Goal: Task Accomplishment & Management: Complete application form

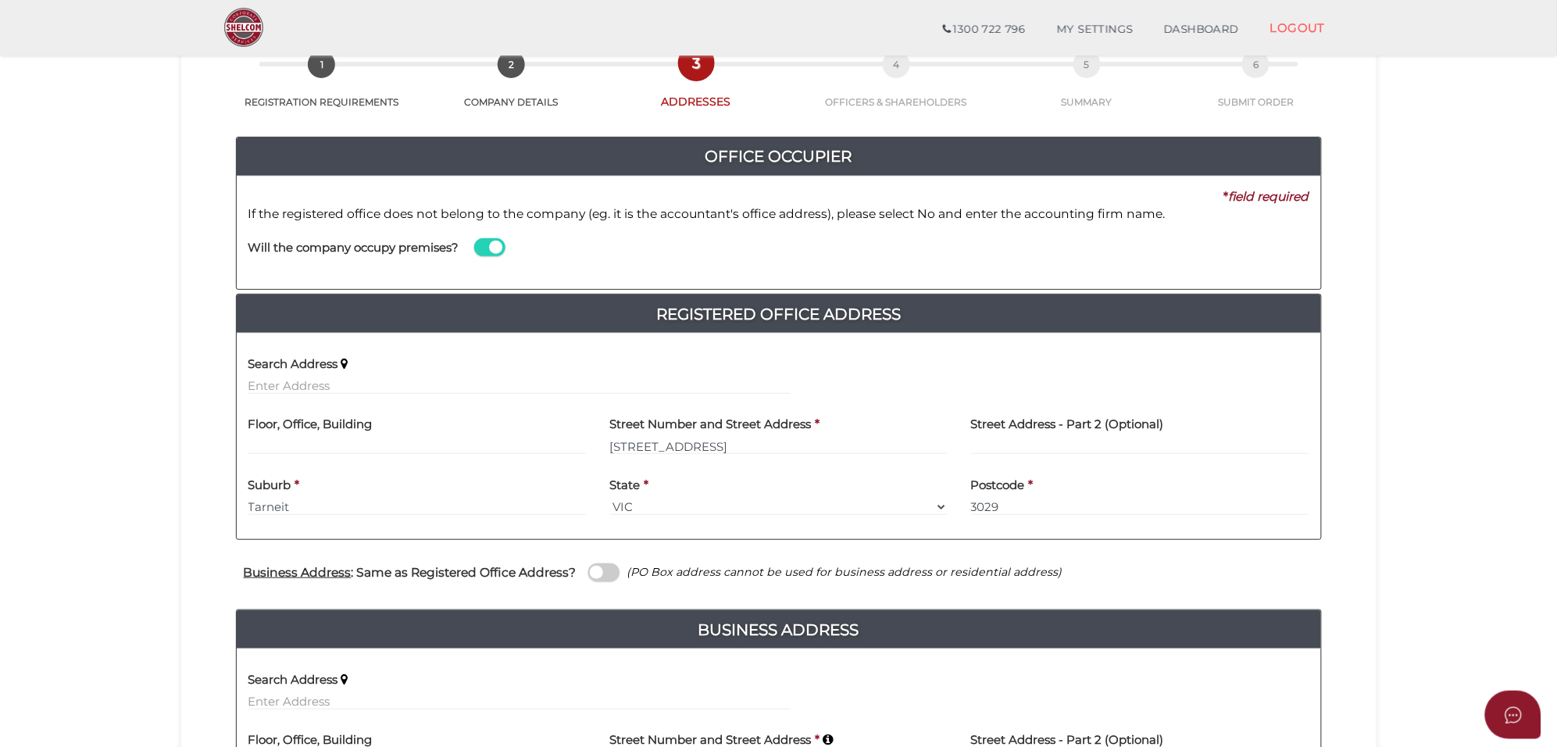
scroll to position [393, 0]
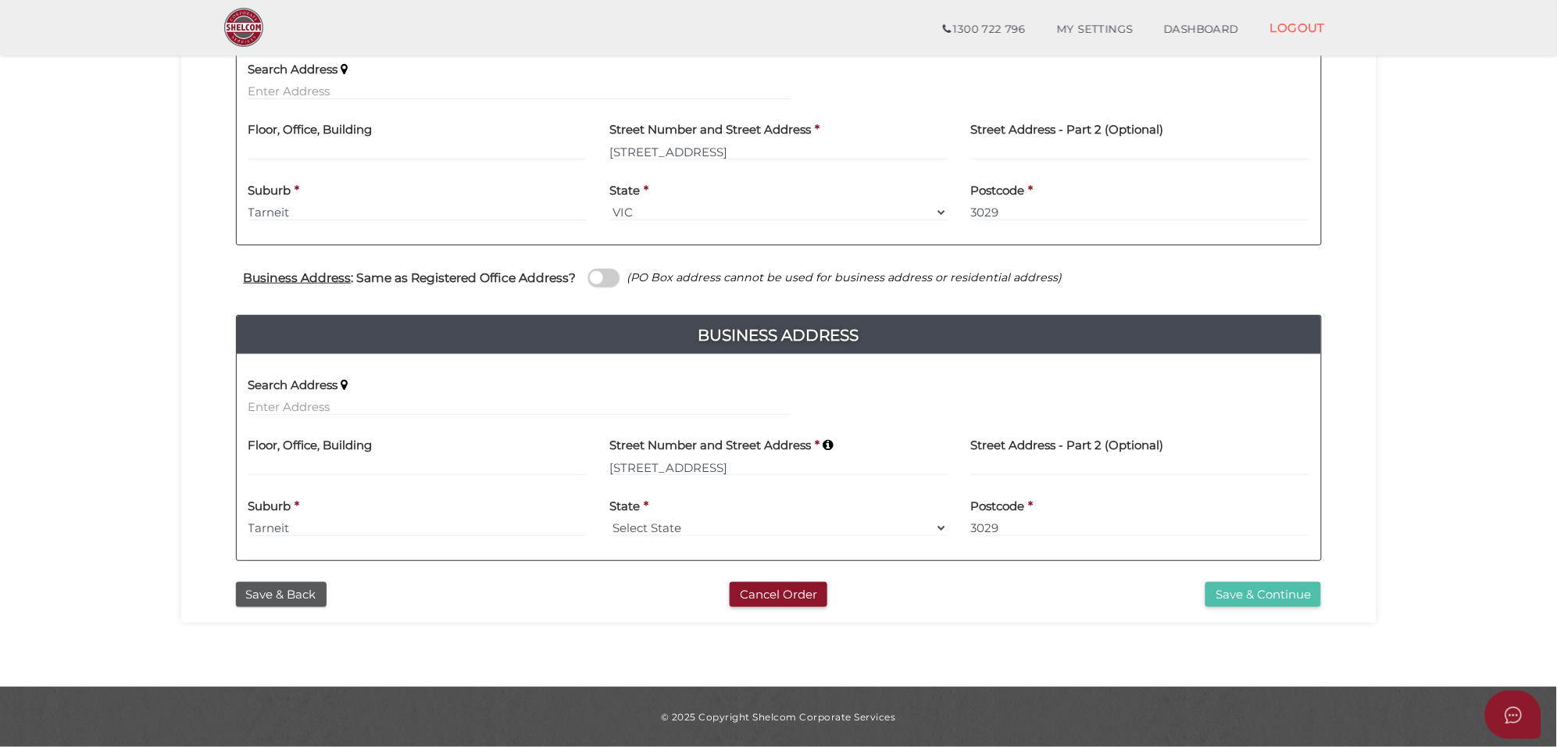
click at [1216, 582] on button "Save & Continue" at bounding box center [1264, 595] width 116 height 26
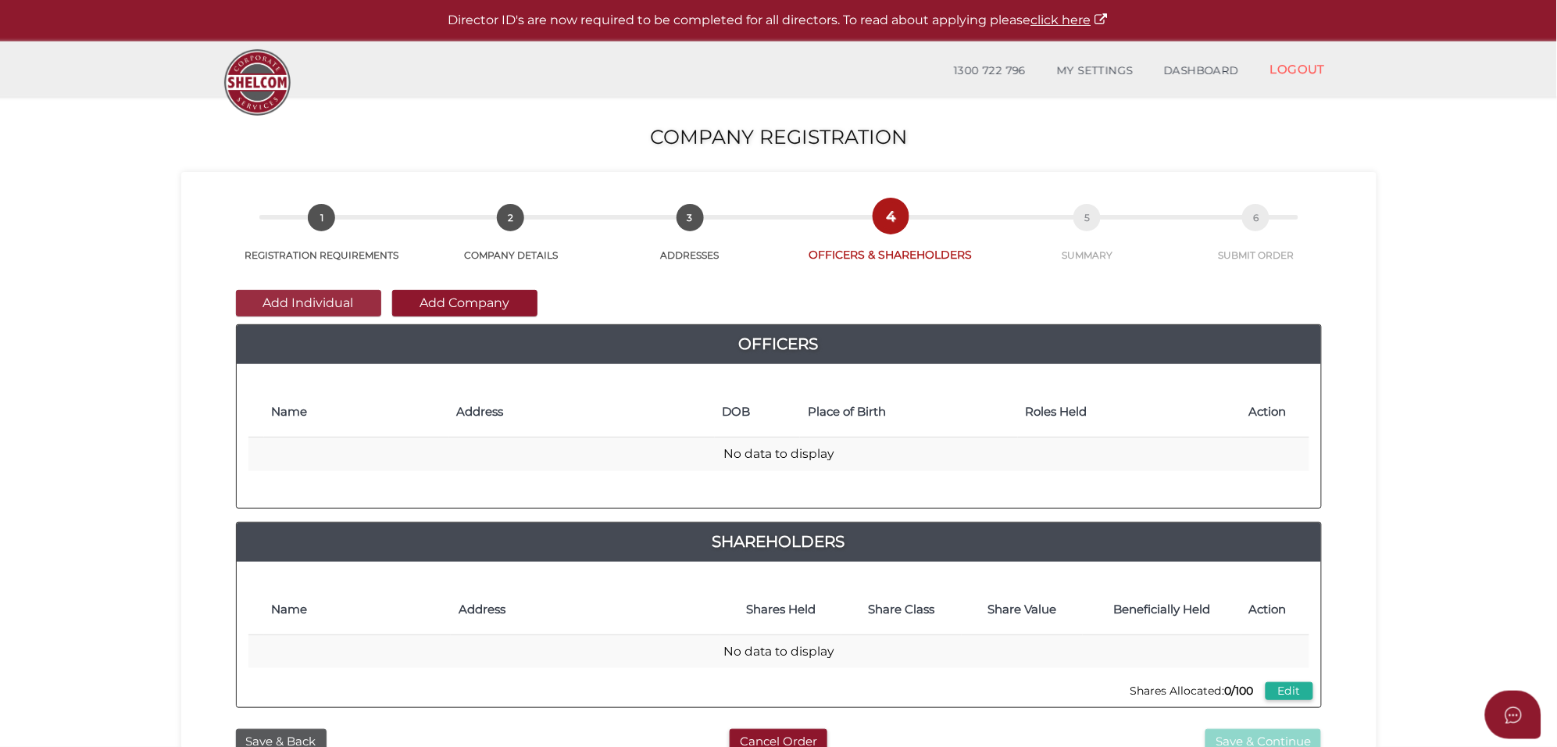
click at [278, 298] on button "Add Individual" at bounding box center [308, 303] width 145 height 27
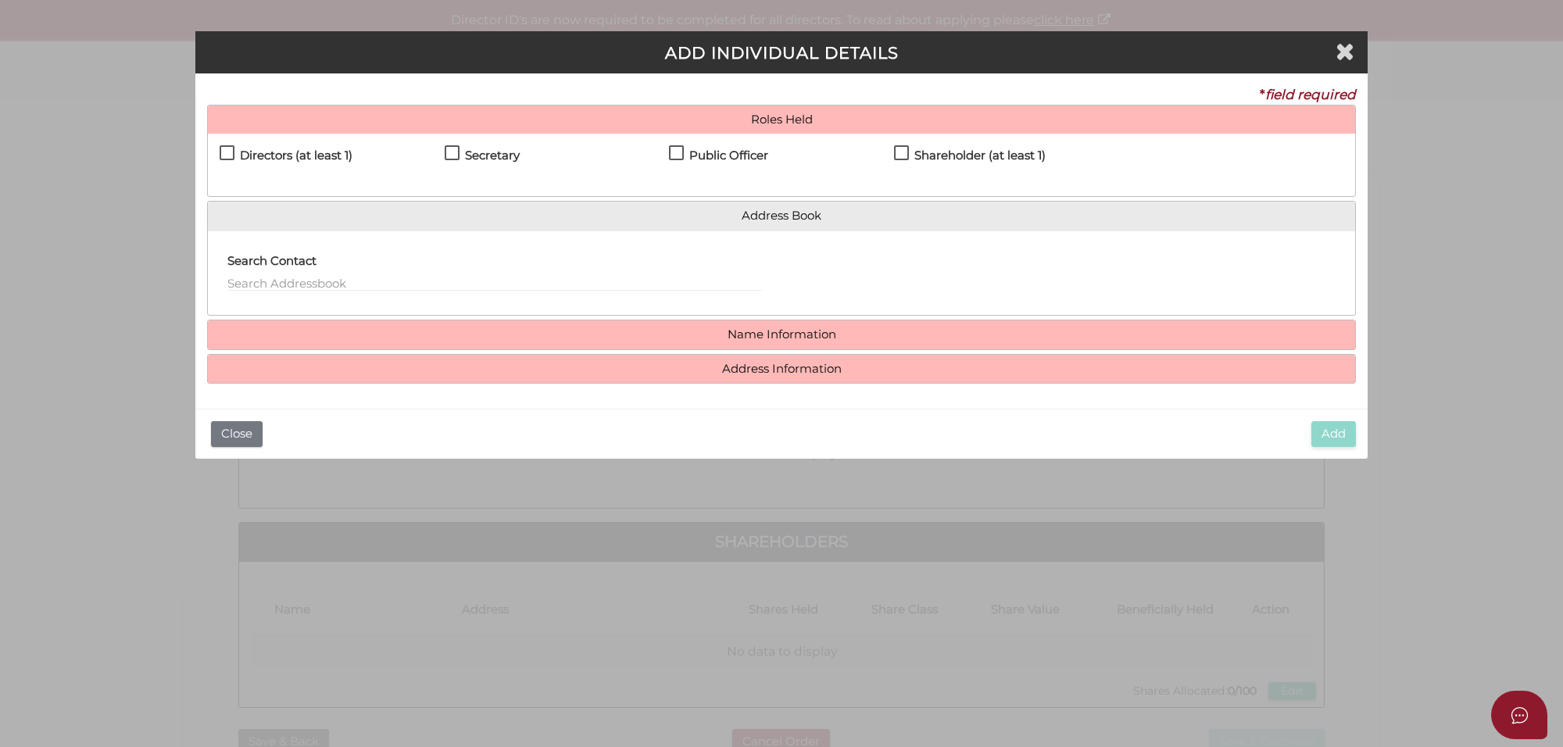
click at [229, 149] on label "Directors (at least 1)" at bounding box center [286, 159] width 133 height 20
checkbox input "true"
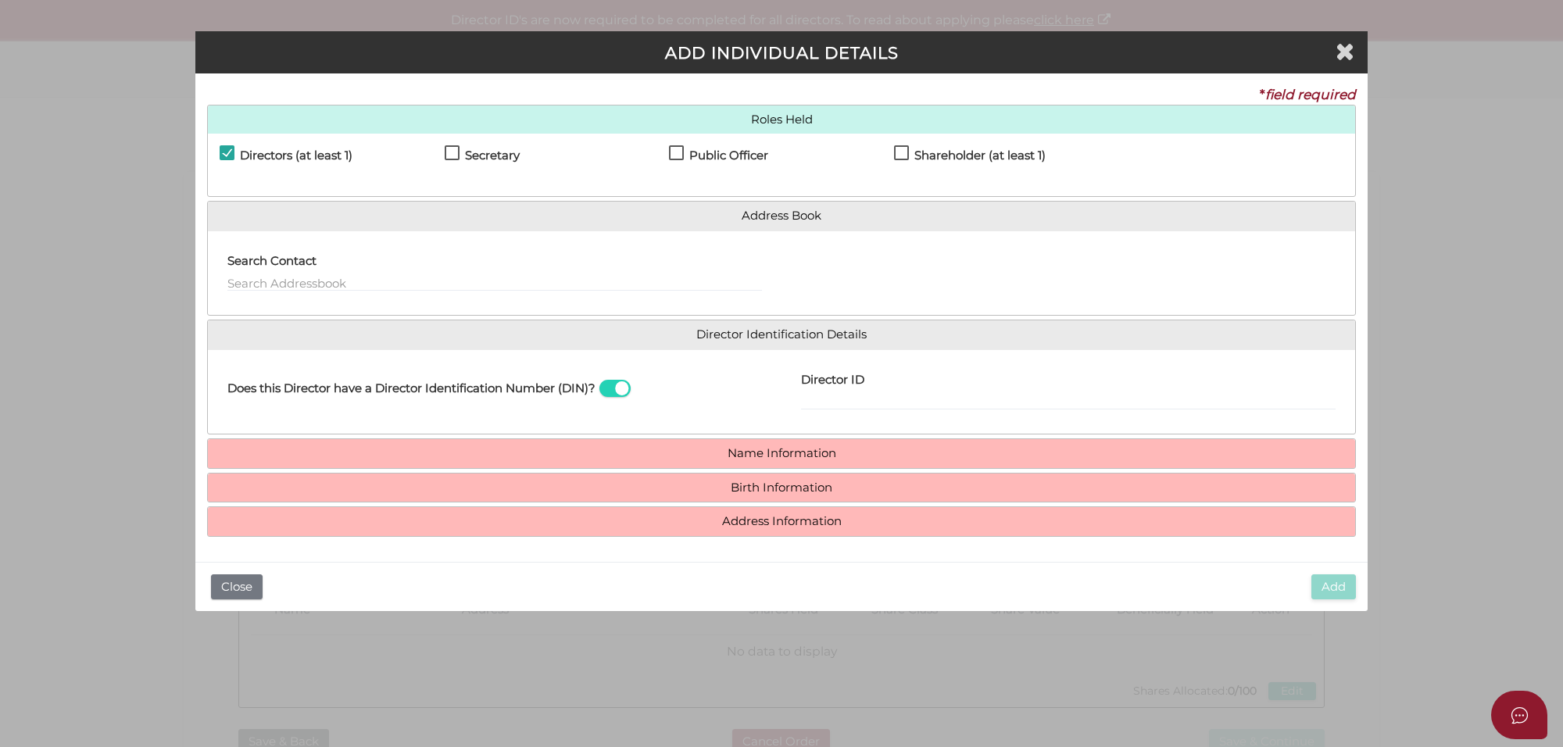
drag, startPoint x: 474, startPoint y: 156, endPoint x: 763, endPoint y: 184, distance: 290.5
click at [495, 162] on label "Secretary" at bounding box center [482, 159] width 75 height 20
click at [704, 156] on h4 "Public Officer" at bounding box center [728, 155] width 79 height 13
checkbox input "true"
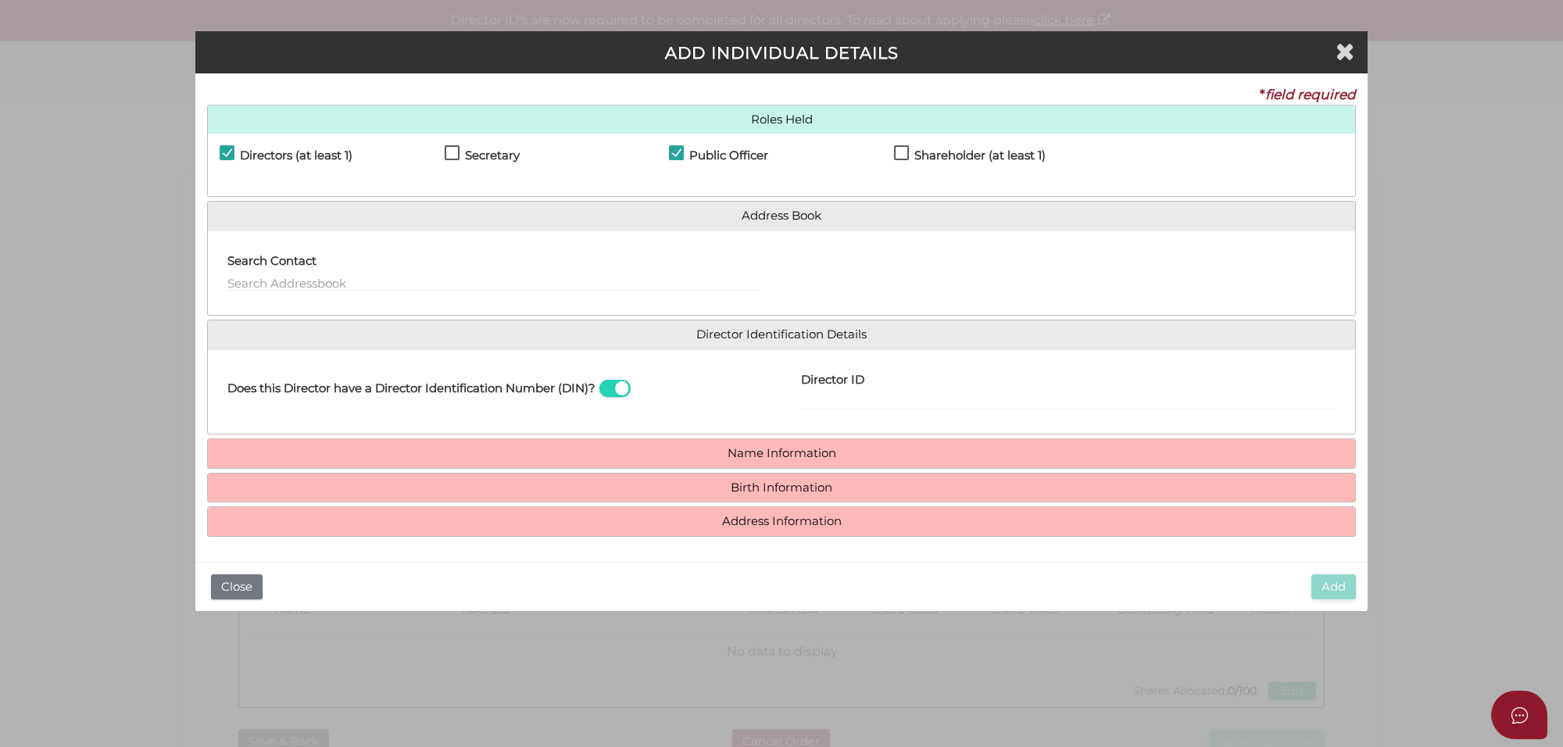
click at [947, 156] on h4 "Shareholder (at least 1)" at bounding box center [979, 155] width 131 height 13
checkbox input "true"
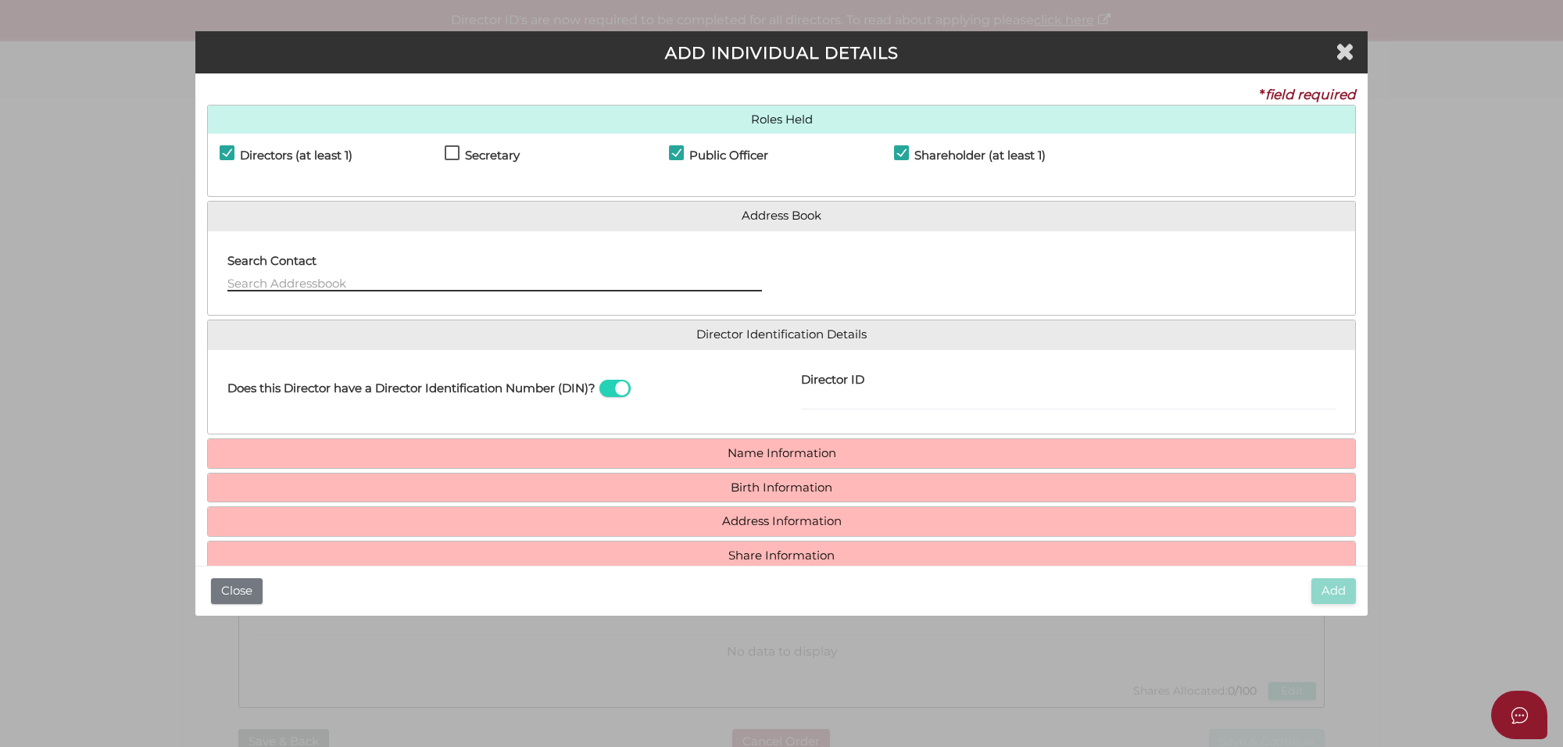
click at [286, 285] on input "text" at bounding box center [494, 282] width 534 height 17
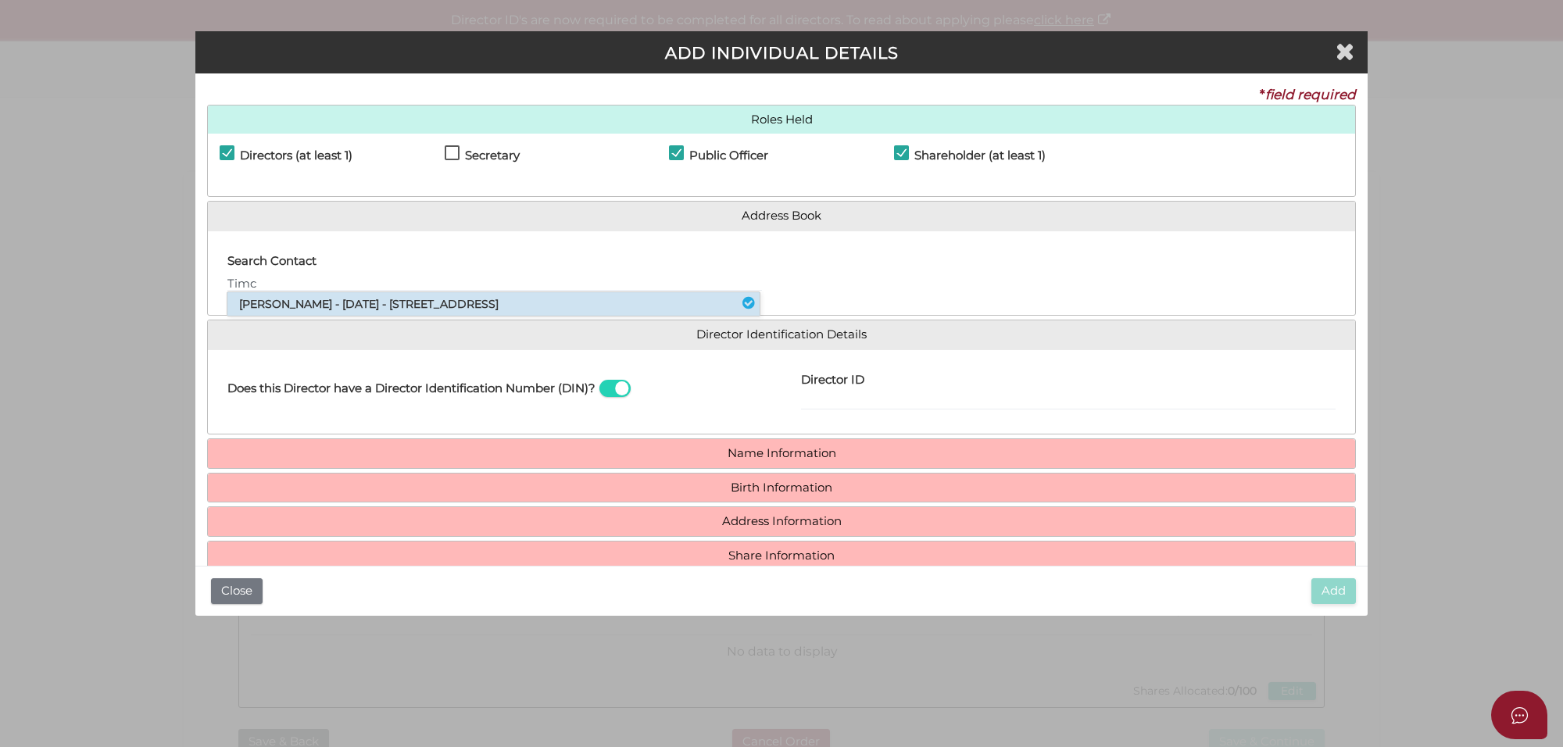
click at [290, 299] on li "Timcy Khurana - 15/11/1987 - 64 Riversdale Drive, Tarneit, VIC, 3029" at bounding box center [493, 303] width 532 height 23
type input "[PERSON_NAME]"
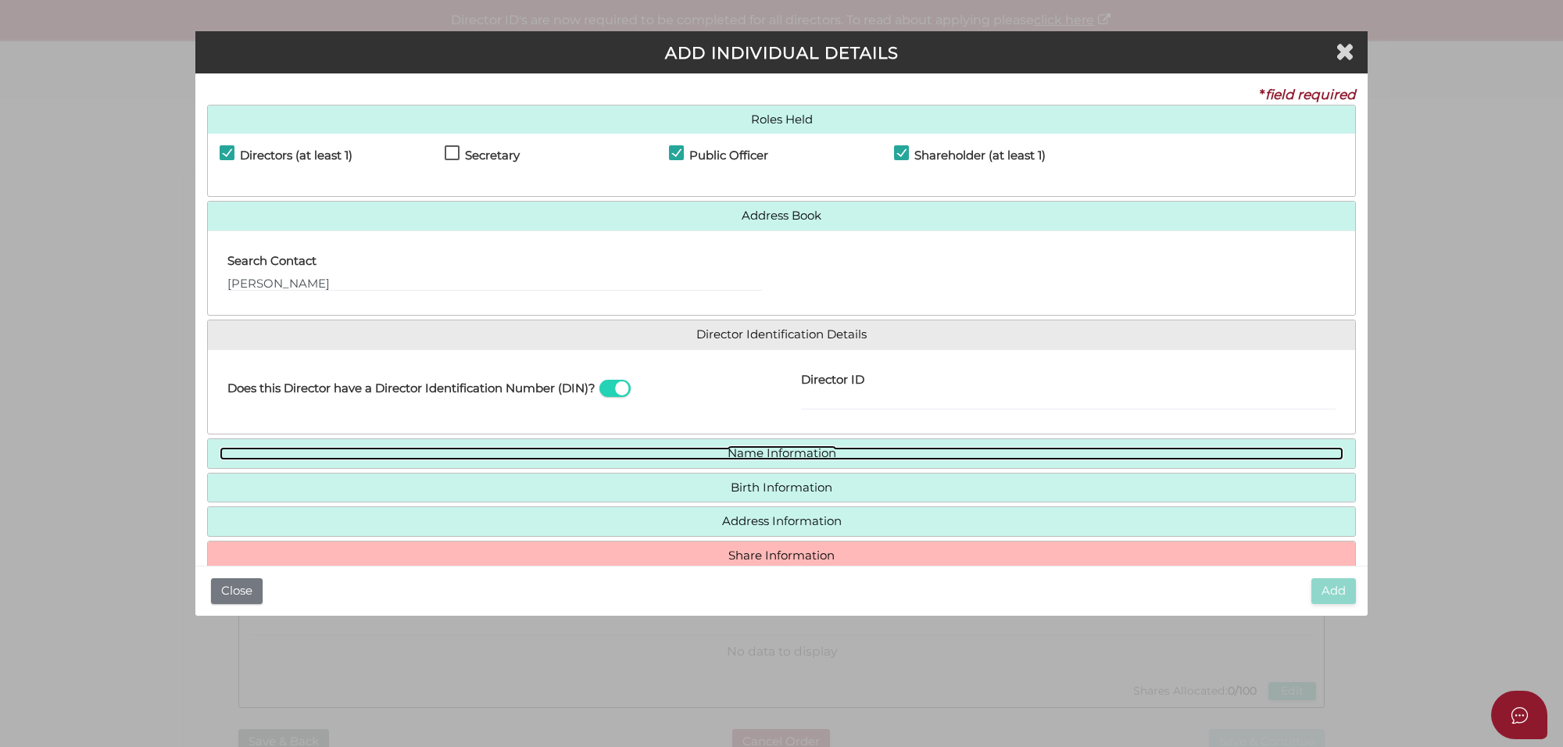
click at [764, 459] on link "Name Information" at bounding box center [782, 453] width 1124 height 13
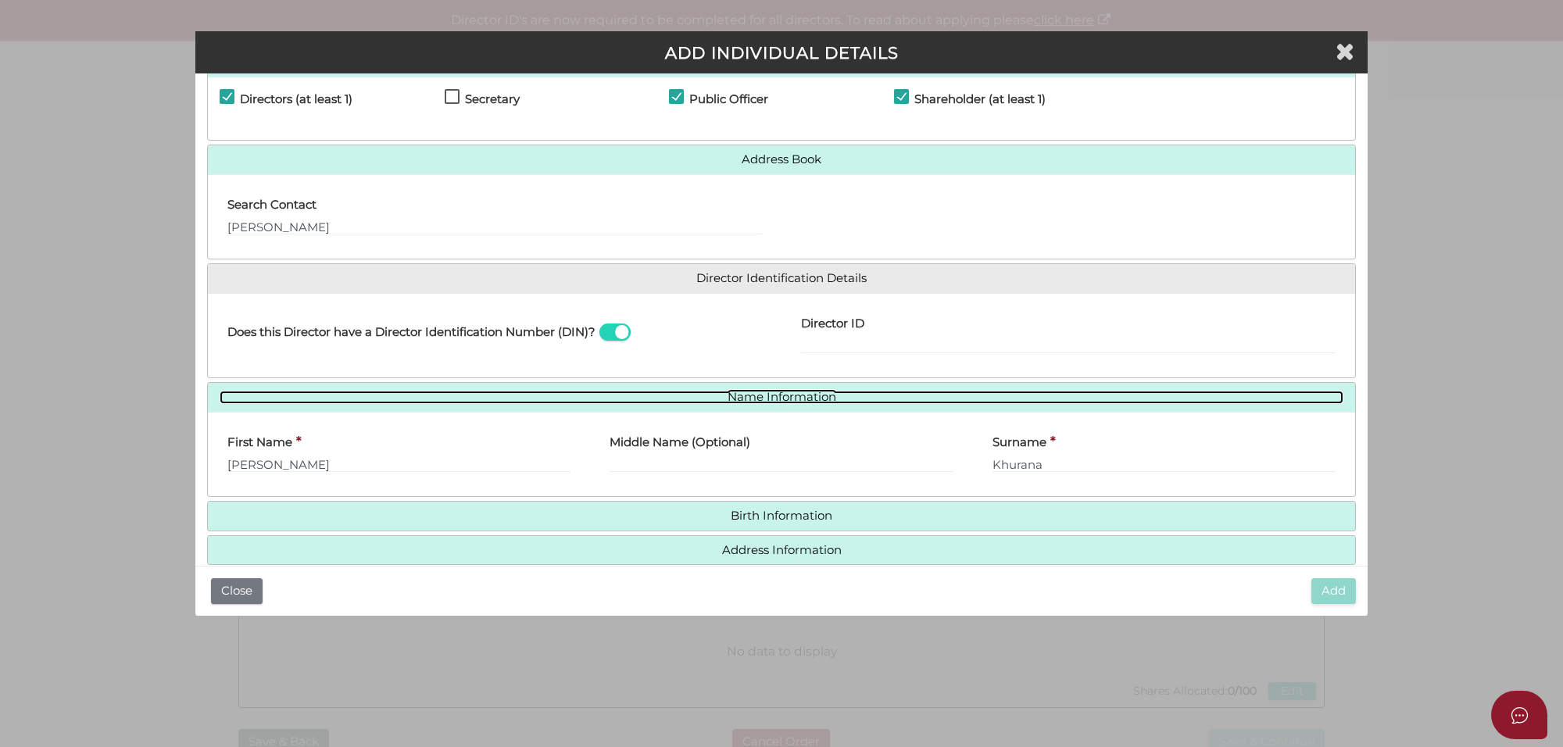
scroll to position [116, 0]
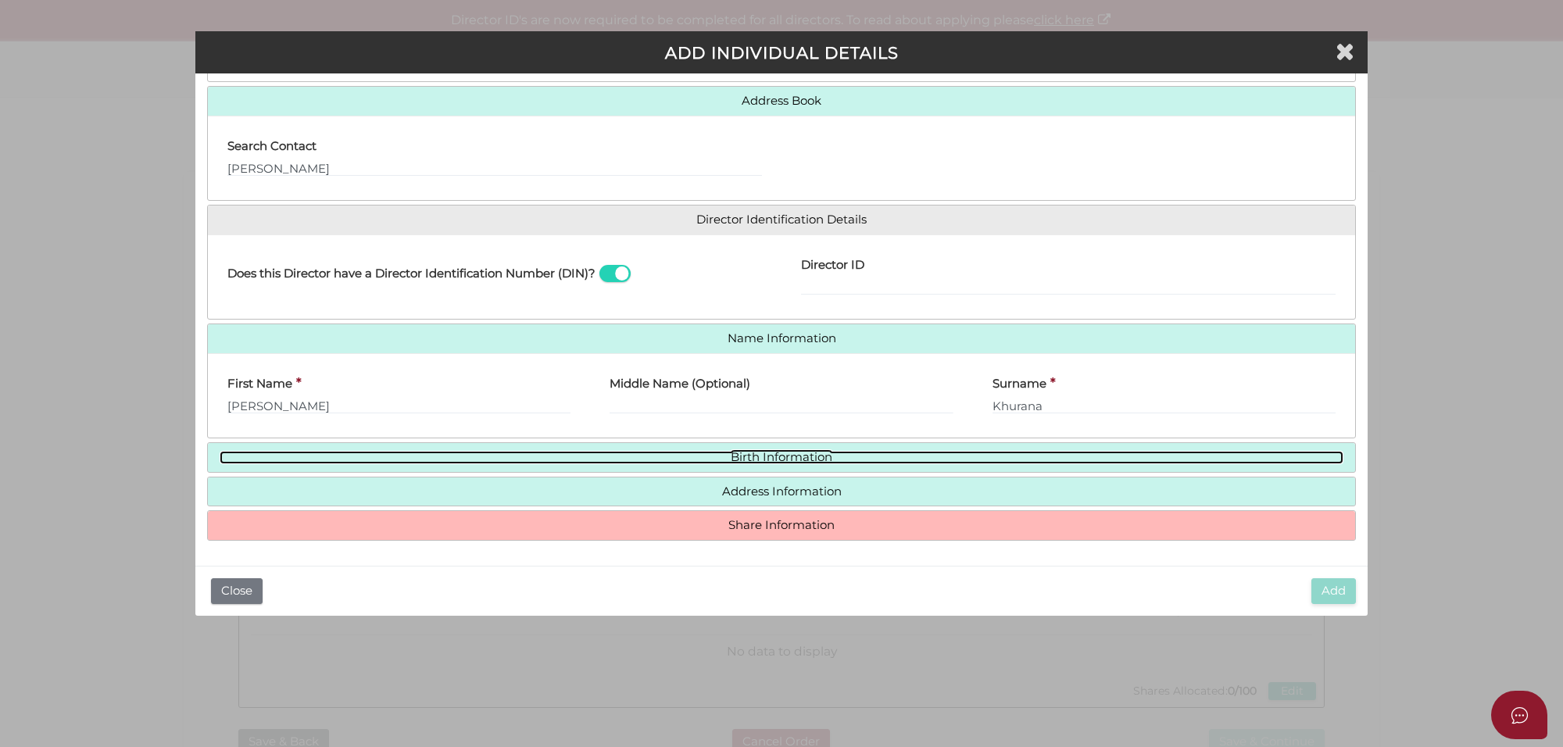
click at [792, 463] on link "Birth Information" at bounding box center [782, 457] width 1124 height 13
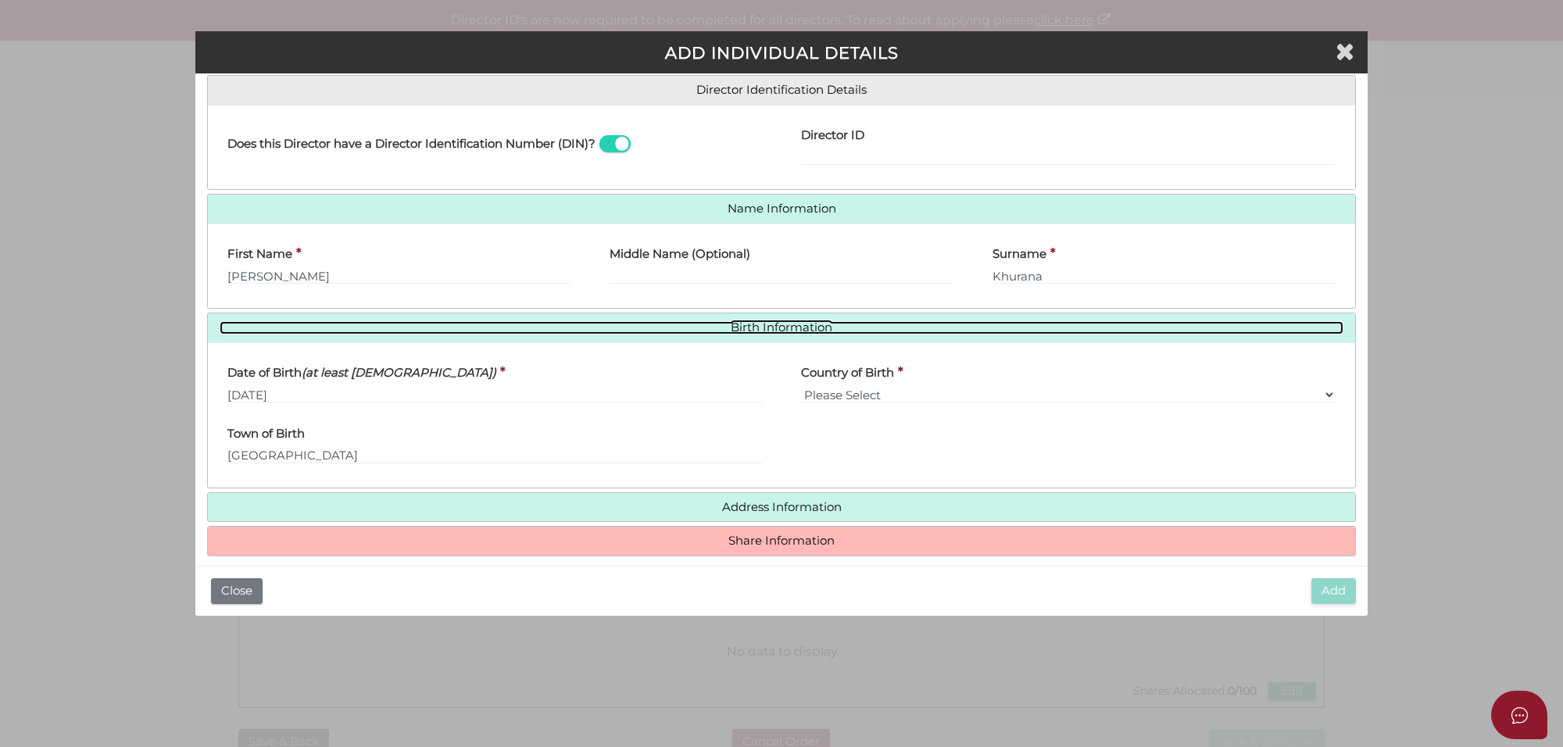
scroll to position [262, 0]
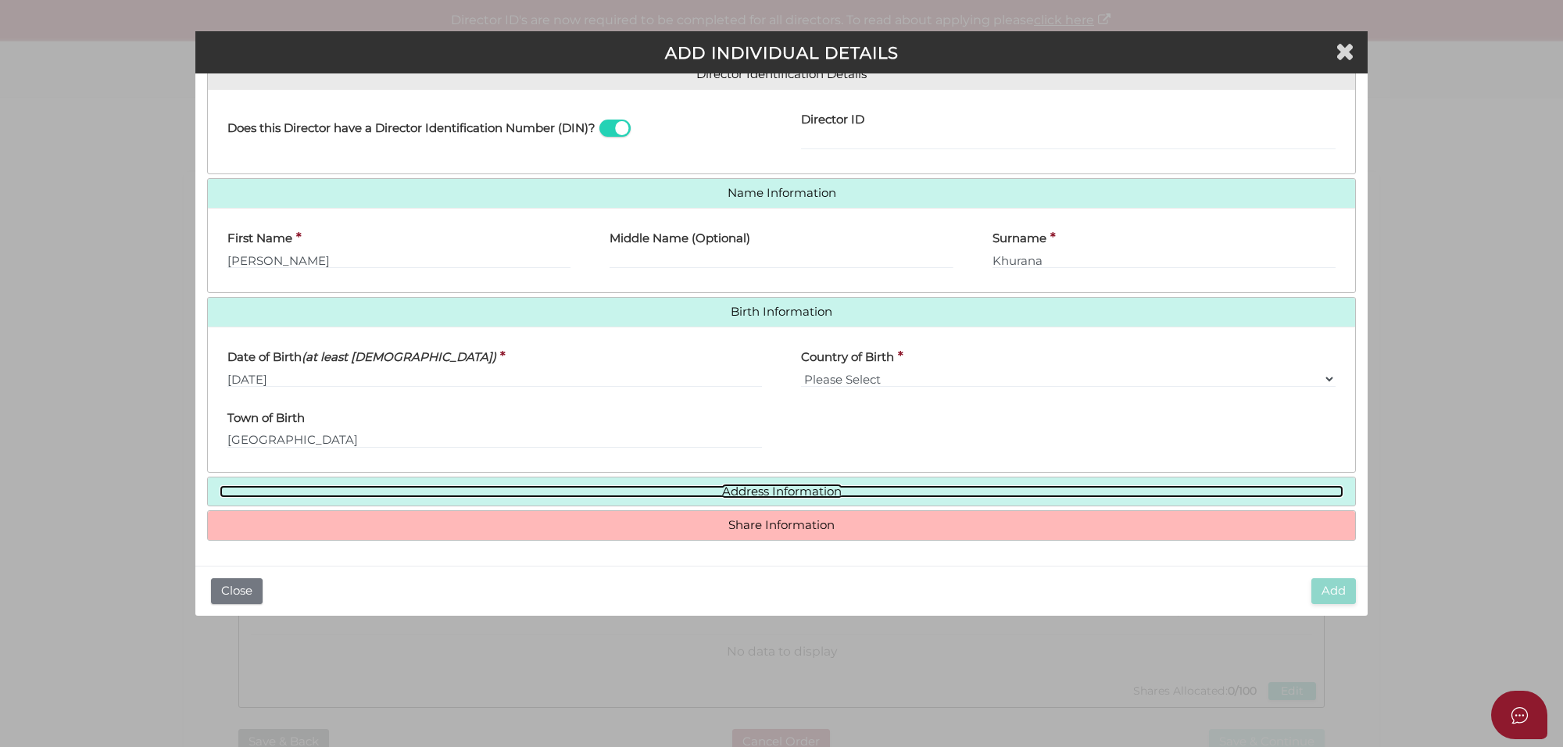
click at [768, 493] on link "Address Information" at bounding box center [782, 491] width 1124 height 13
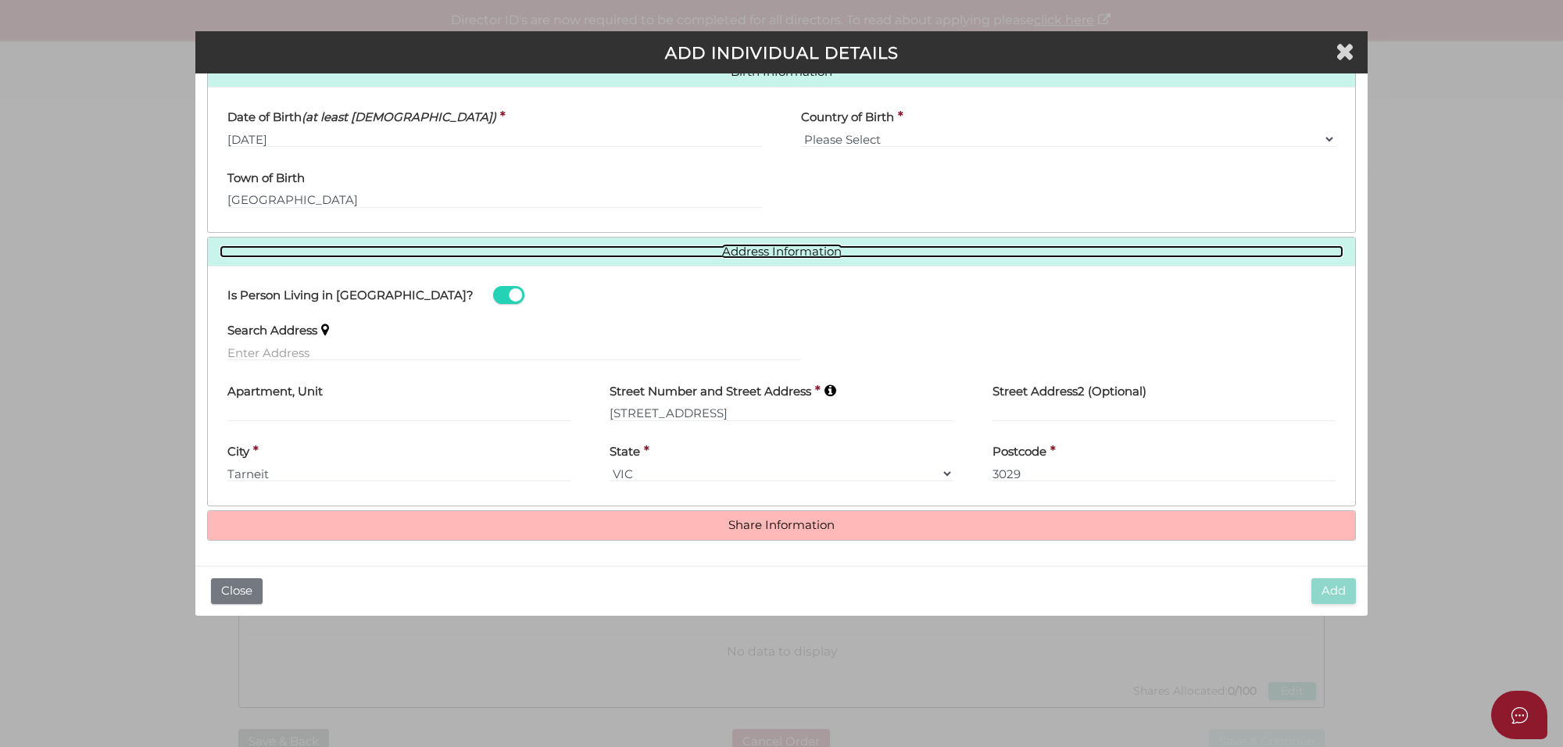
scroll to position [502, 0]
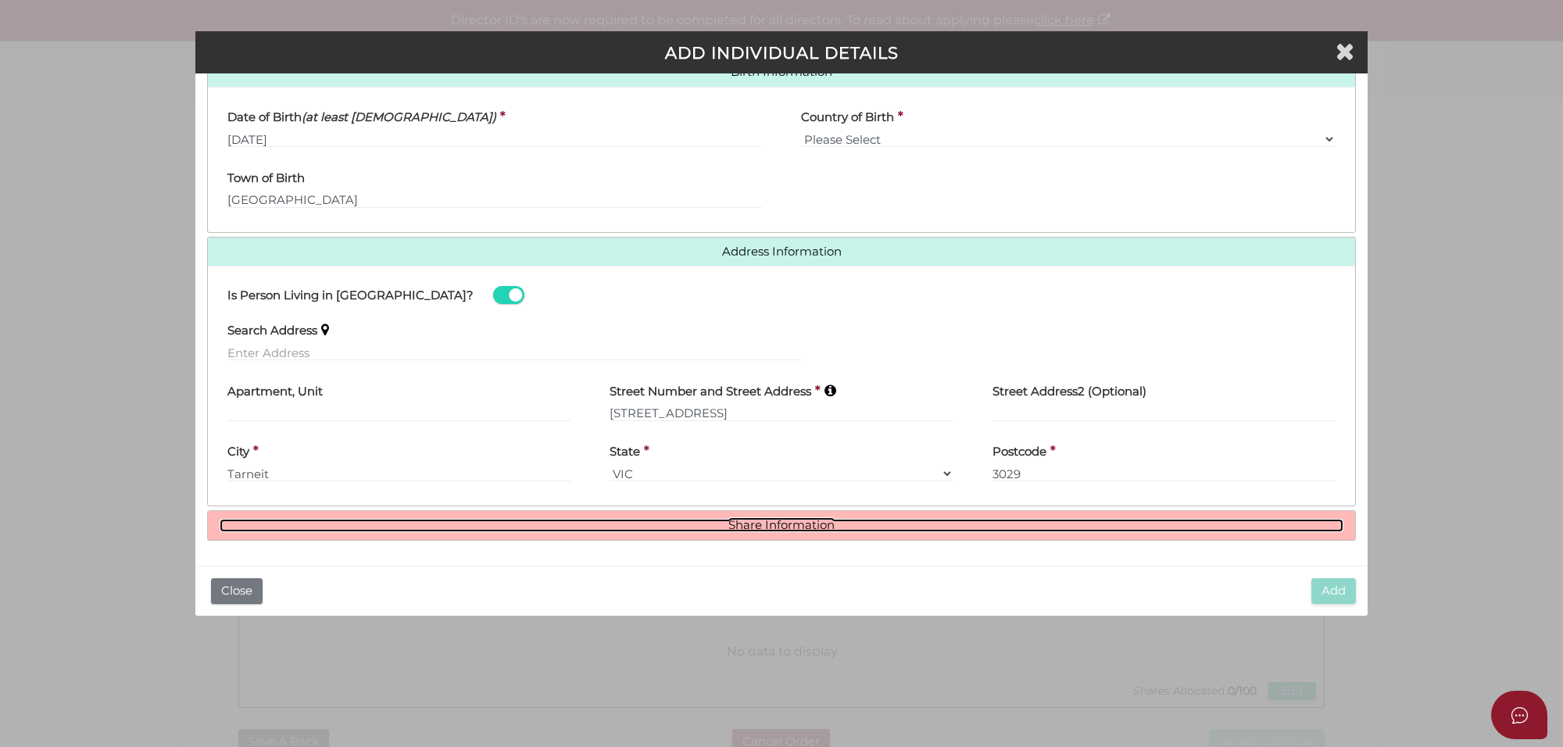
click at [752, 522] on link "Share Information" at bounding box center [782, 525] width 1124 height 13
click at [759, 524] on link "Share Information" at bounding box center [782, 523] width 1124 height 13
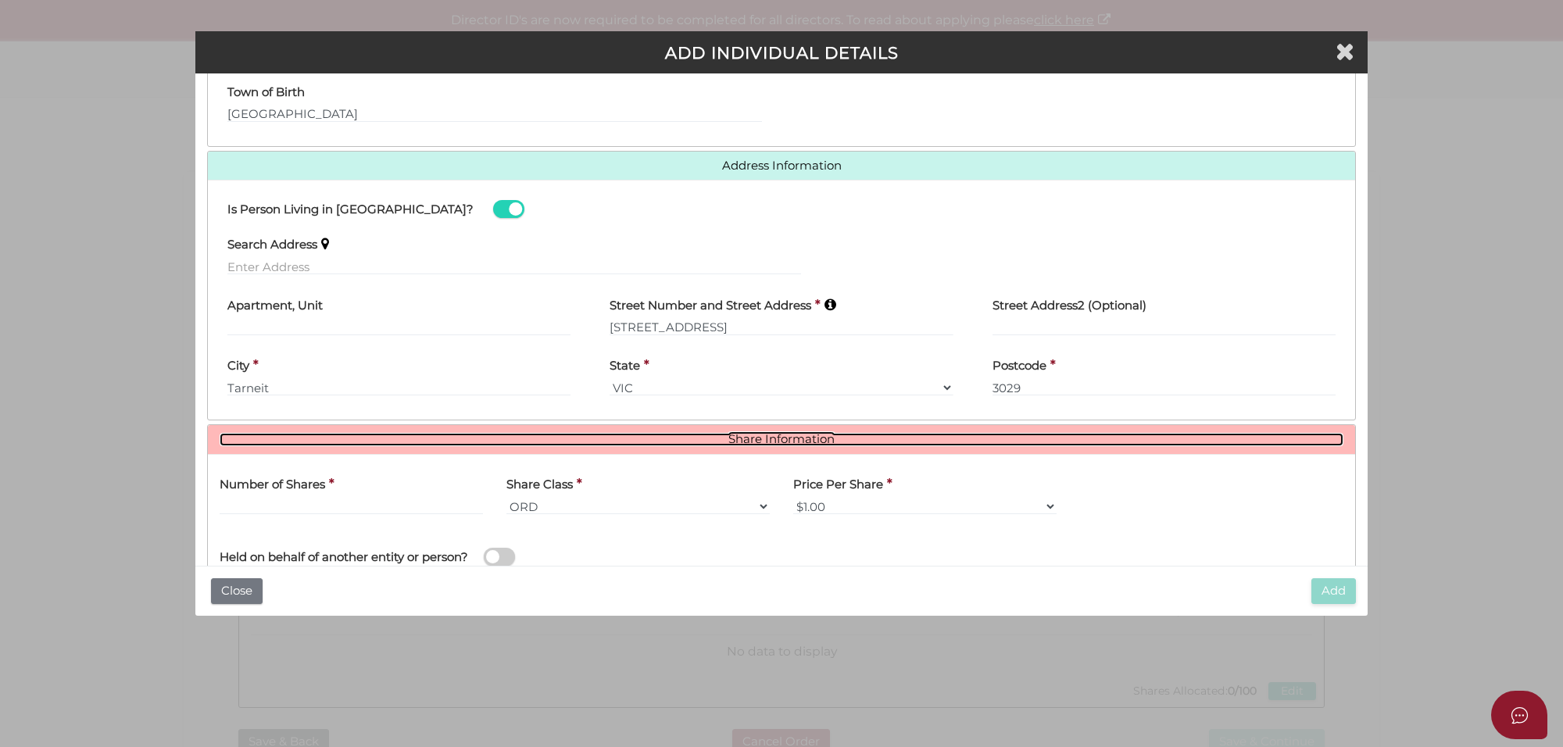
scroll to position [692, 0]
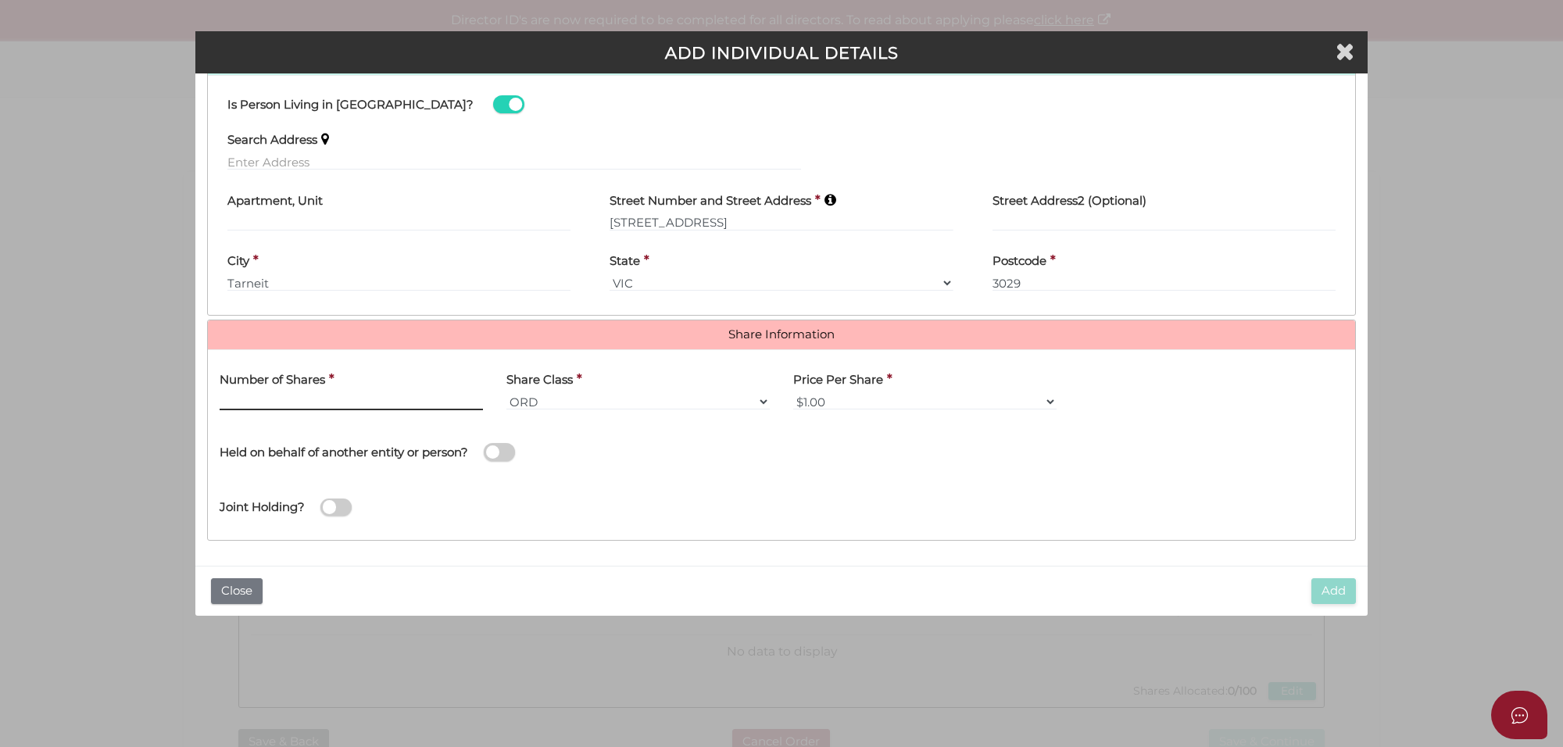
click at [243, 408] on input "text" at bounding box center [351, 401] width 263 height 17
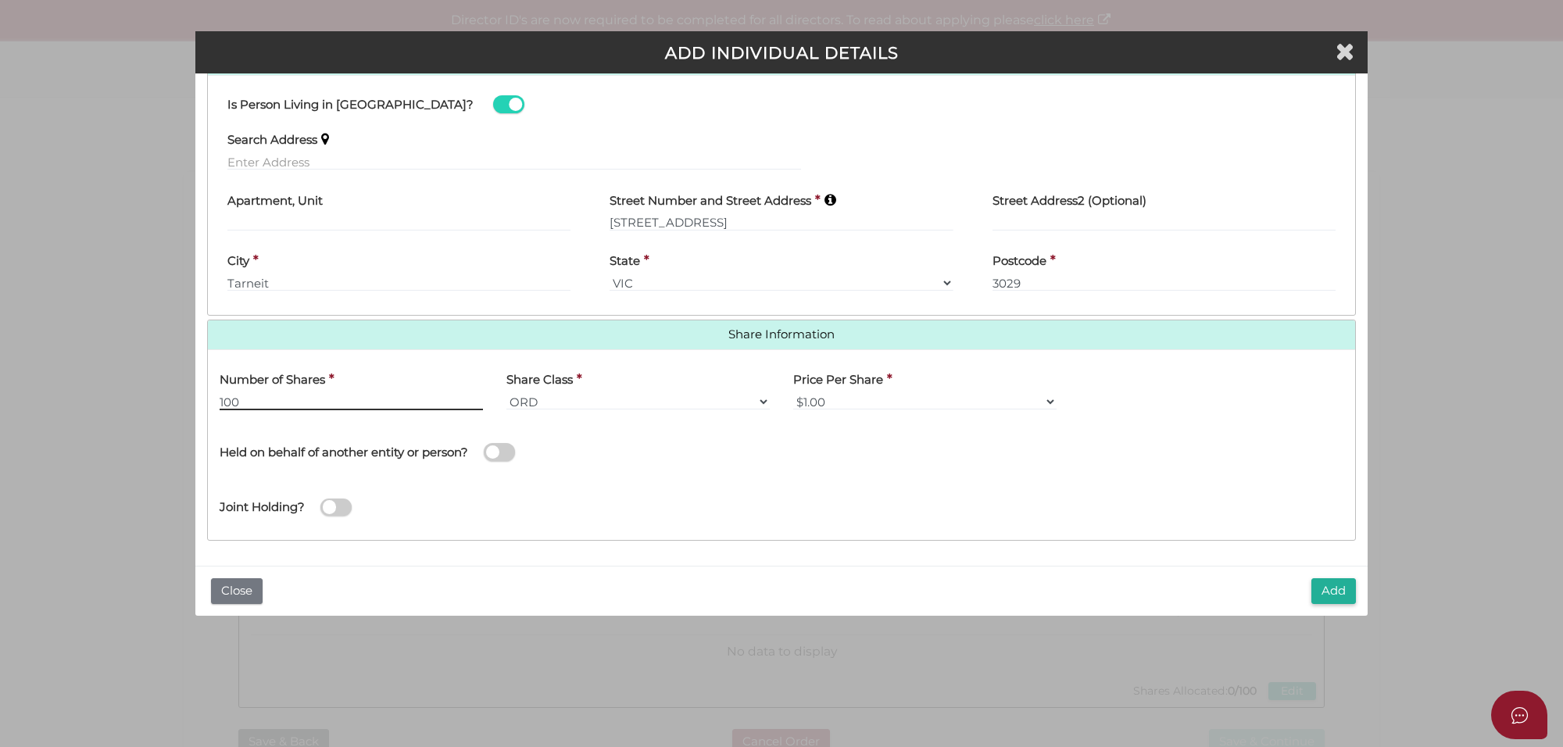
type input "100"
click at [1341, 594] on button "Add" at bounding box center [1333, 591] width 45 height 26
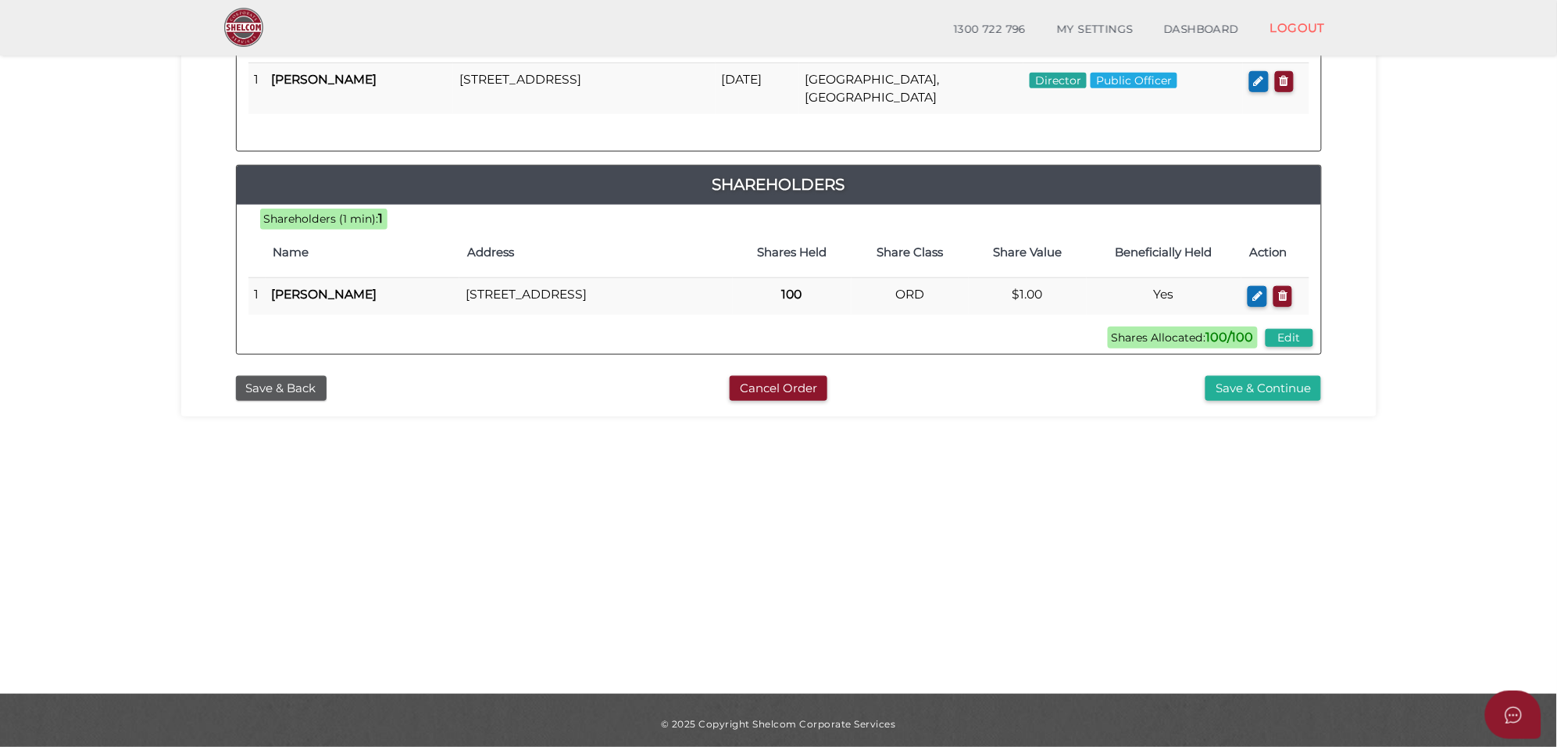
scroll to position [326, 0]
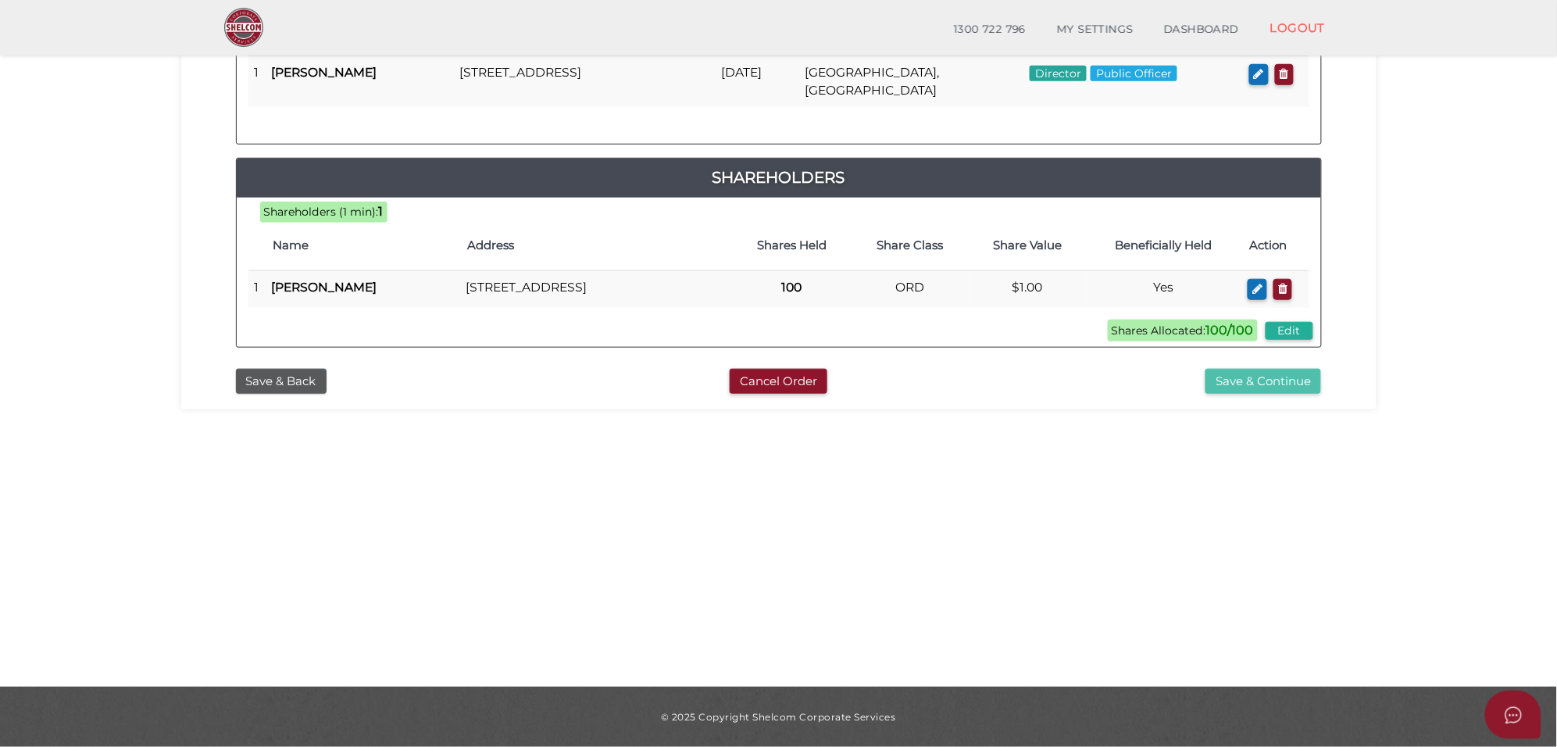
click at [1289, 391] on button "Save & Continue" at bounding box center [1264, 382] width 116 height 26
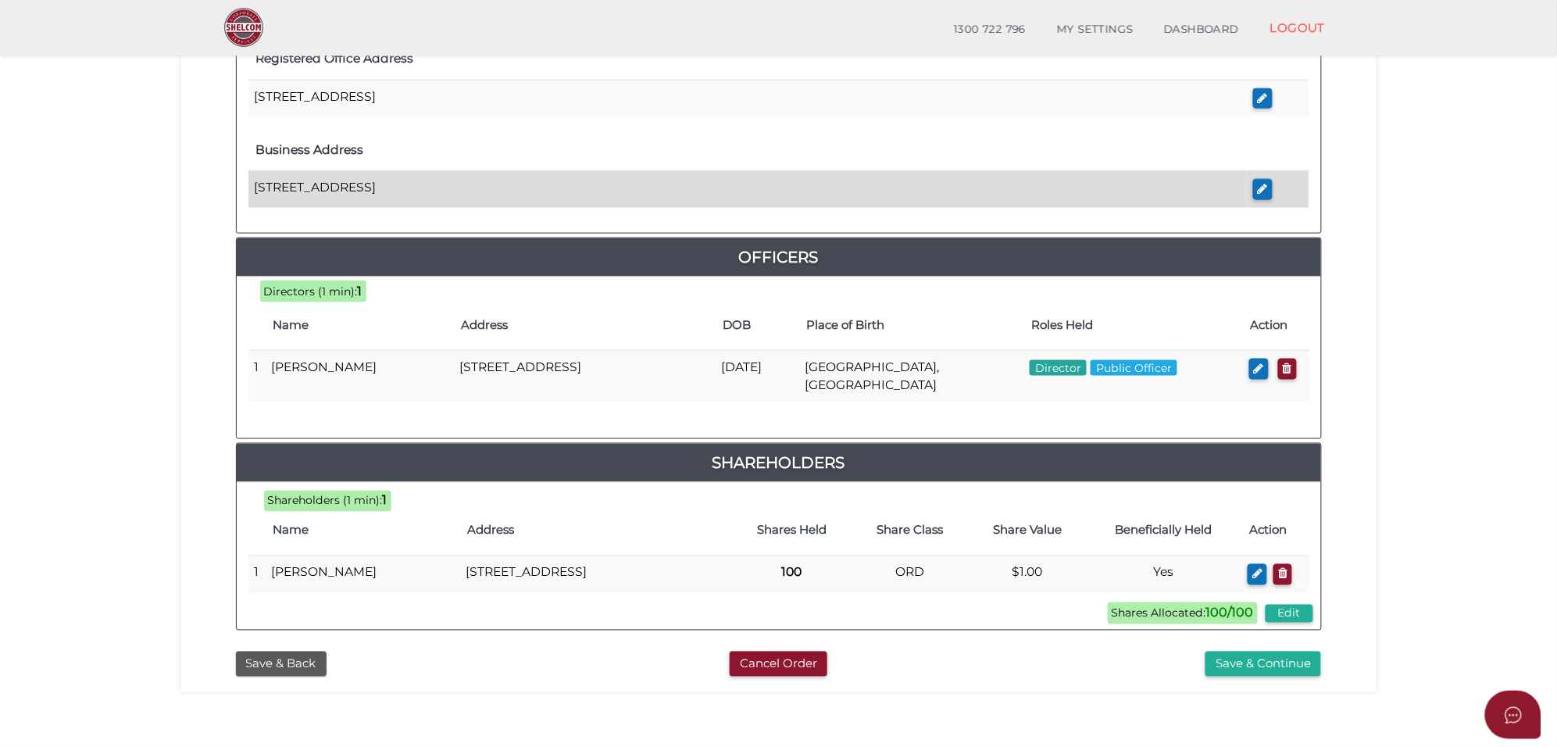
scroll to position [586, 0]
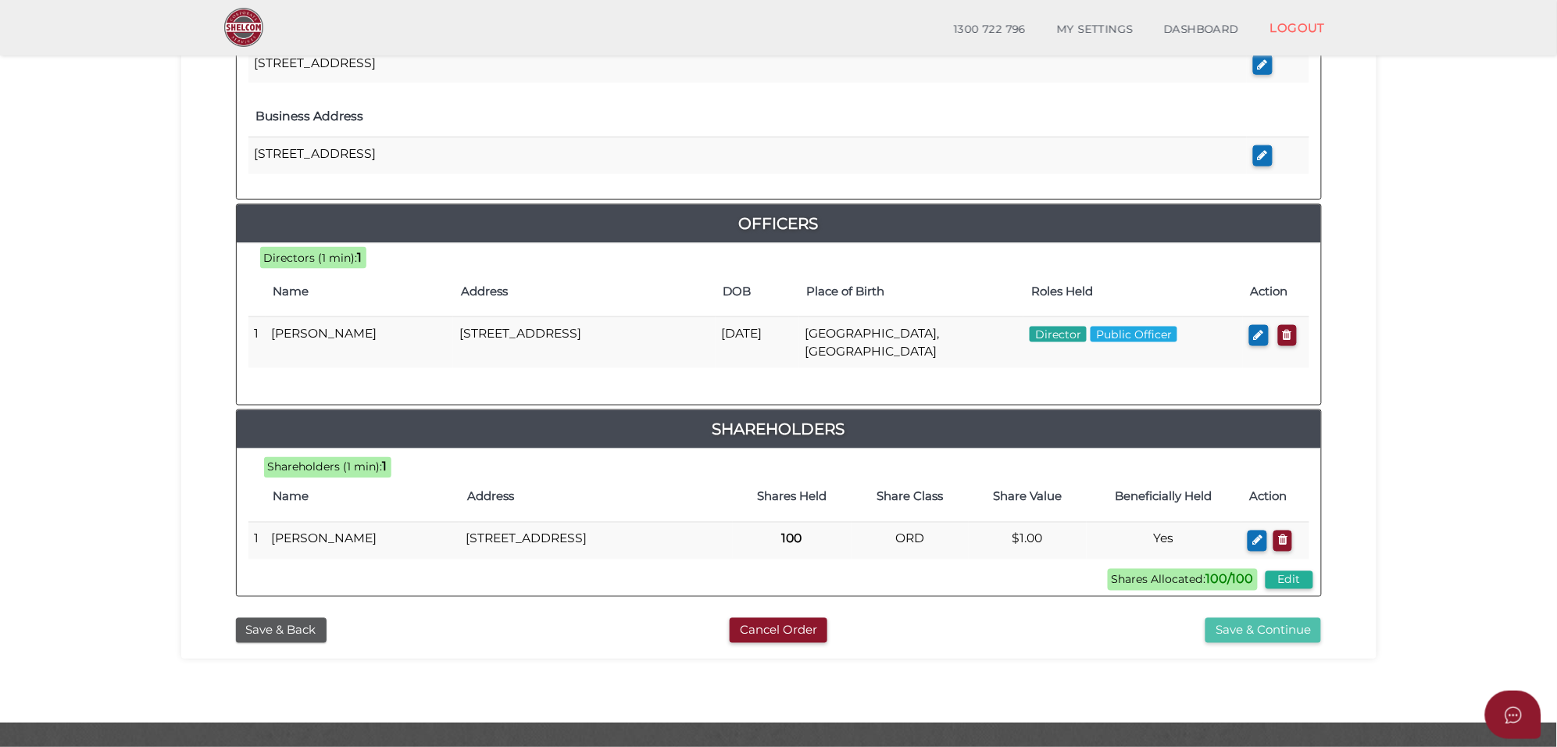
click at [1299, 644] on button "Save & Continue" at bounding box center [1264, 631] width 116 height 26
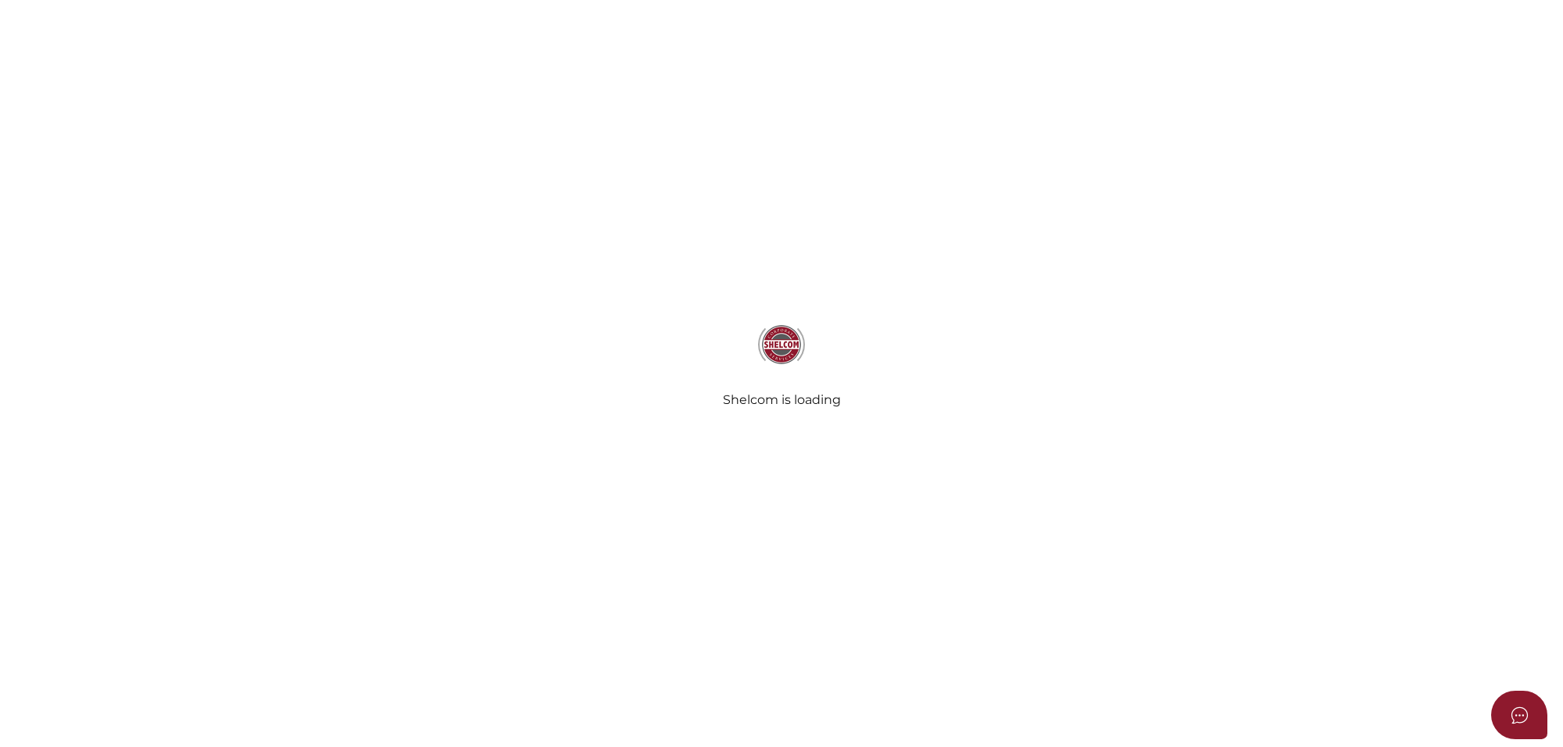
select select "Comb Binding"
select select "No"
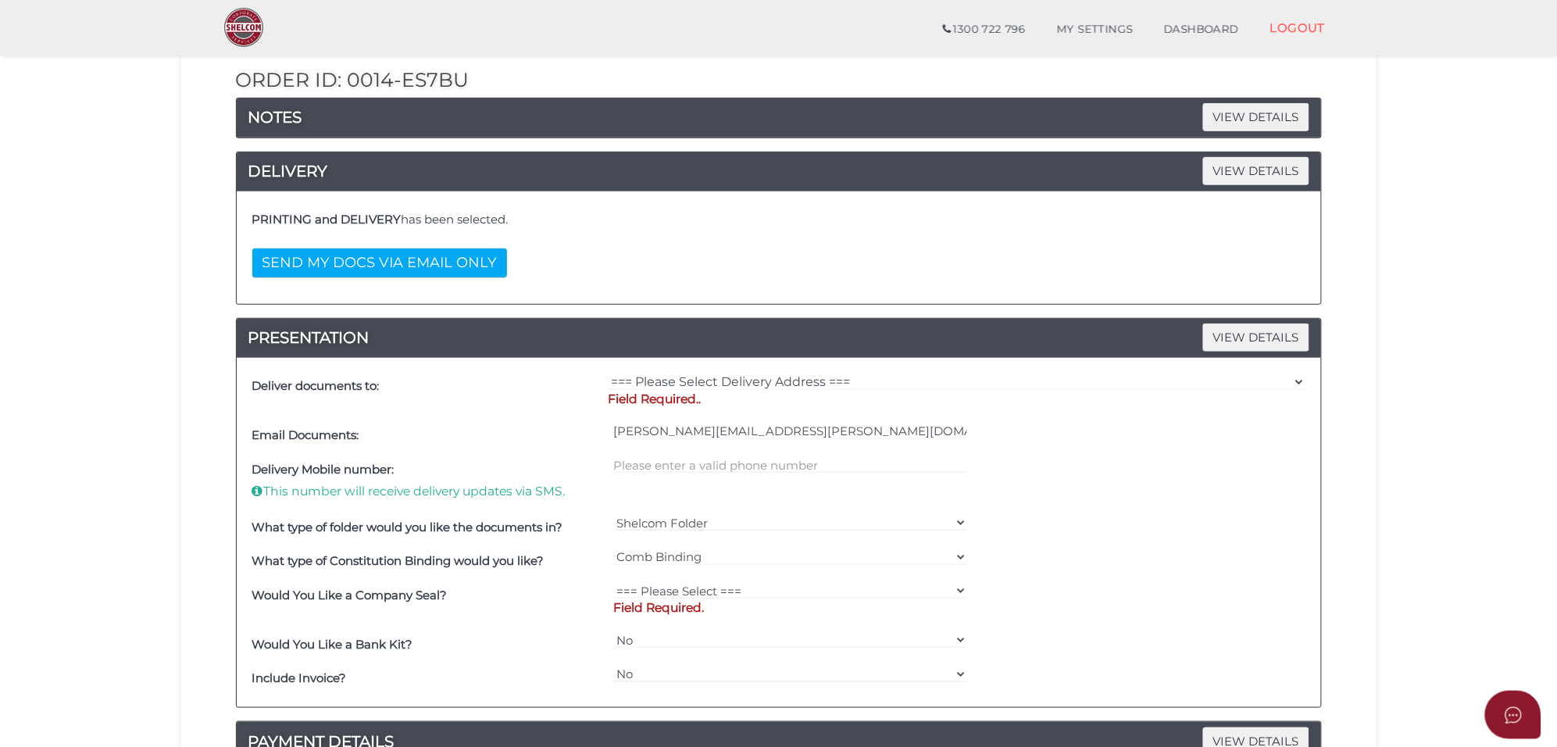
scroll to position [195, 0]
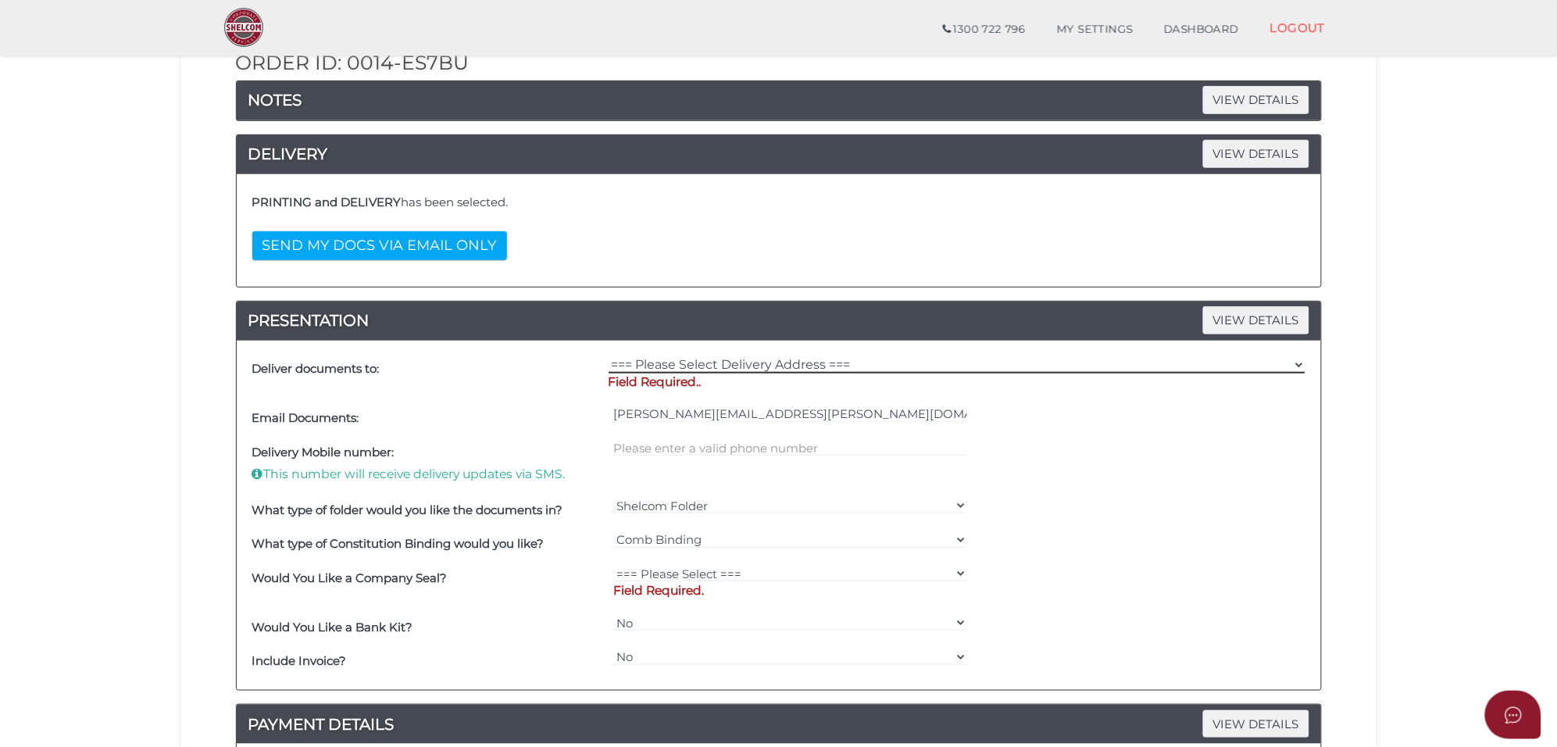
click at [720, 364] on select "=== Please Select Delivery Address === (User Address - [PERSON_NAME][GEOGRAPHIC…" at bounding box center [957, 364] width 697 height 17
select select "Other"
click at [609, 358] on select "=== Please Select Delivery Address === (User Address - [PERSON_NAME][GEOGRAPHIC…" at bounding box center [957, 364] width 697 height 17
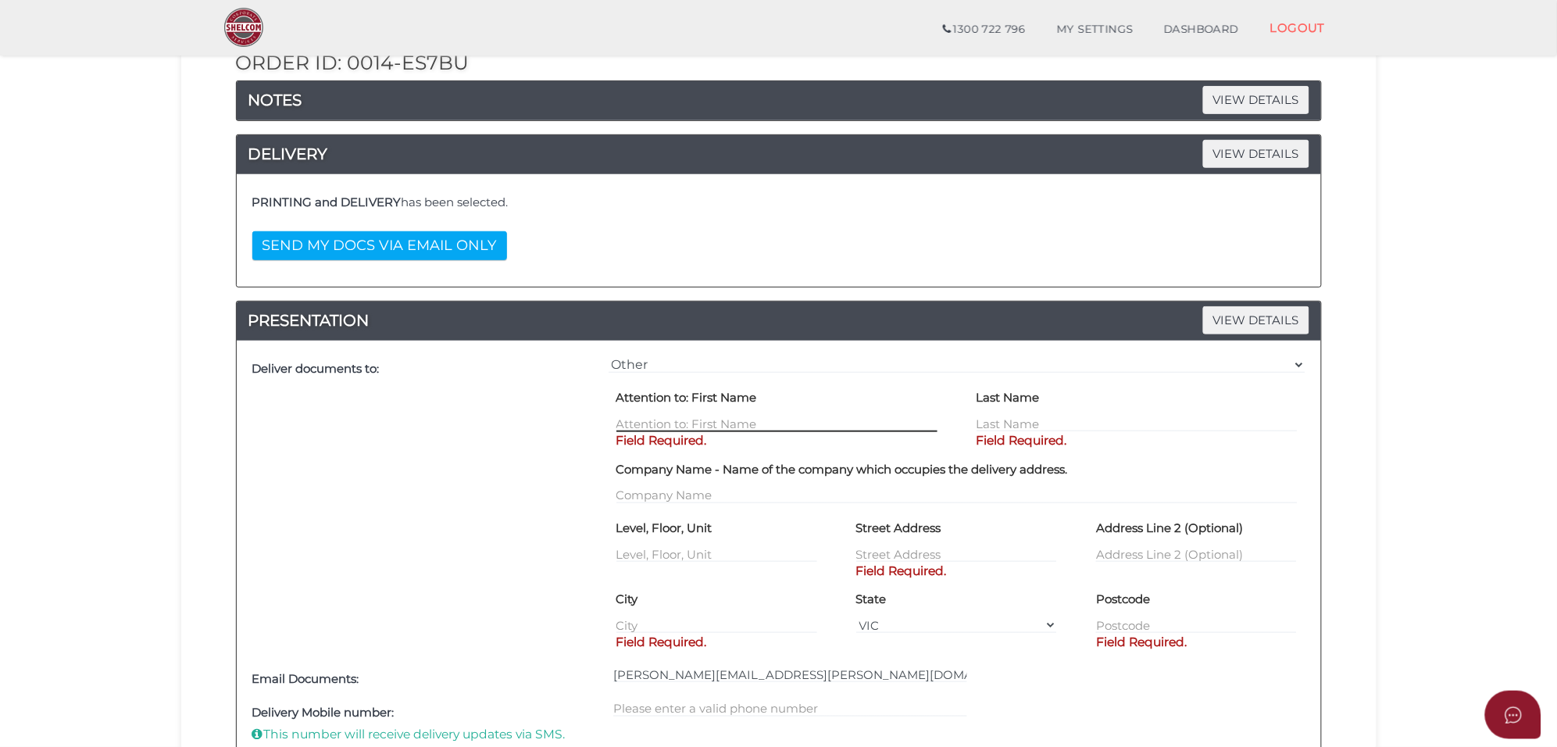
click at [667, 424] on input "text" at bounding box center [777, 423] width 321 height 17
type input "[PERSON_NAME]"
type input "Khurana"
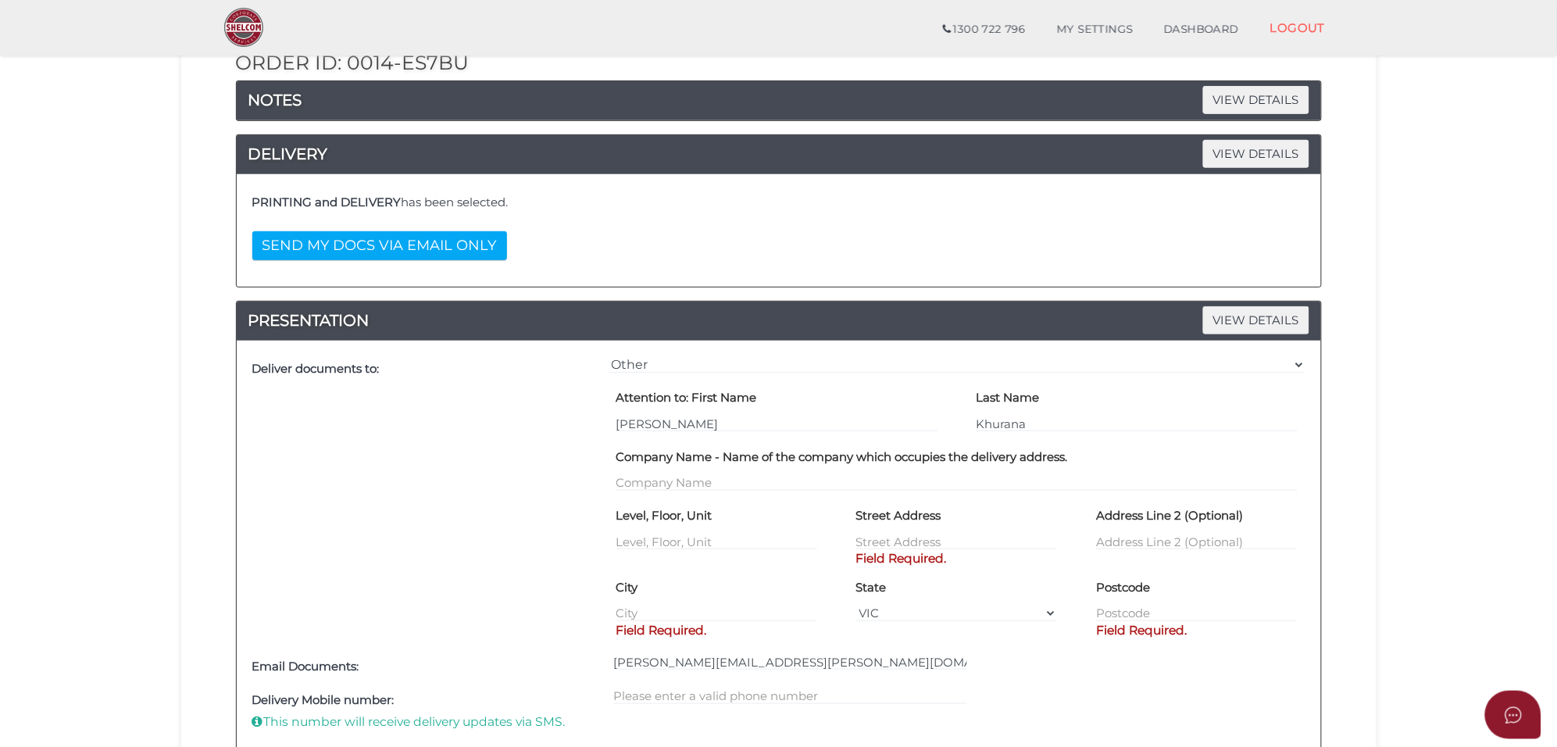
click at [932, 533] on div "Street Address Field Required." at bounding box center [956, 527] width 201 height 48
paste input "64 Riversdale"
click at [930, 547] on input "64 Riversdale" at bounding box center [956, 541] width 201 height 17
type input "64 Riversdale"
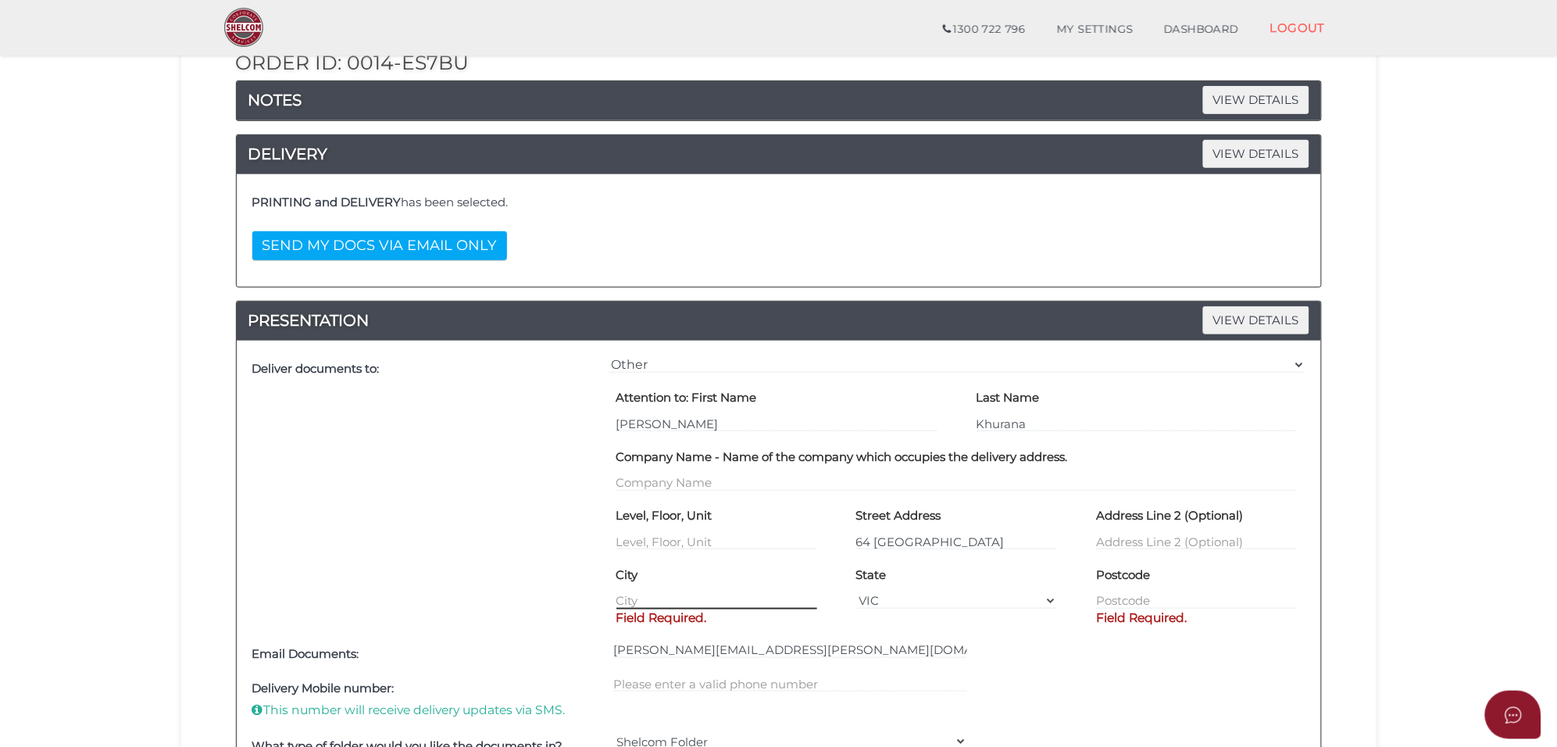
click at [677, 609] on div "City Field Required." at bounding box center [717, 586] width 201 height 48
type input "Tarneit"
type input "3029"
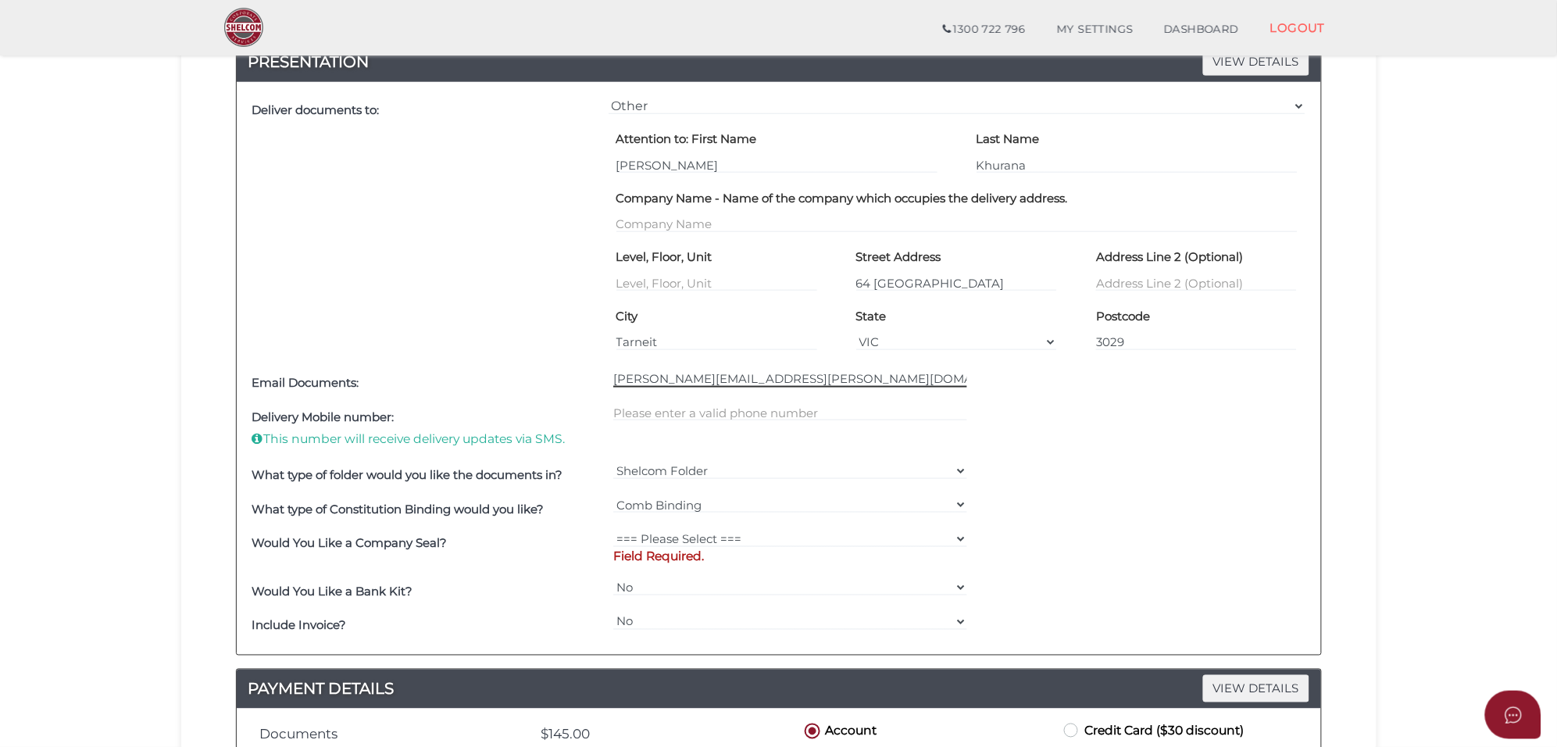
scroll to position [488, 0]
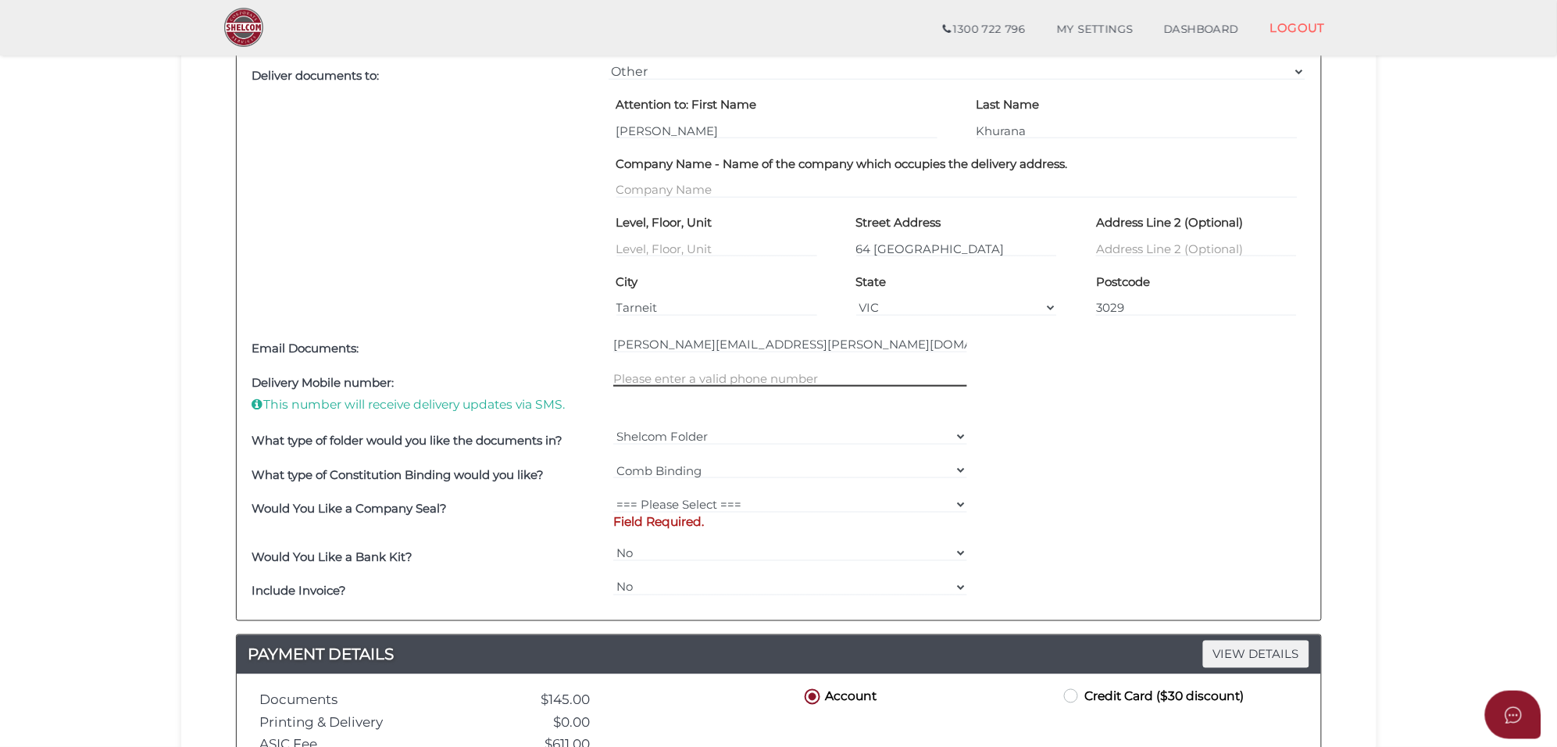
click at [742, 385] on input "text" at bounding box center [790, 378] width 354 height 17
click at [670, 377] on input "text" at bounding box center [790, 378] width 354 height 17
click at [709, 502] on select "=== Please Select === Fold Seal $50 No Seal" at bounding box center [790, 504] width 354 height 17
select select "0"
click at [613, 497] on select "=== Please Select === Fold Seal $50 No Seal" at bounding box center [790, 504] width 354 height 17
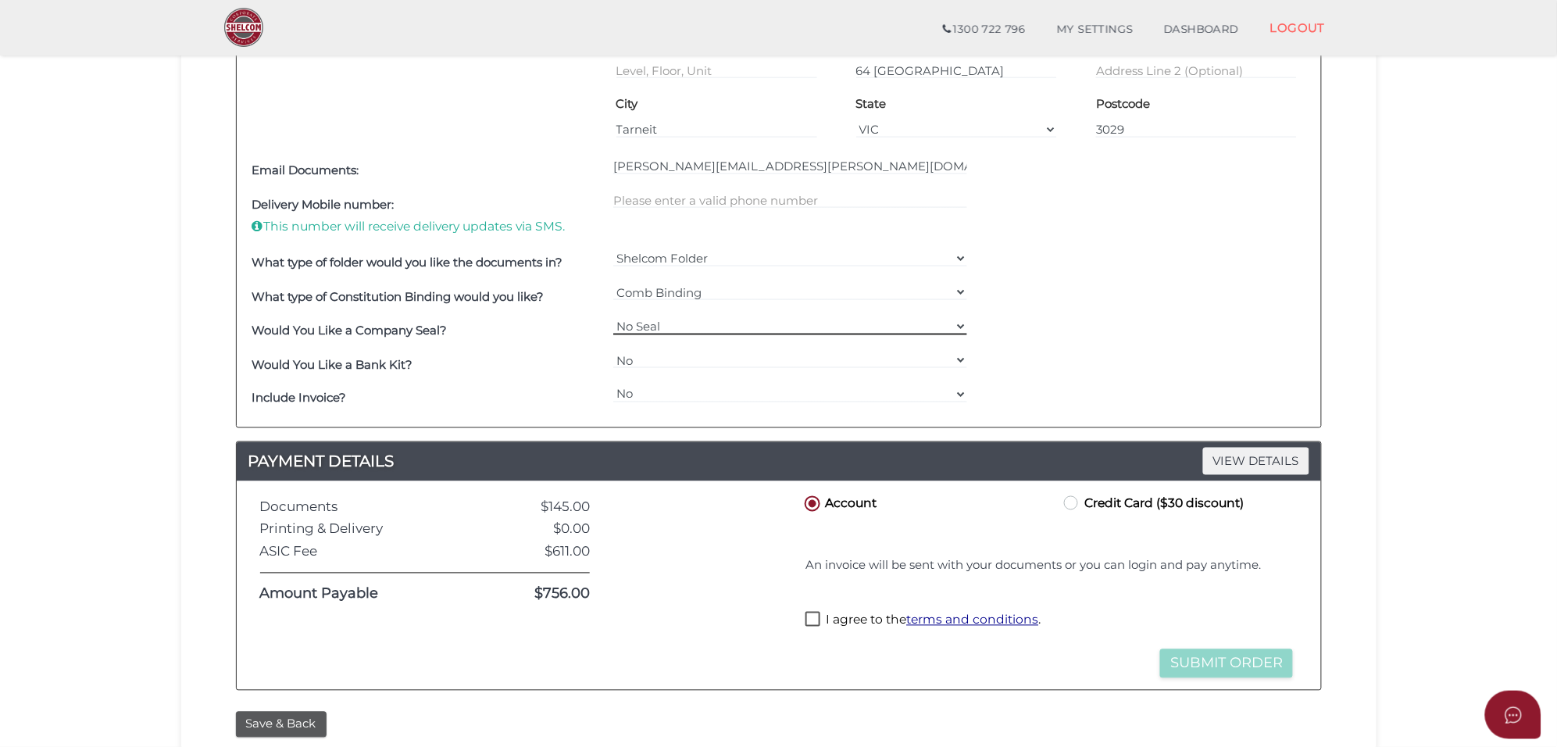
scroll to position [684, 0]
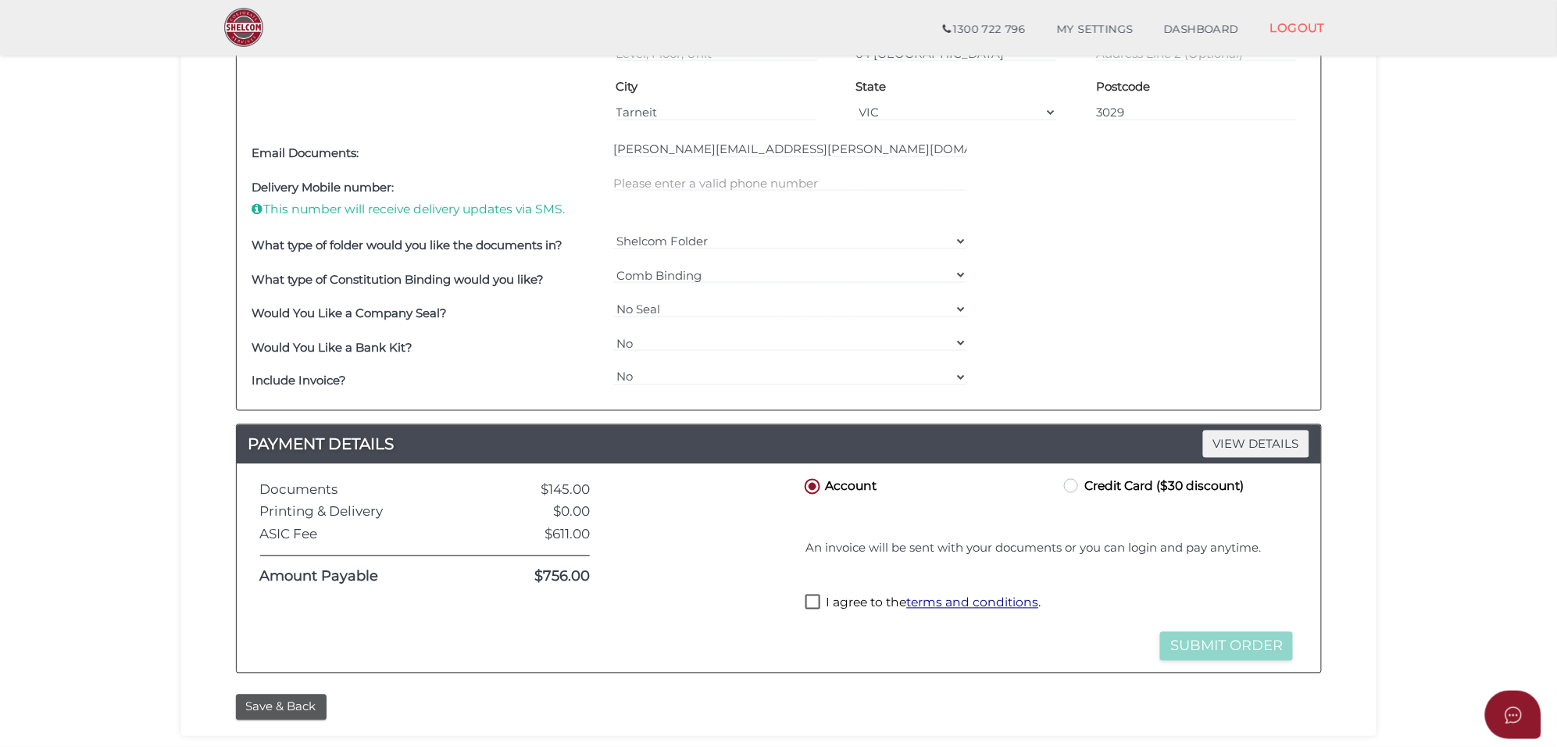
click at [1073, 490] on label "Credit Card ($30 discount)" at bounding box center [1152, 486] width 183 height 20
radio input "true"
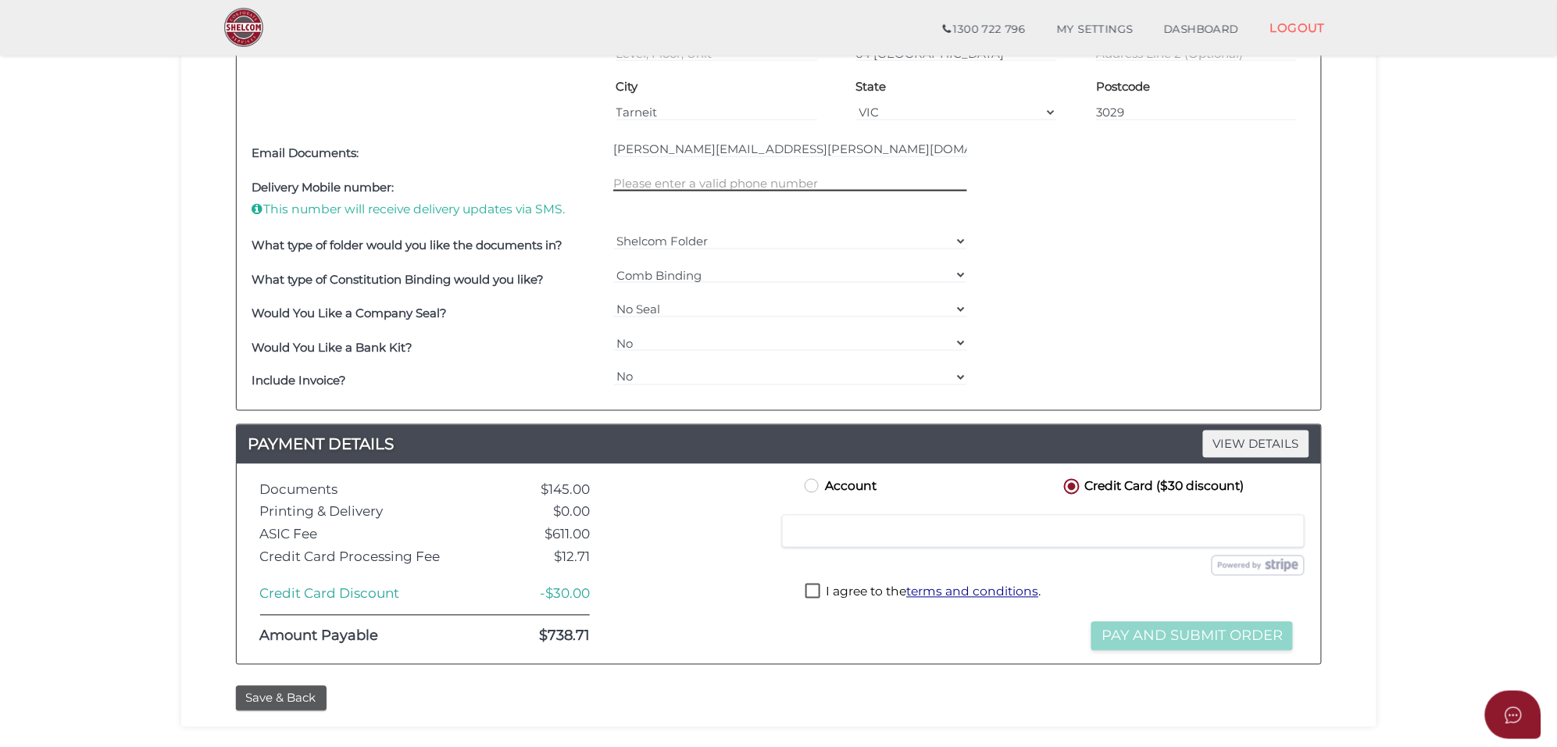
click at [639, 181] on input "text" at bounding box center [790, 182] width 354 height 17
type input "0449289708"
click at [819, 592] on label "I agree to the terms and conditions ." at bounding box center [923, 594] width 235 height 20
checkbox input "true"
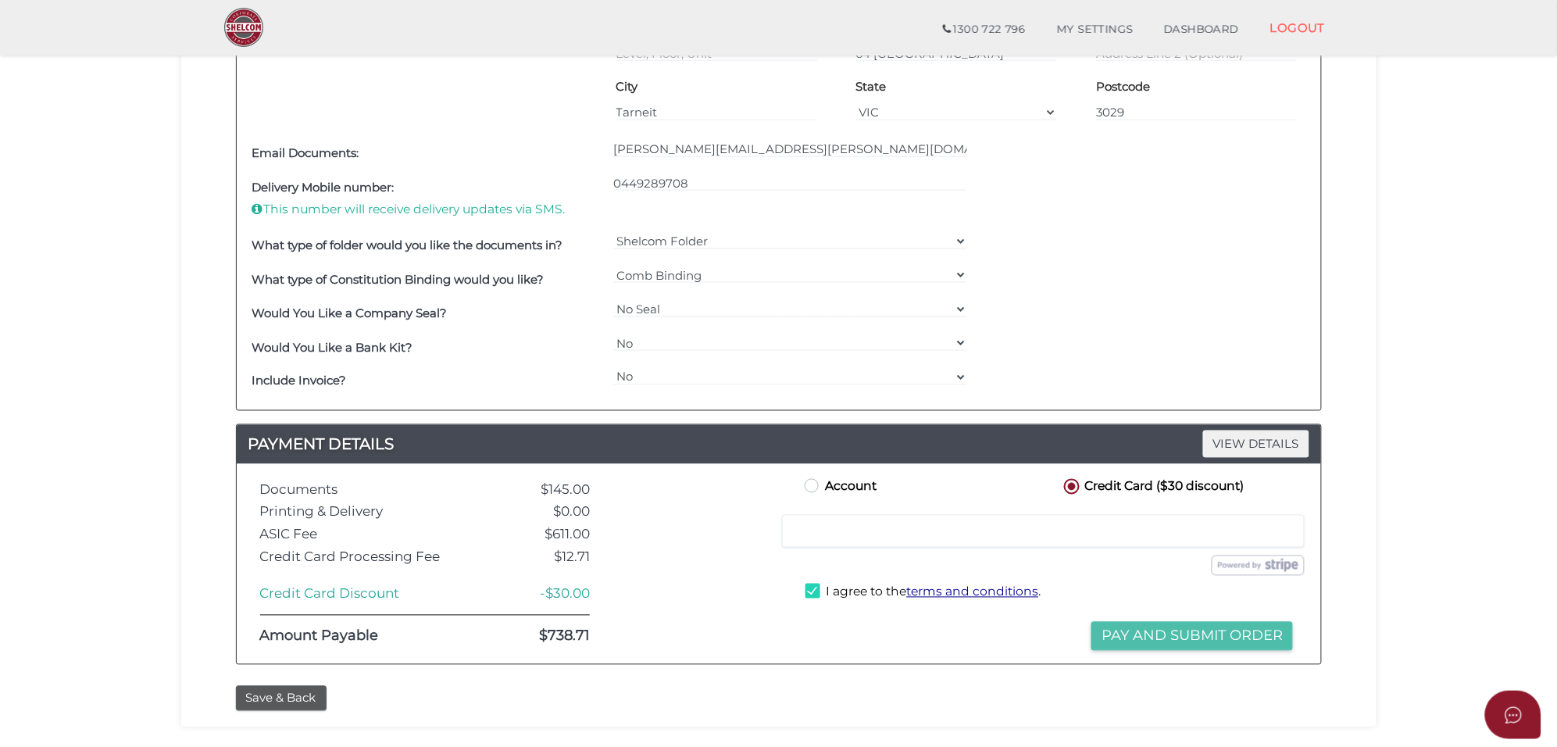
click at [1221, 634] on button "Pay and Submit Order" at bounding box center [1193, 636] width 202 height 29
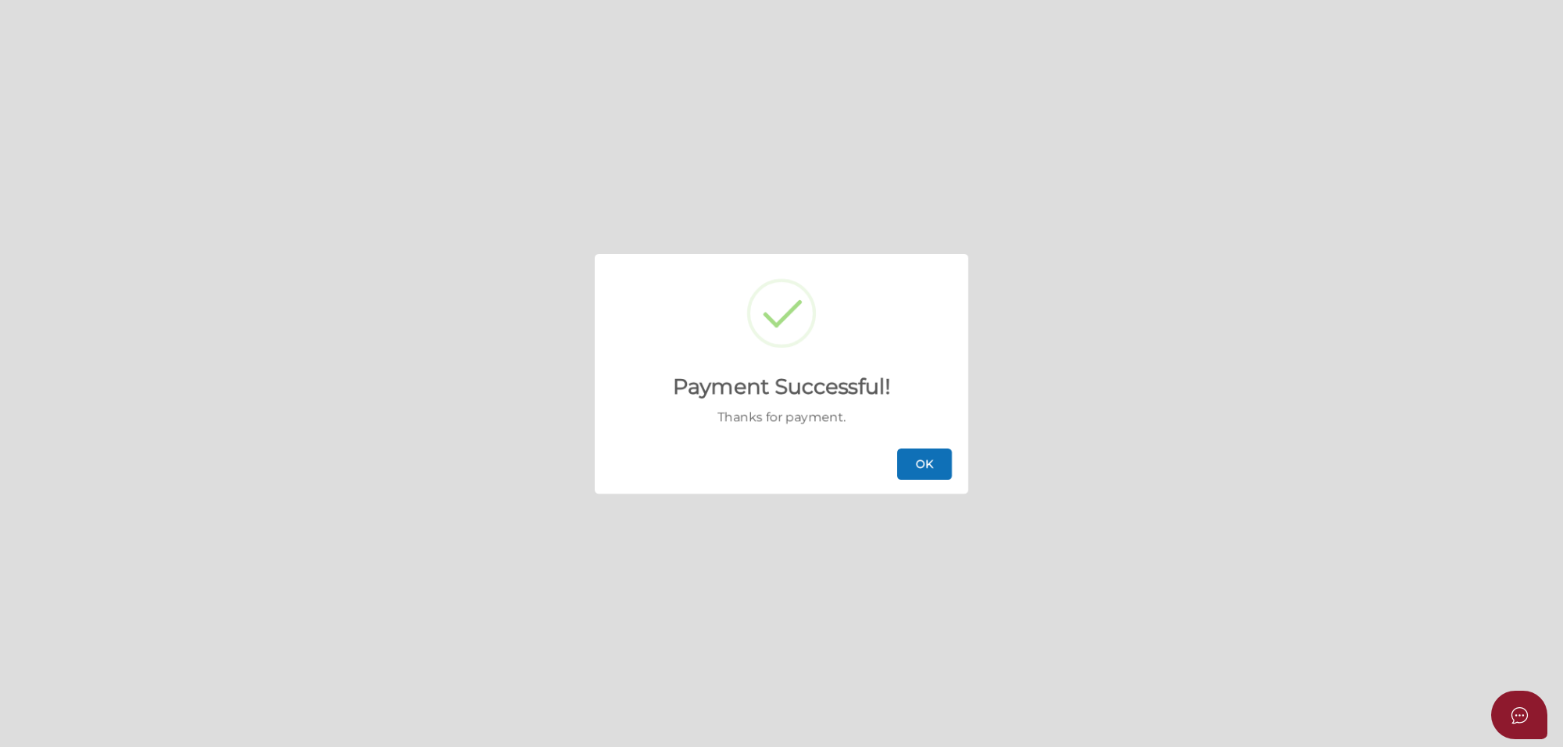
click at [939, 470] on button "OK" at bounding box center [924, 464] width 55 height 31
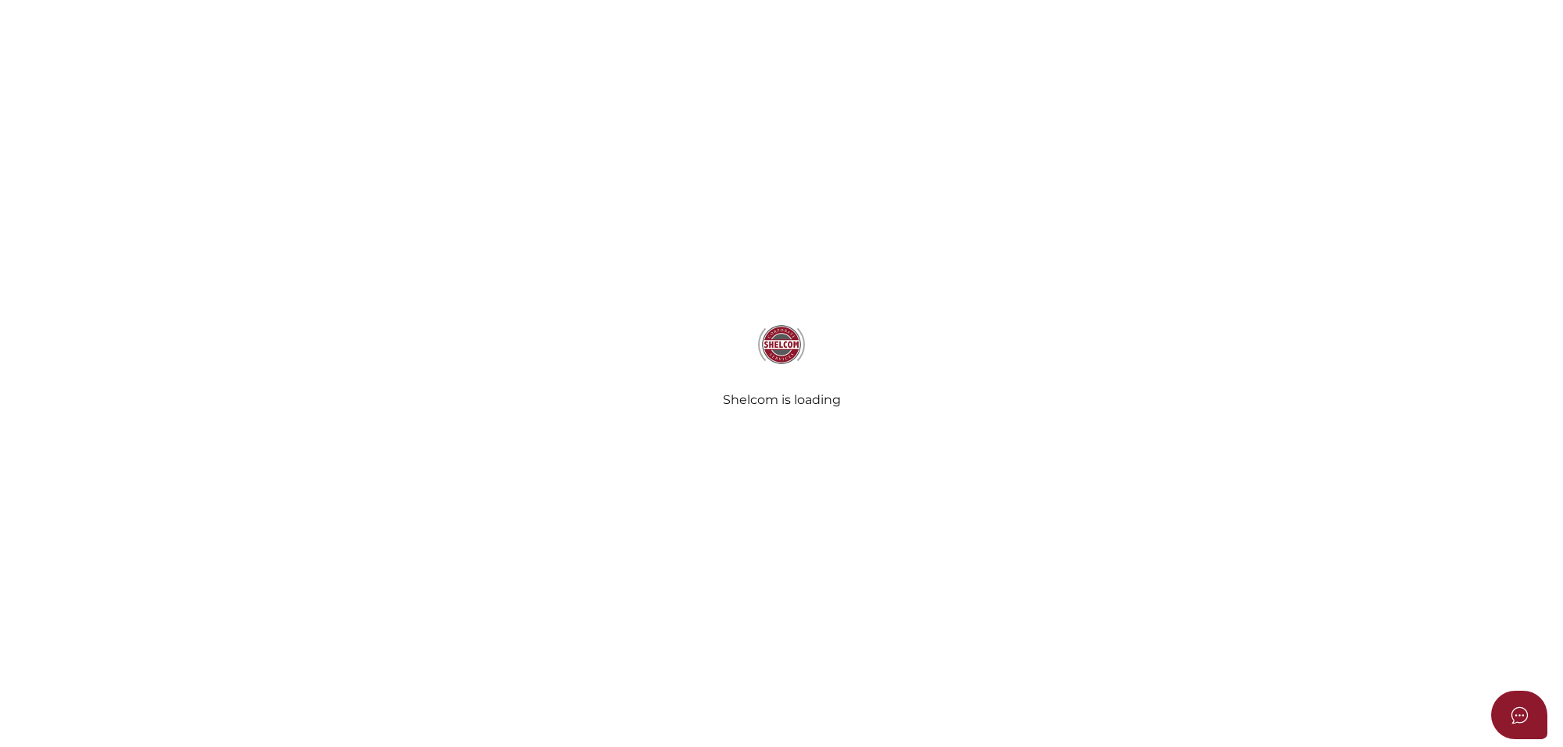
select select
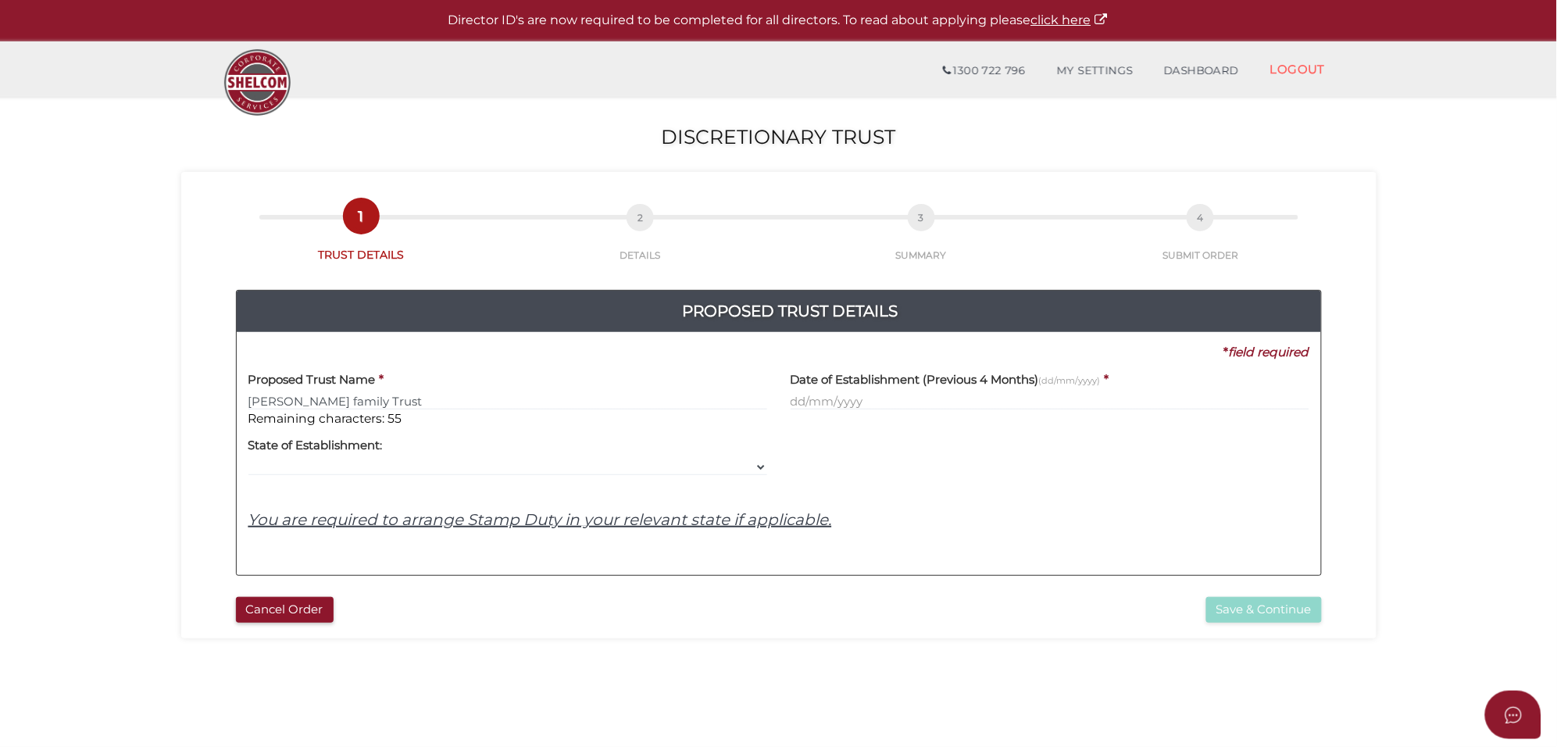
type input "[PERSON_NAME] family Trust"
click at [874, 399] on input "text" at bounding box center [1050, 401] width 519 height 17
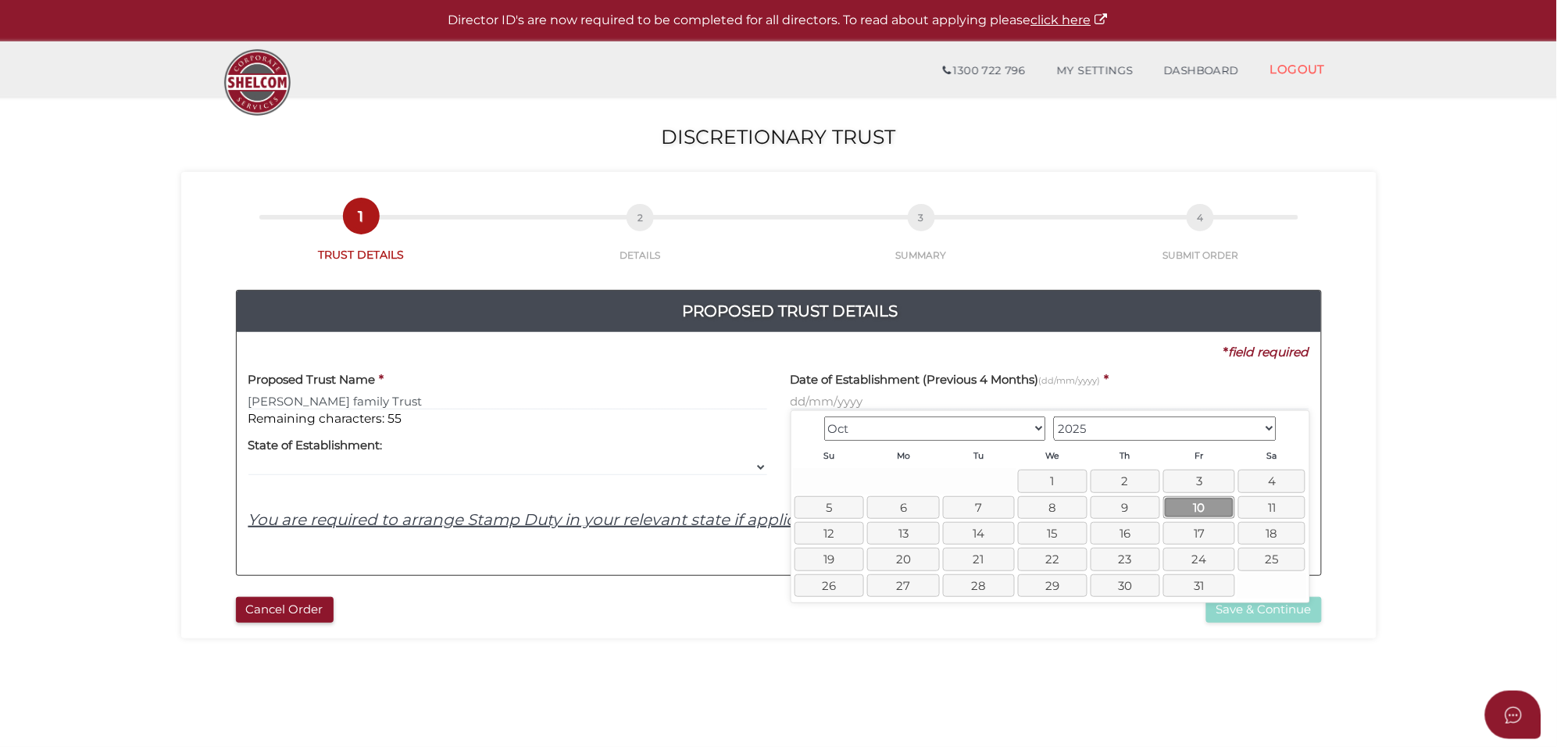
click at [1203, 513] on link "10" at bounding box center [1199, 507] width 72 height 23
type input "10/10/2025"
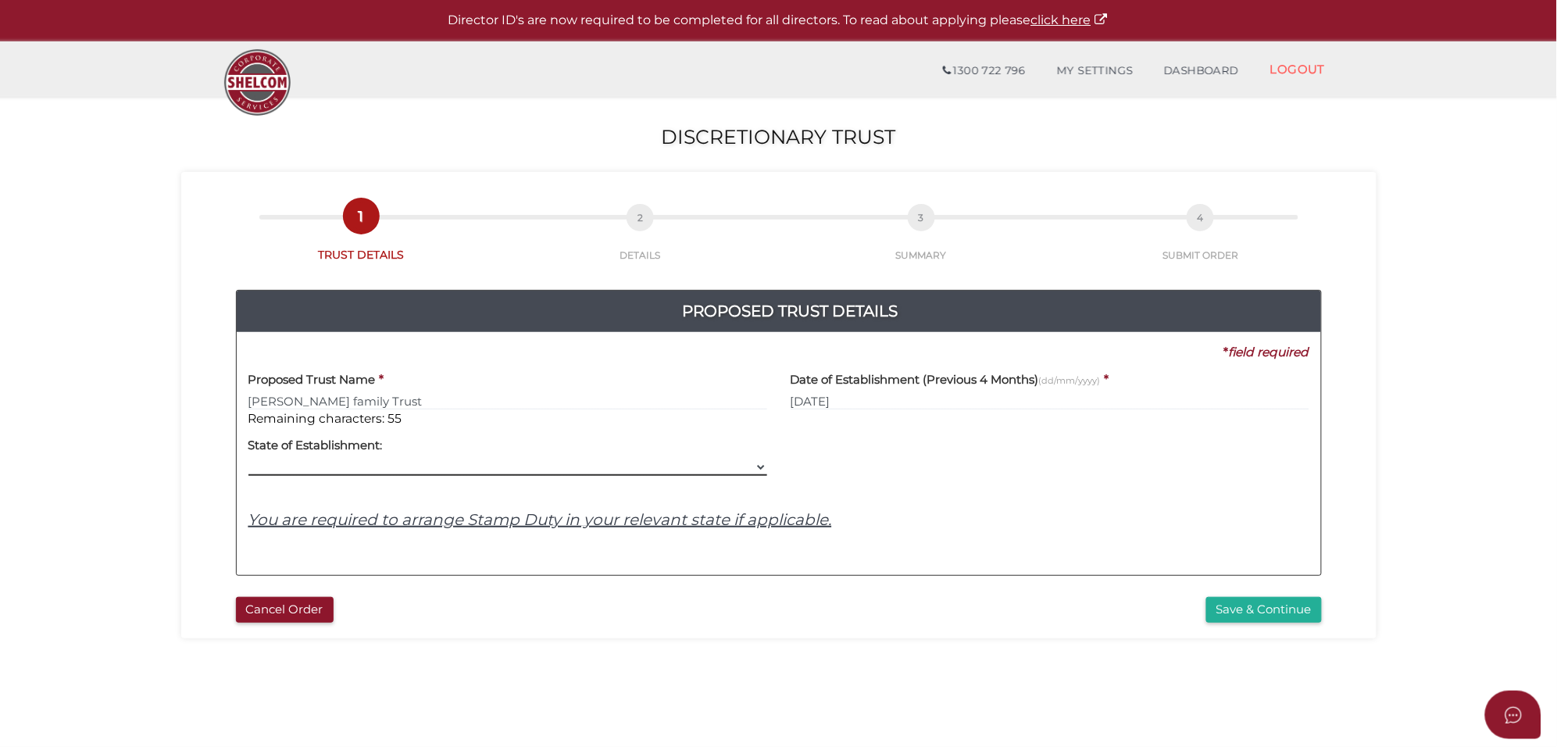
click at [285, 466] on select "VIC ACT NSW NT QLD TAS WA SA" at bounding box center [507, 467] width 519 height 17
select select "VIC"
click at [248, 459] on select "VIC ACT NSW NT QLD TAS WA SA" at bounding box center [507, 467] width 519 height 17
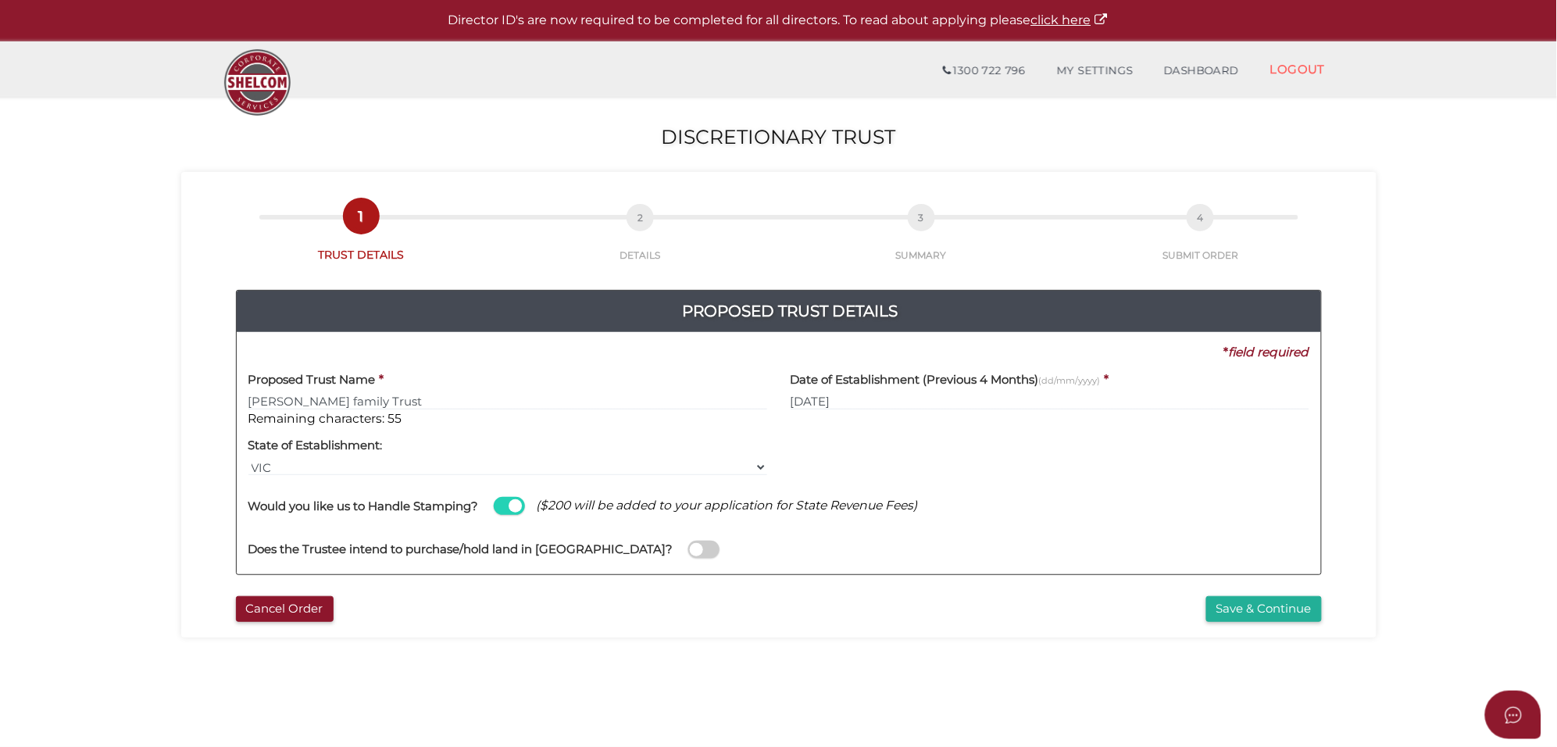
click at [514, 509] on span at bounding box center [509, 506] width 31 height 18
click at [0, 0] on input "checkbox" at bounding box center [0, 0] width 0 height 0
click at [688, 551] on span at bounding box center [703, 550] width 31 height 18
click at [0, 0] on input "checkbox" at bounding box center [0, 0] width 0 height 0
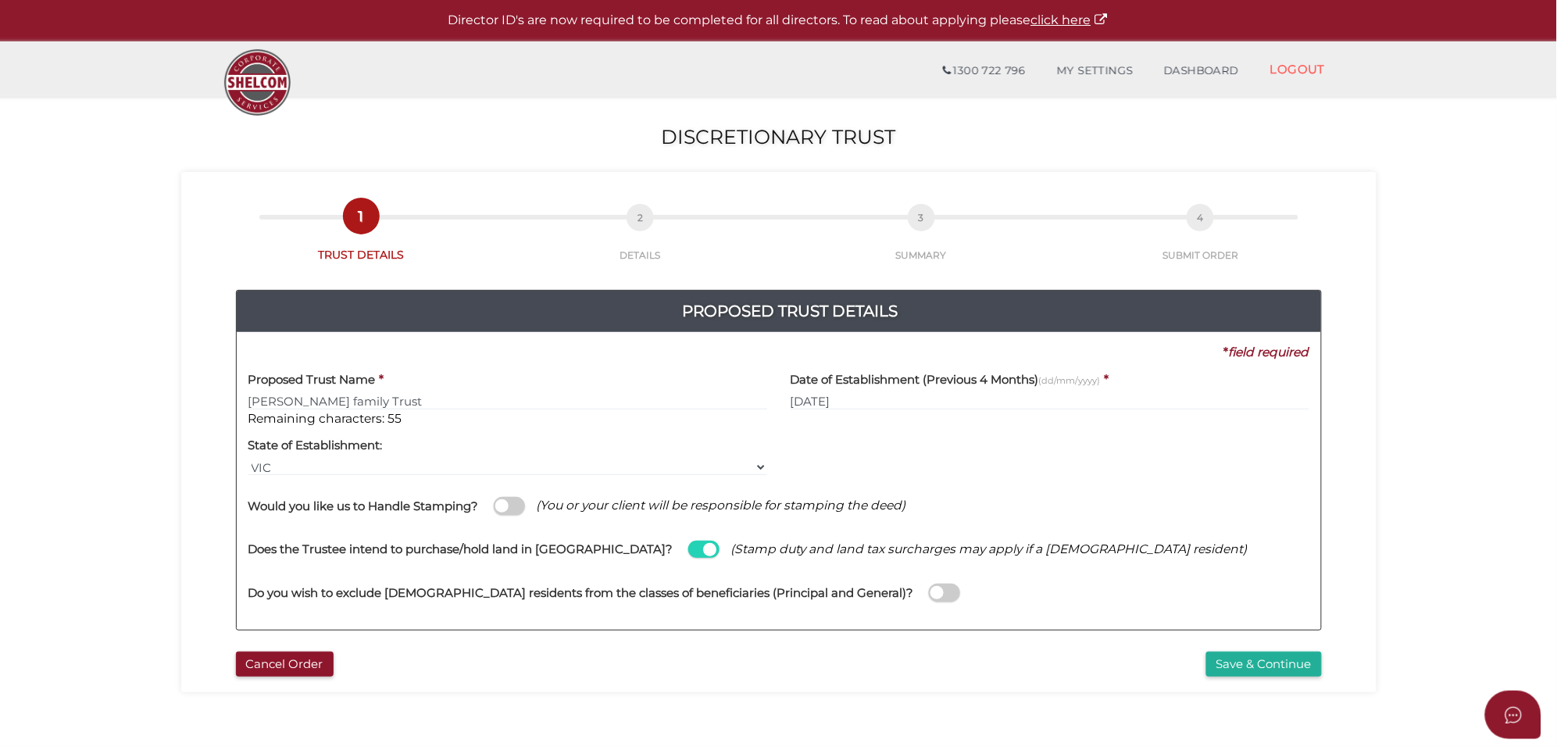
click at [867, 595] on div "Do you wish to exclude foreign residents from the classes of beneficiaries (Pri…" at bounding box center [778, 585] width 1061 height 44
click at [929, 594] on span at bounding box center [944, 593] width 31 height 18
click at [0, 0] on input "checkbox" at bounding box center [0, 0] width 0 height 0
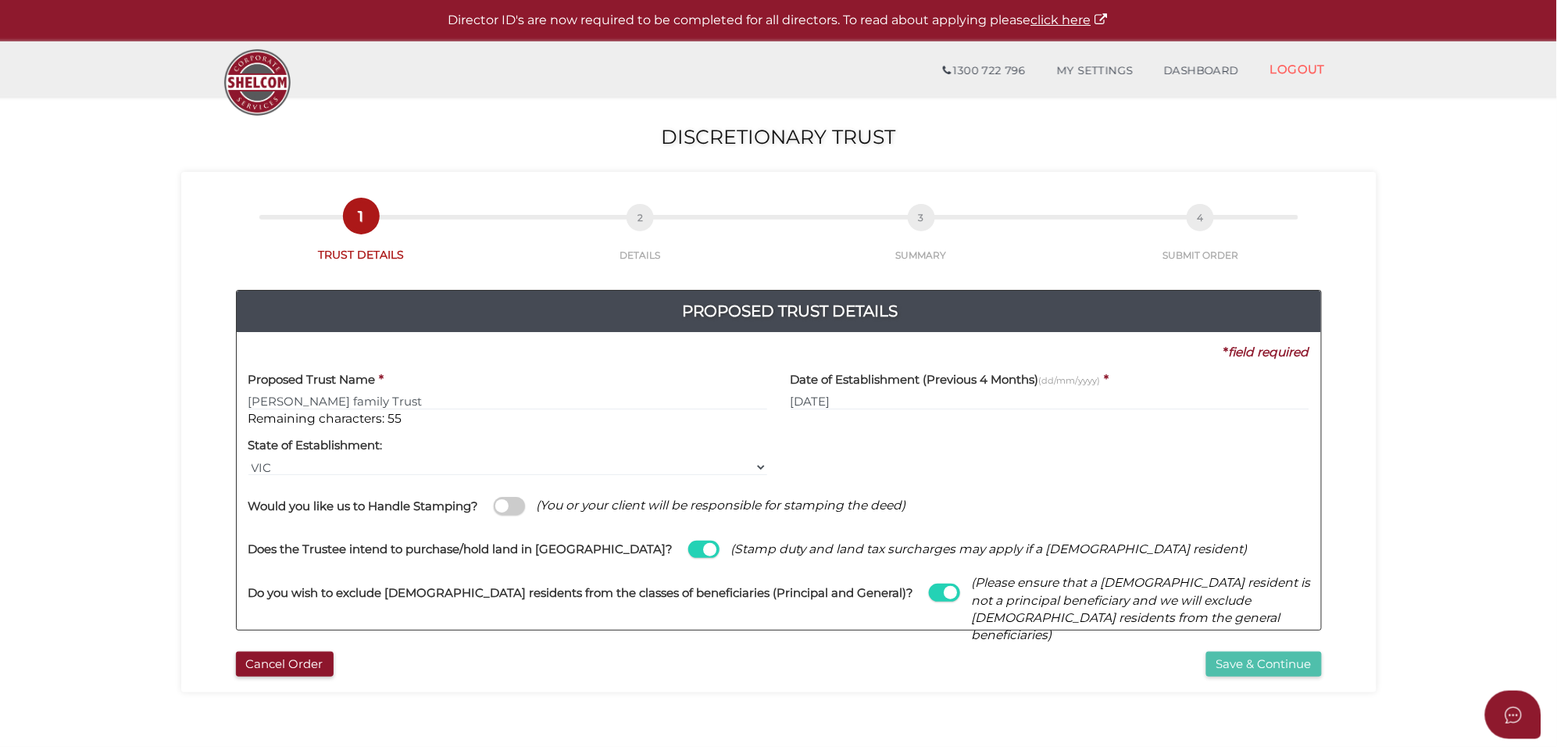
drag, startPoint x: 1256, startPoint y: 659, endPoint x: 1267, endPoint y: 661, distance: 10.4
click at [1260, 660] on button "Save & Continue" at bounding box center [1264, 665] width 116 height 26
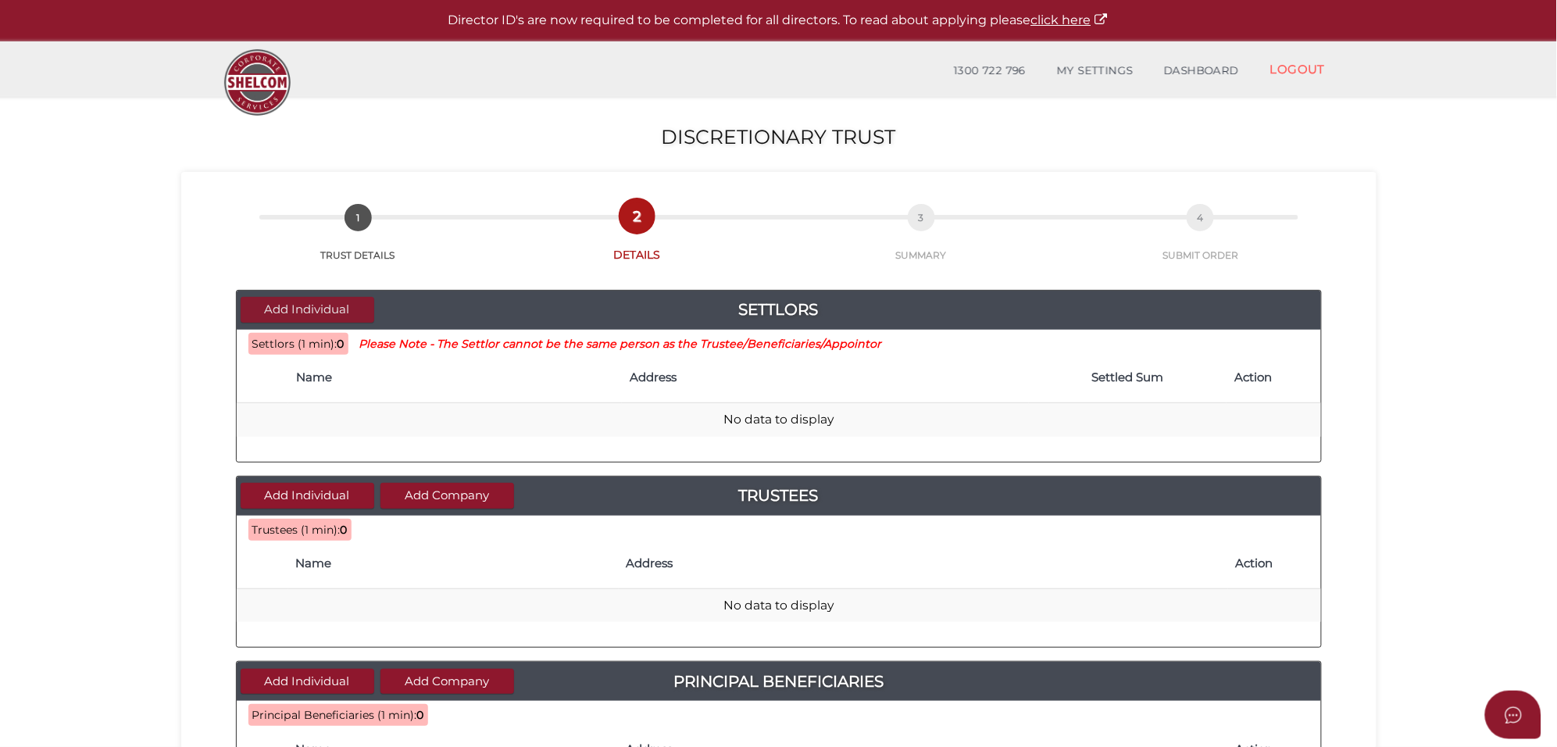
click at [317, 309] on button "Add Individual" at bounding box center [308, 310] width 134 height 26
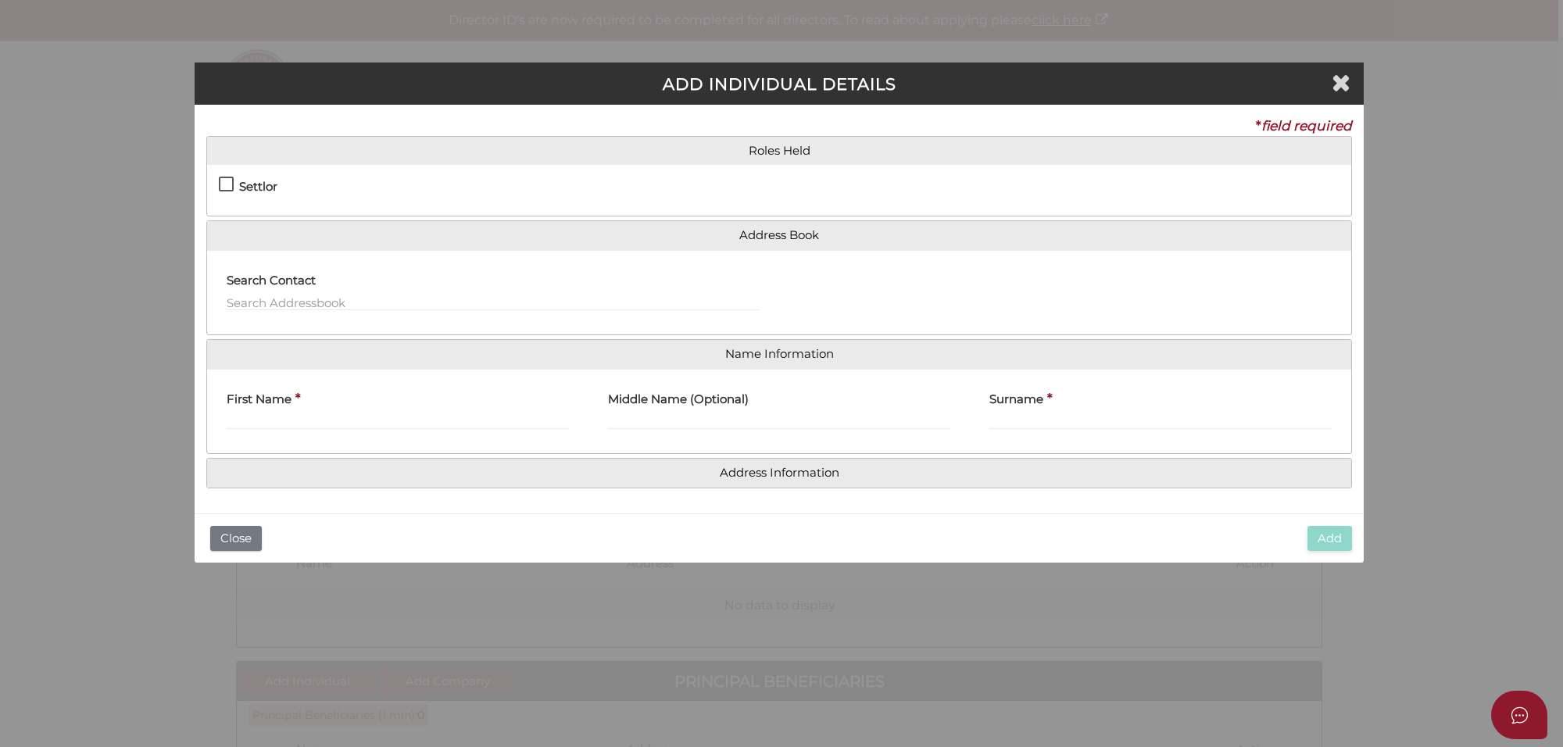
click at [221, 180] on label "Settlor" at bounding box center [248, 190] width 59 height 20
checkbox input "true"
type input "10"
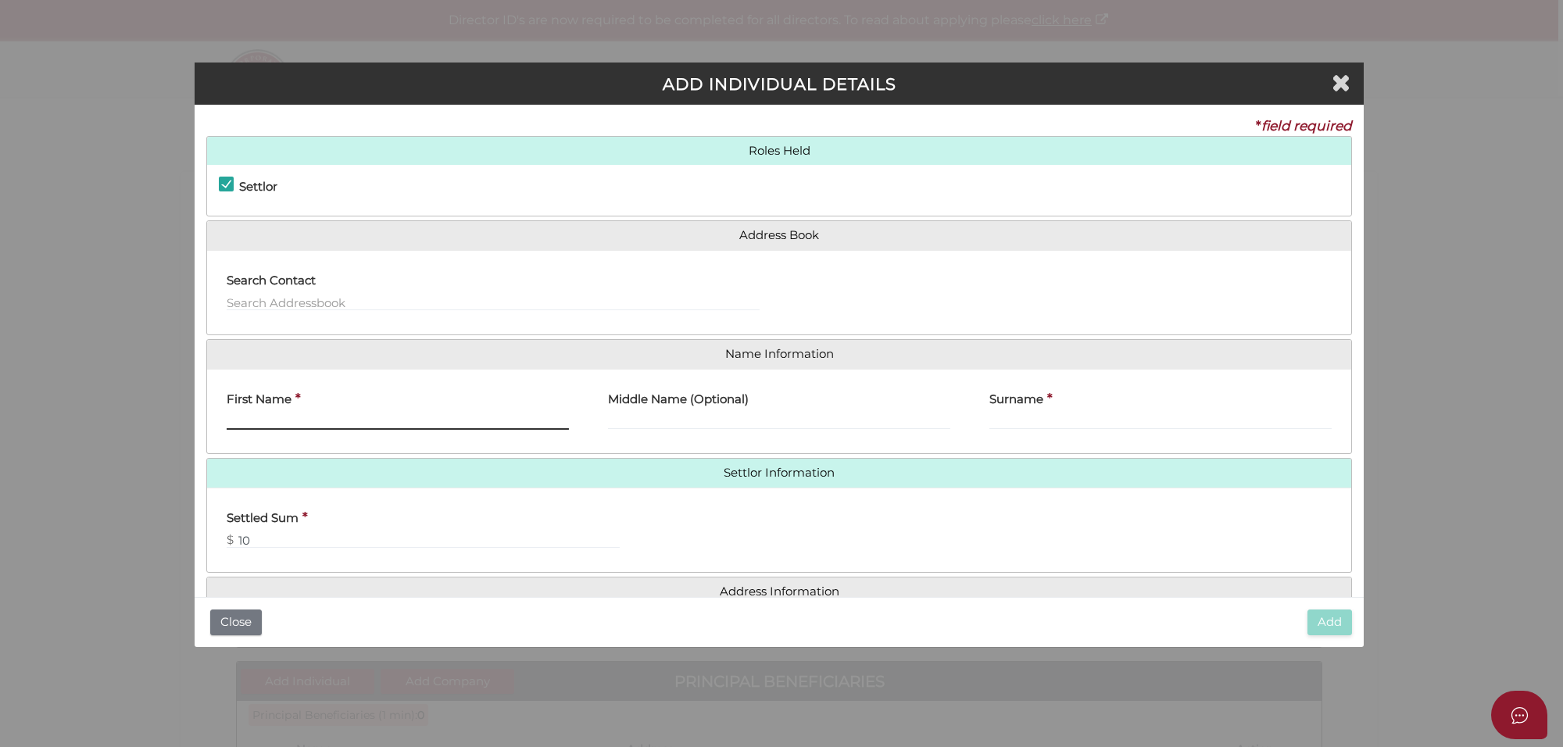
click at [271, 422] on input "First Name" at bounding box center [398, 421] width 342 height 17
type input "Manpreet"
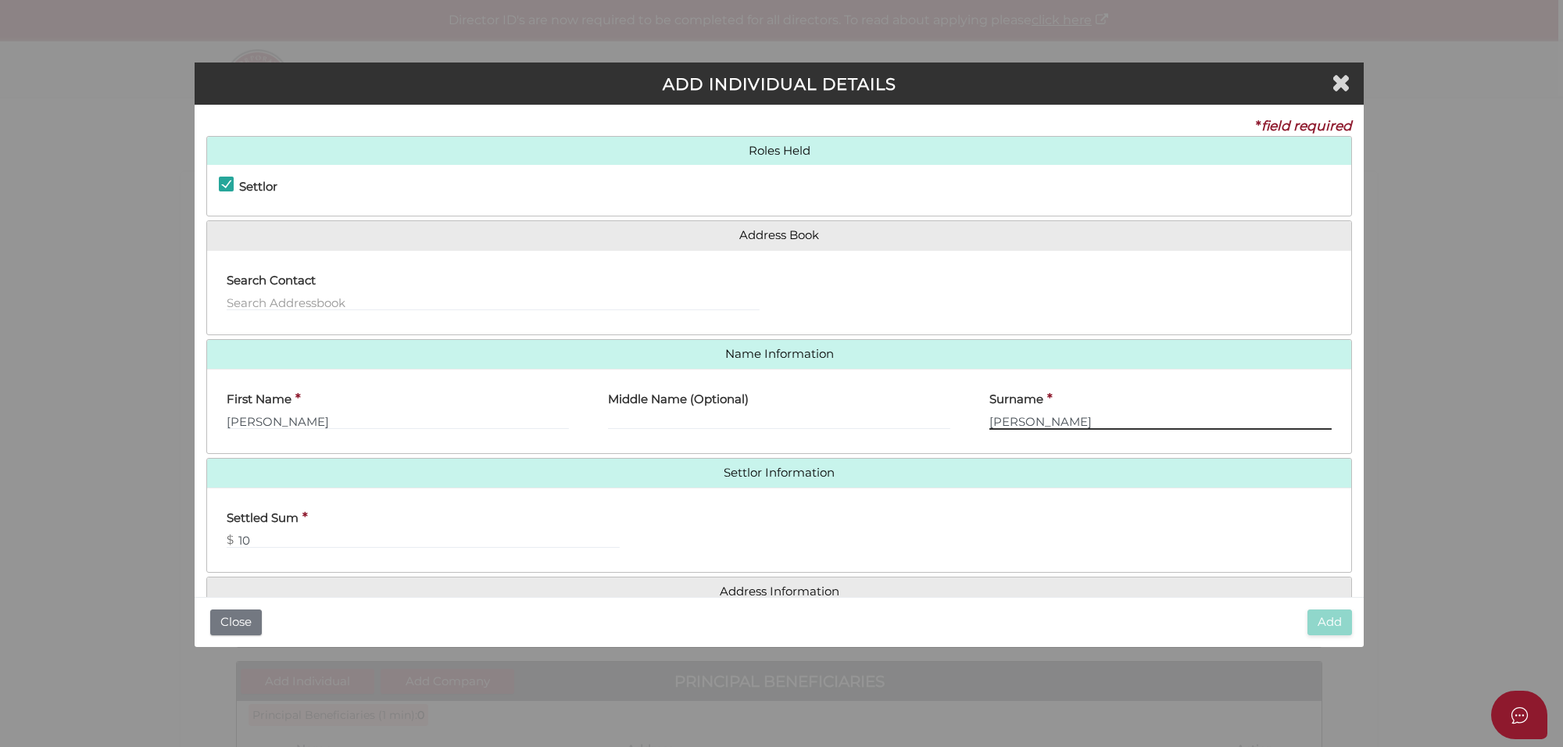
type input "Singh"
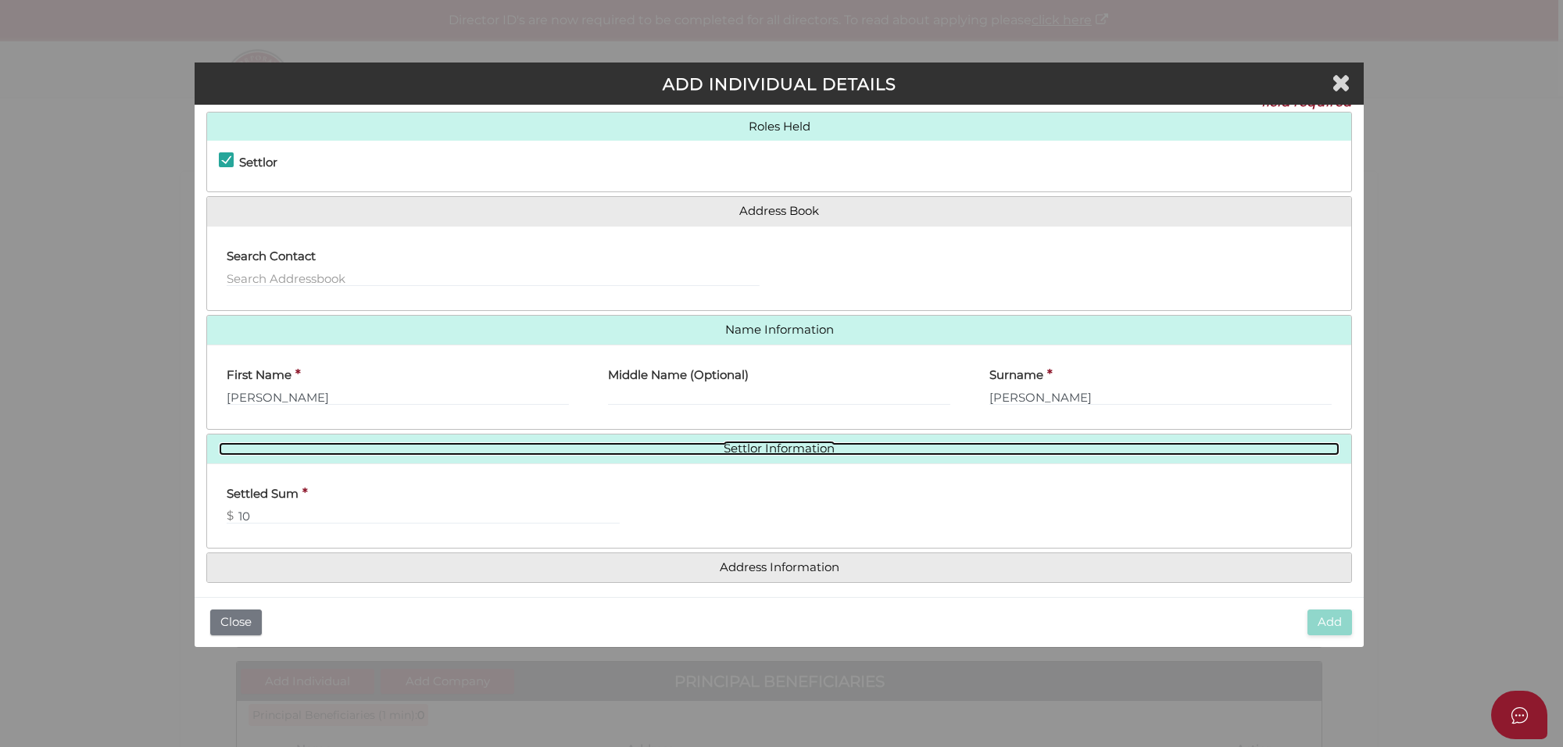
scroll to position [36, 0]
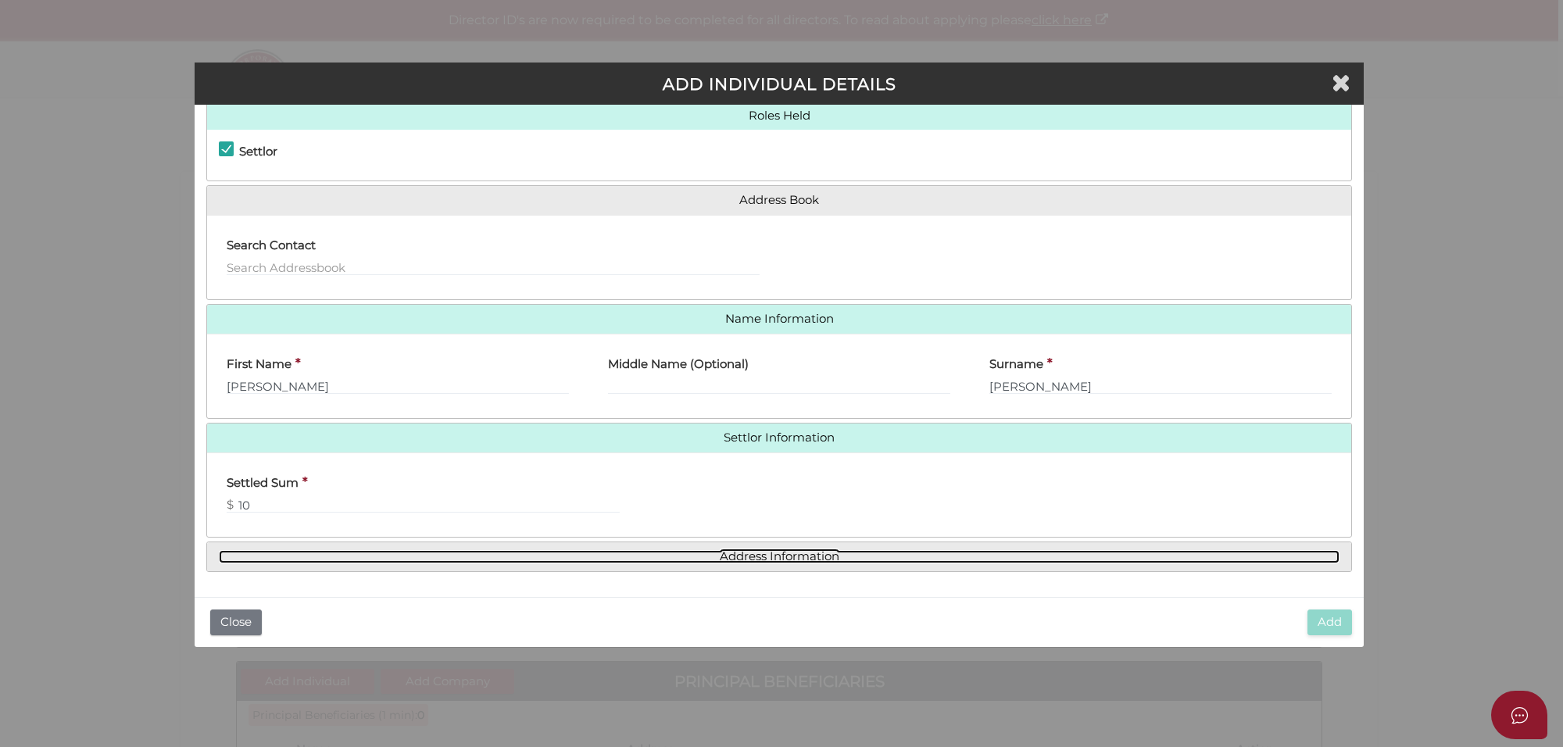
click at [754, 551] on link "Address Information" at bounding box center [779, 556] width 1121 height 13
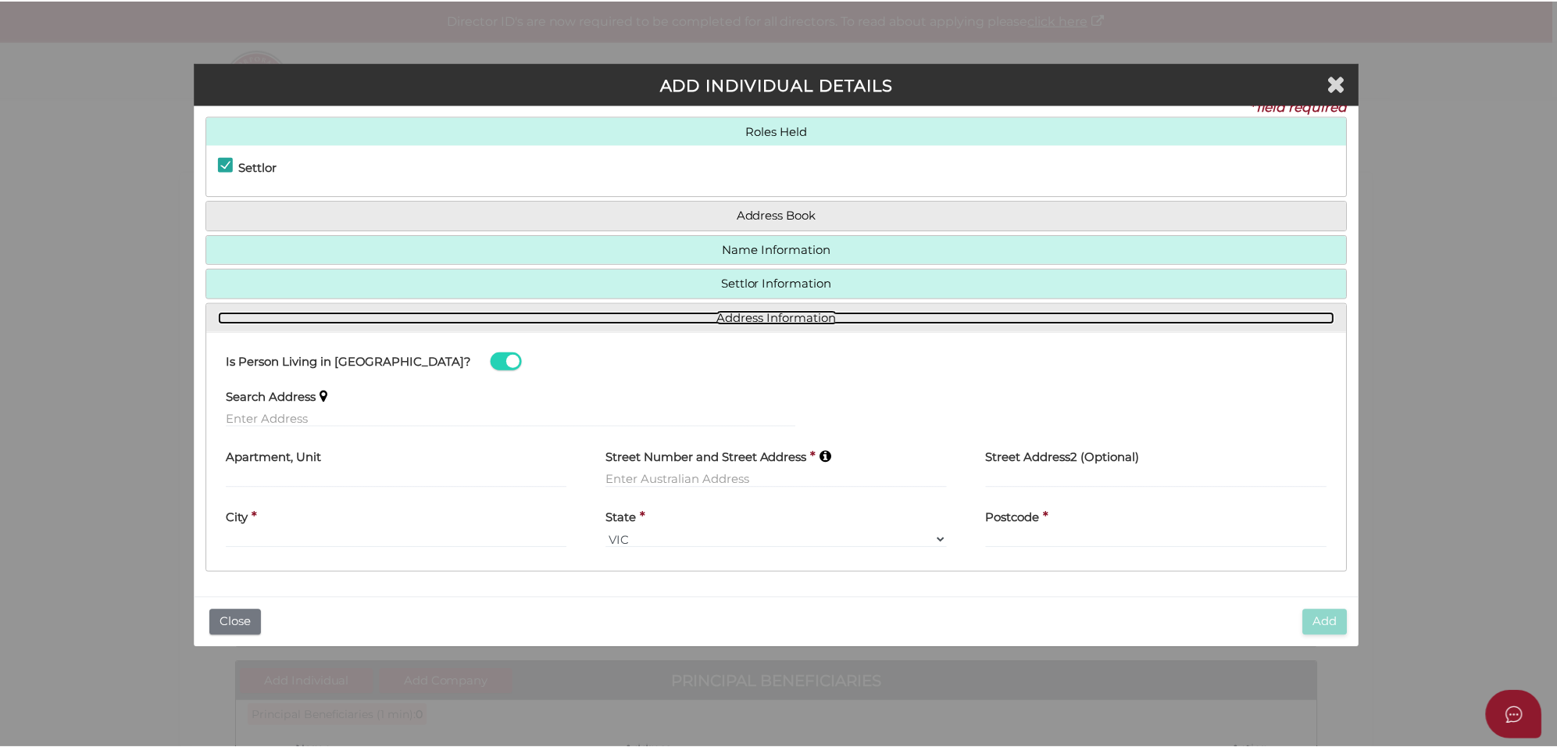
scroll to position [21, 0]
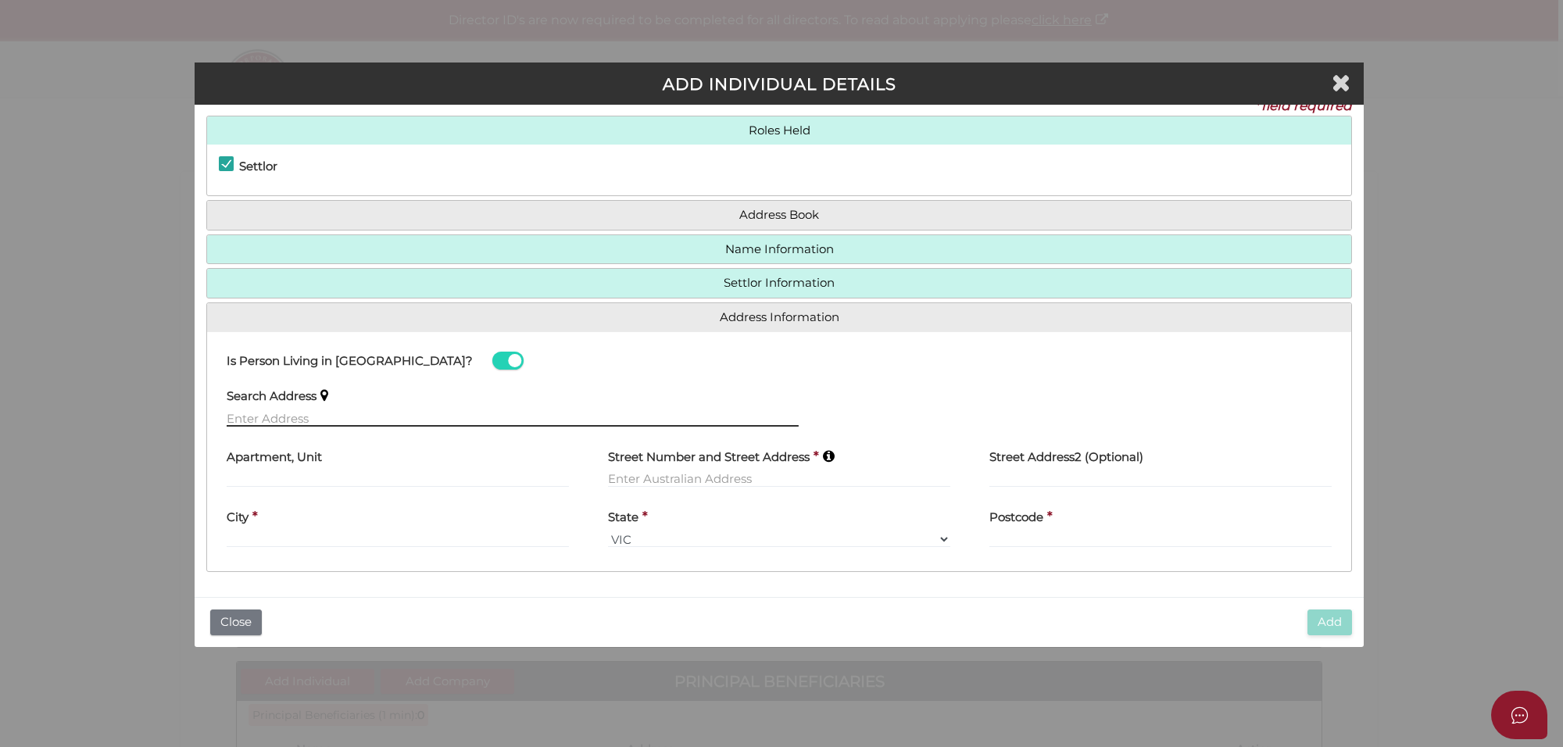
click at [256, 416] on input "text" at bounding box center [513, 417] width 572 height 17
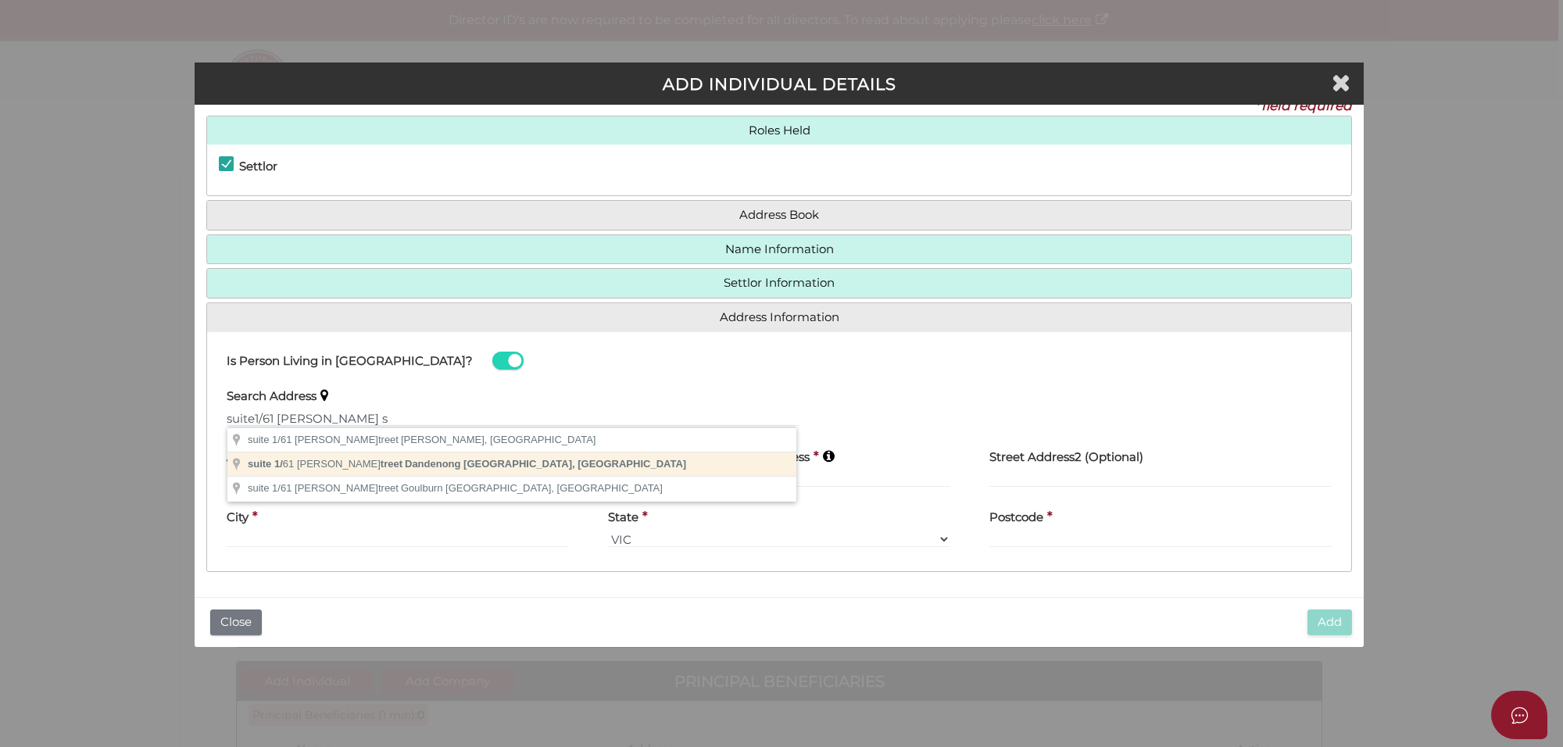
type input "suite 1/61 Robinson Street, Dandenong VIC, Australia"
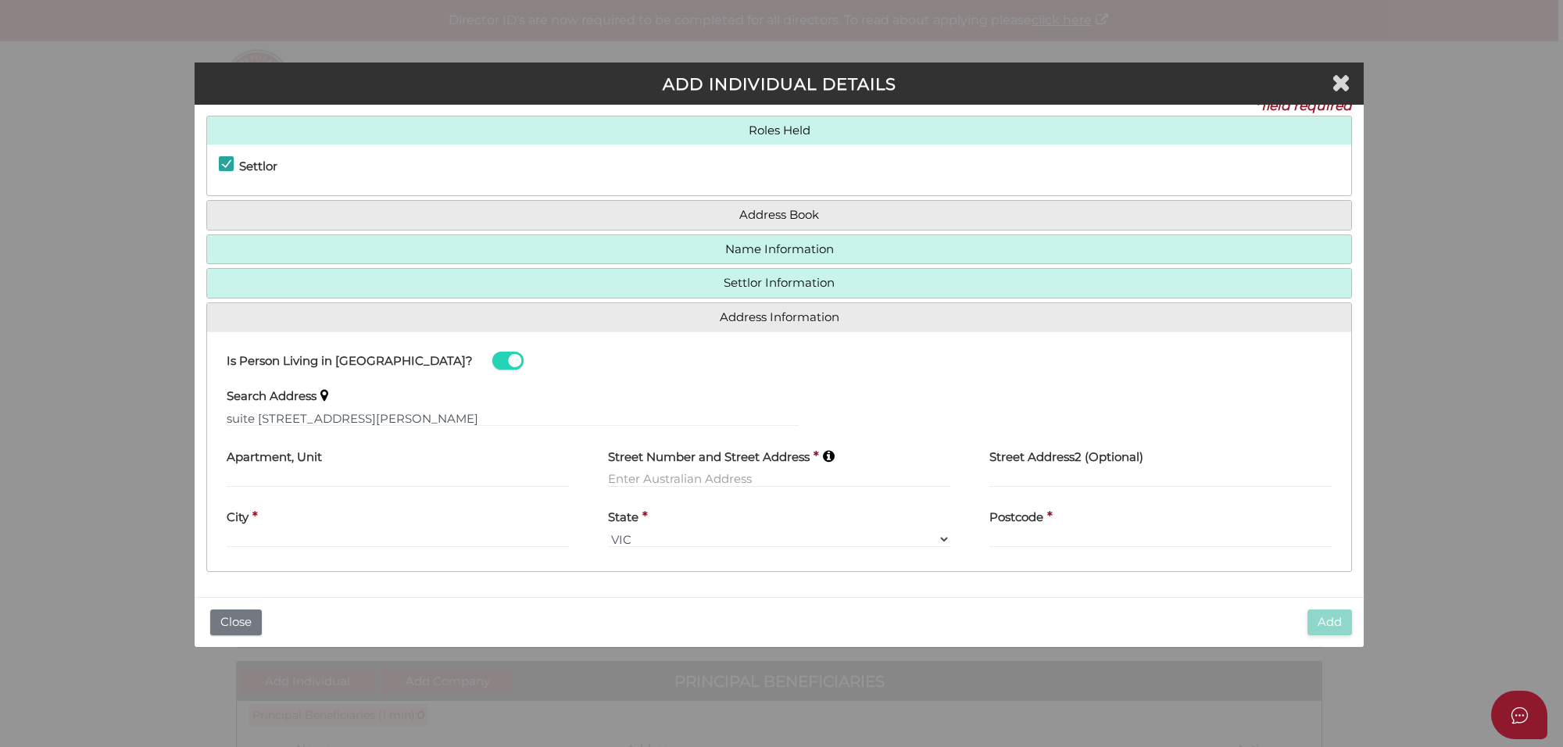
type input "suite 1"
type input "61 Robinson Street"
type input "Dandenong"
select select "VIC"
type input "3175"
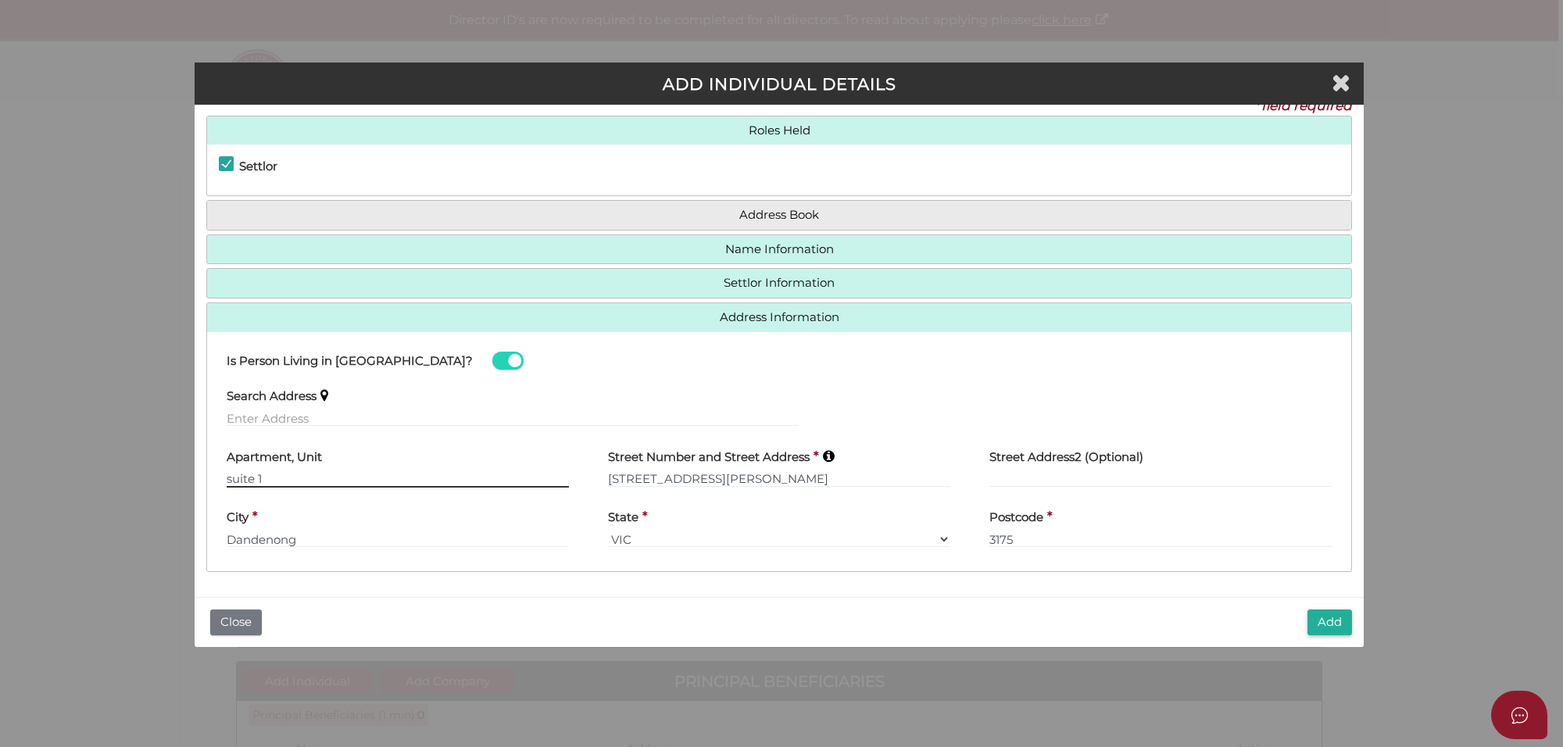
drag, startPoint x: 282, startPoint y: 481, endPoint x: 211, endPoint y: 477, distance: 71.2
click at [211, 477] on div "Apartment, Unit suite 1" at bounding box center [397, 468] width 381 height 61
click at [608, 477] on input "61 Robinson Street" at bounding box center [779, 478] width 342 height 17
paste input "suite 1"
type input "suite 1, 61 Robinson Street"
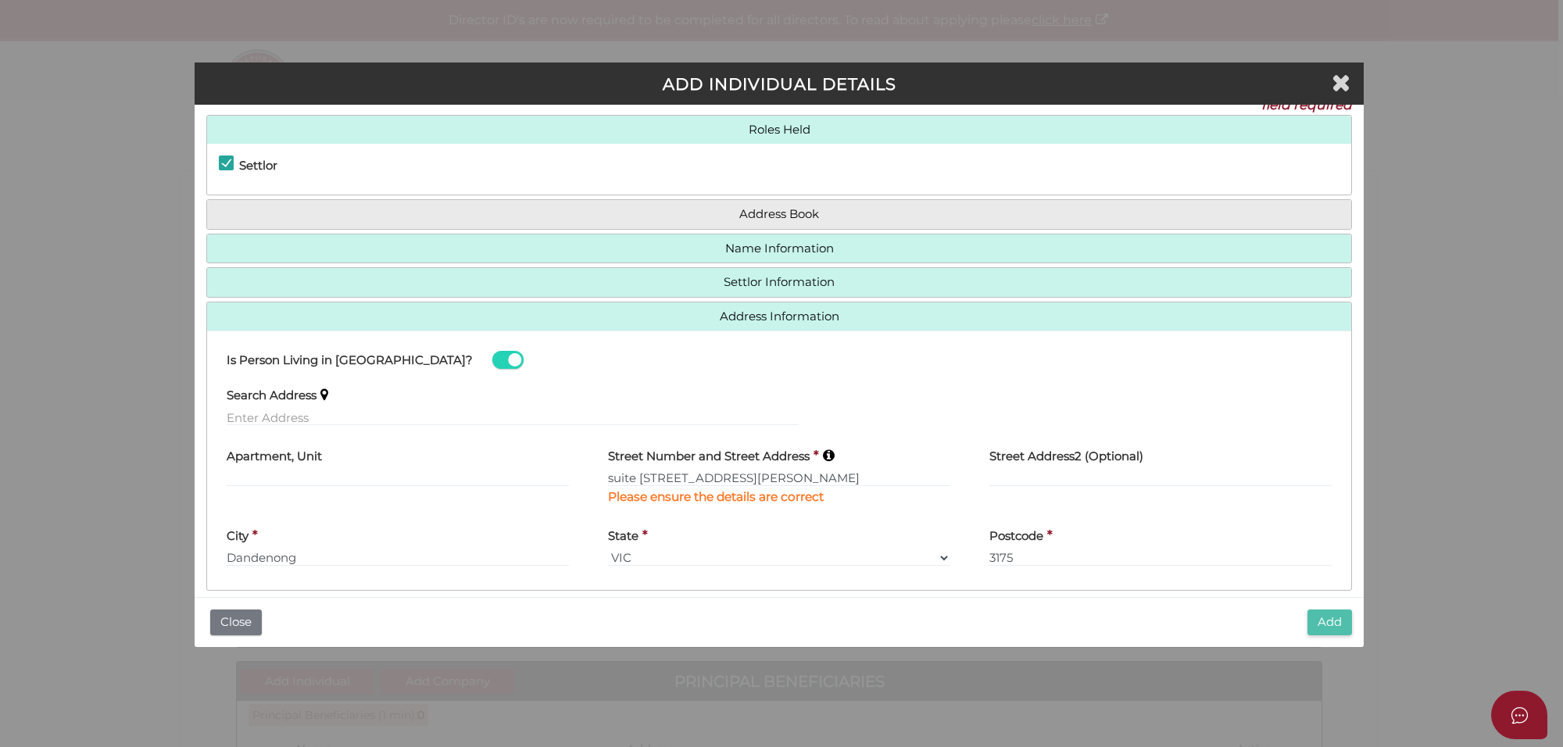
click at [1341, 618] on button "Add" at bounding box center [1329, 622] width 45 height 26
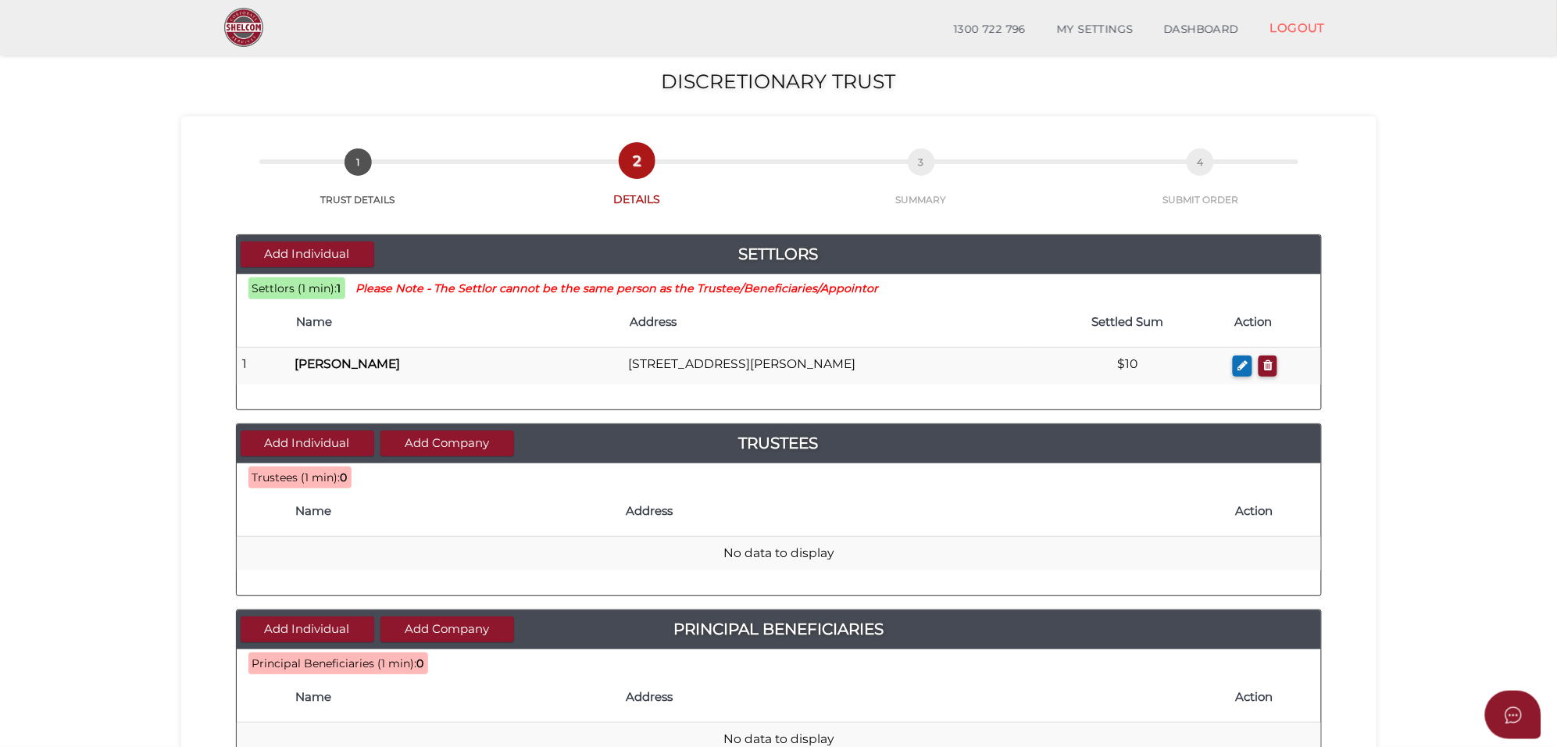
scroll to position [98, 0]
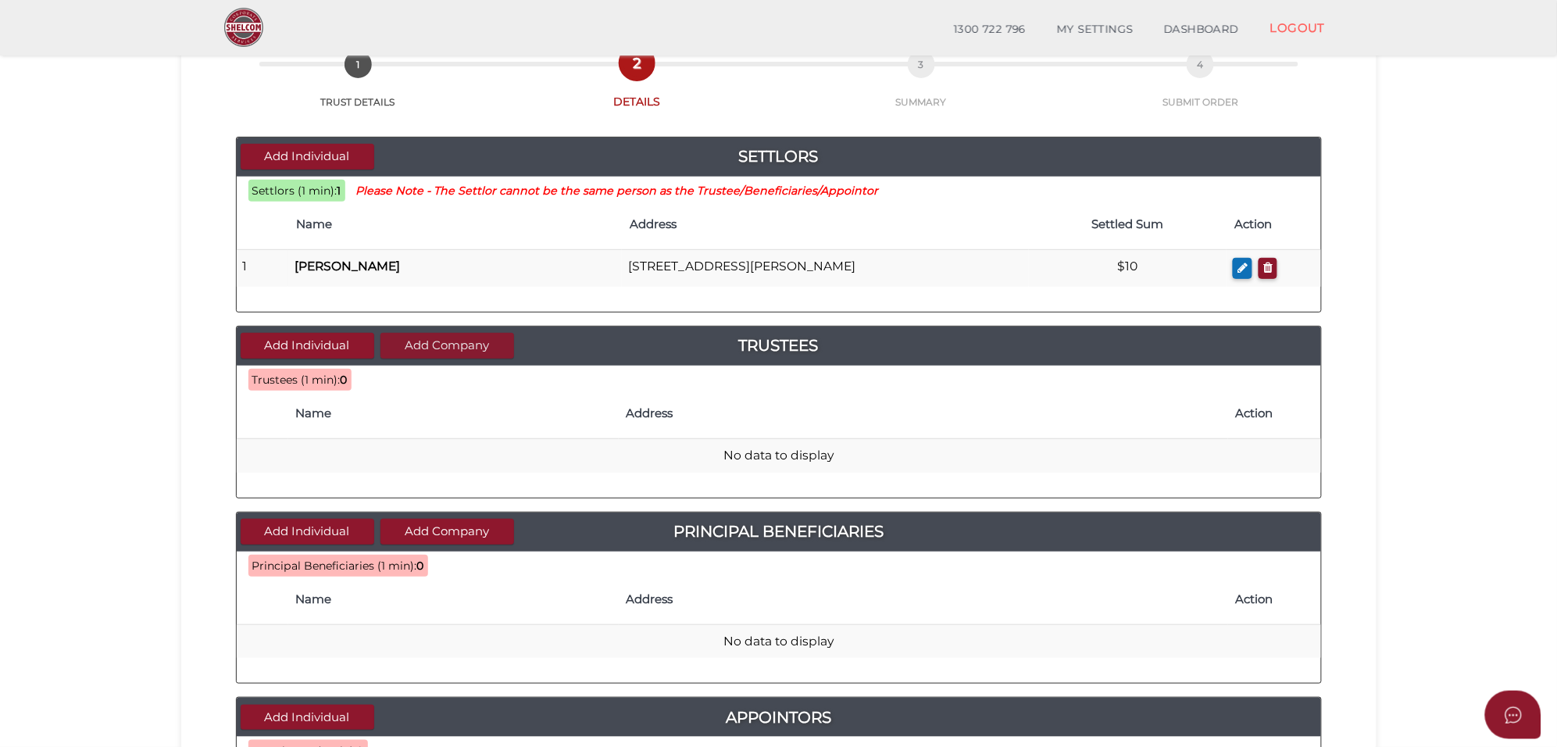
click at [463, 345] on button "Add Company" at bounding box center [448, 346] width 134 height 26
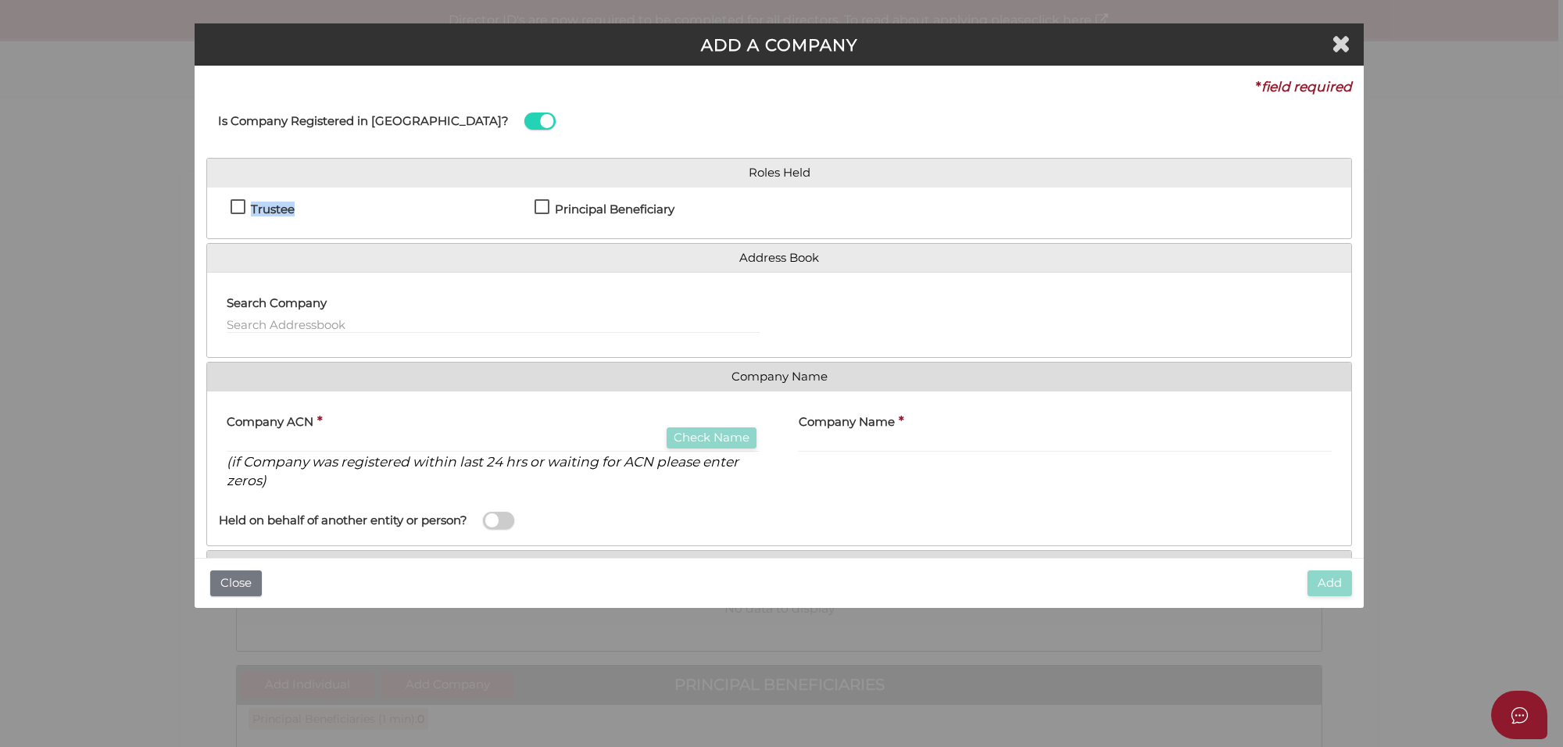
drag, startPoint x: 244, startPoint y: 209, endPoint x: 259, endPoint y: 211, distance: 15.0
click at [252, 209] on label "Trustee" at bounding box center [263, 213] width 64 height 20
click at [313, 431] on label "Company ACN" at bounding box center [270, 419] width 87 height 32
click at [248, 209] on label "Trustee" at bounding box center [263, 213] width 64 height 20
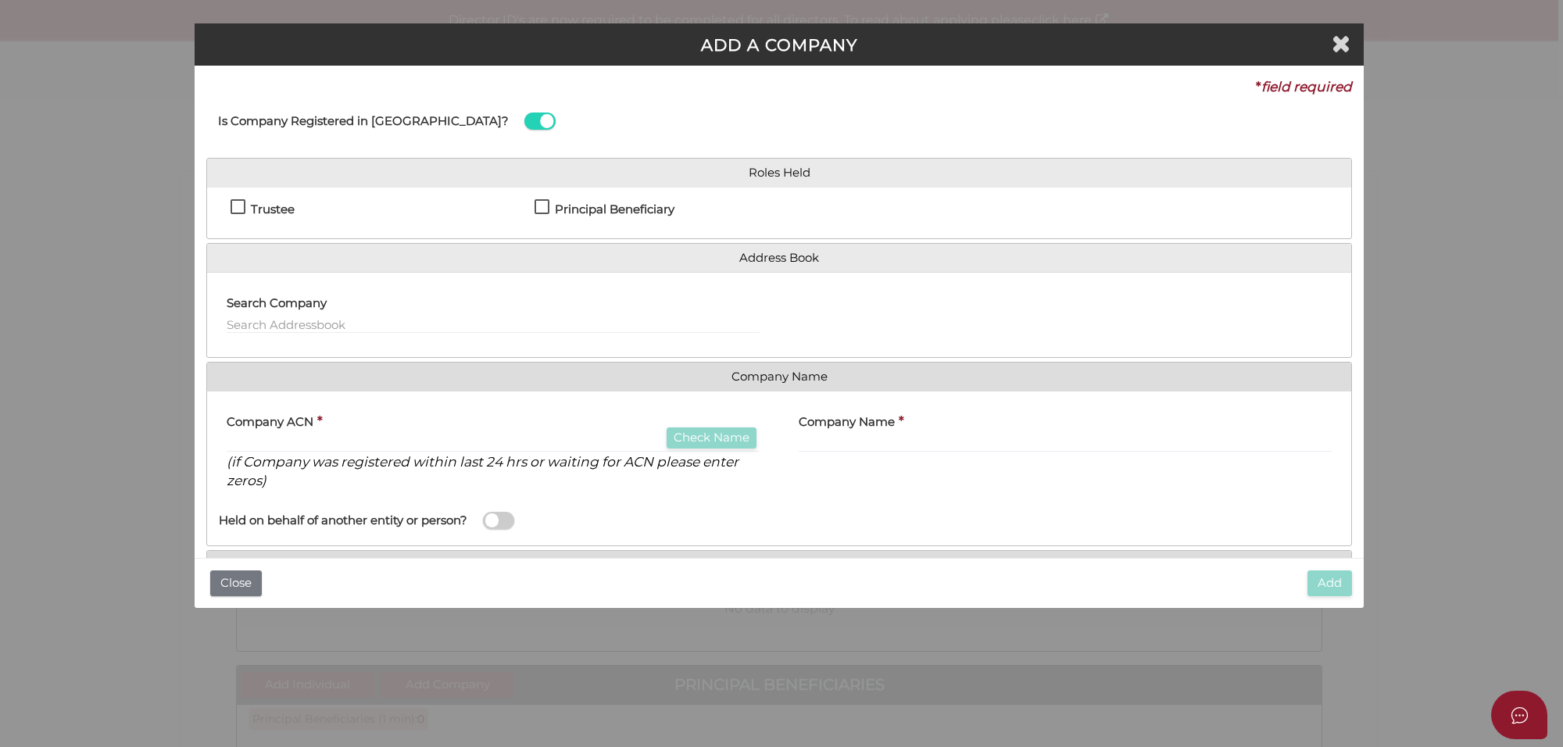
checkbox input "true"
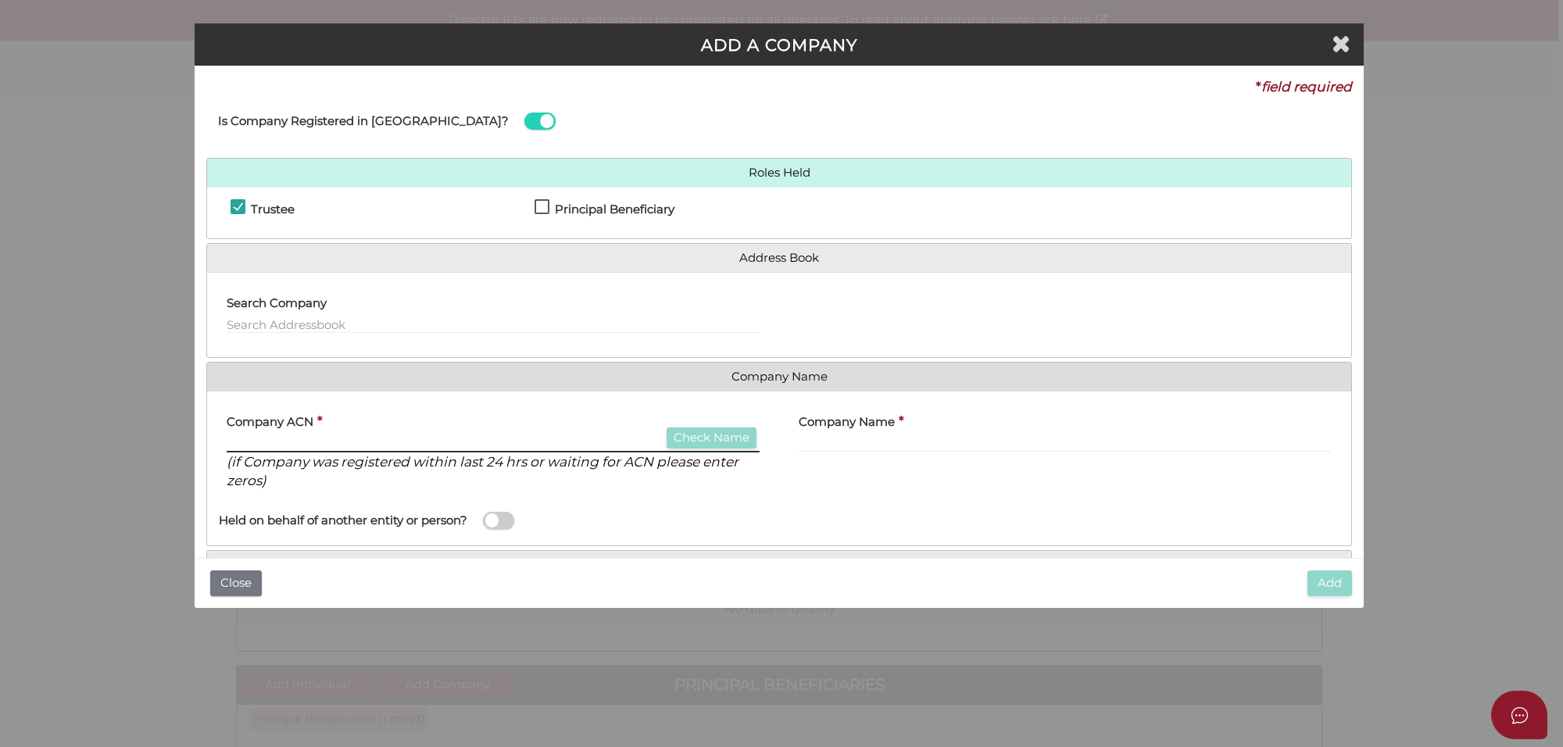
click at [297, 448] on input "text" at bounding box center [493, 443] width 533 height 17
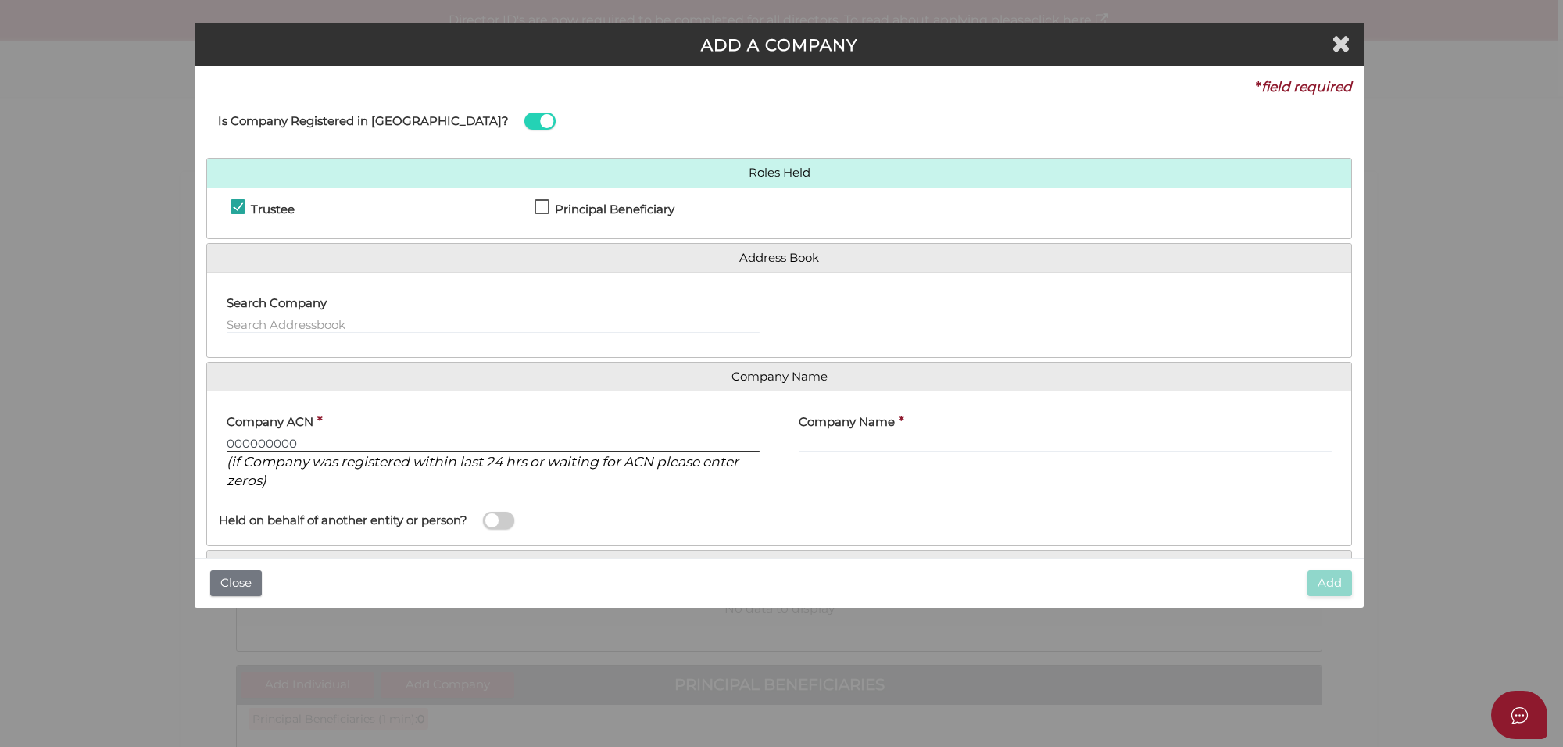
type input "000000000"
click at [872, 446] on input "text" at bounding box center [1065, 443] width 533 height 17
paste input "[PERSON_NAME] Pty Ltd"
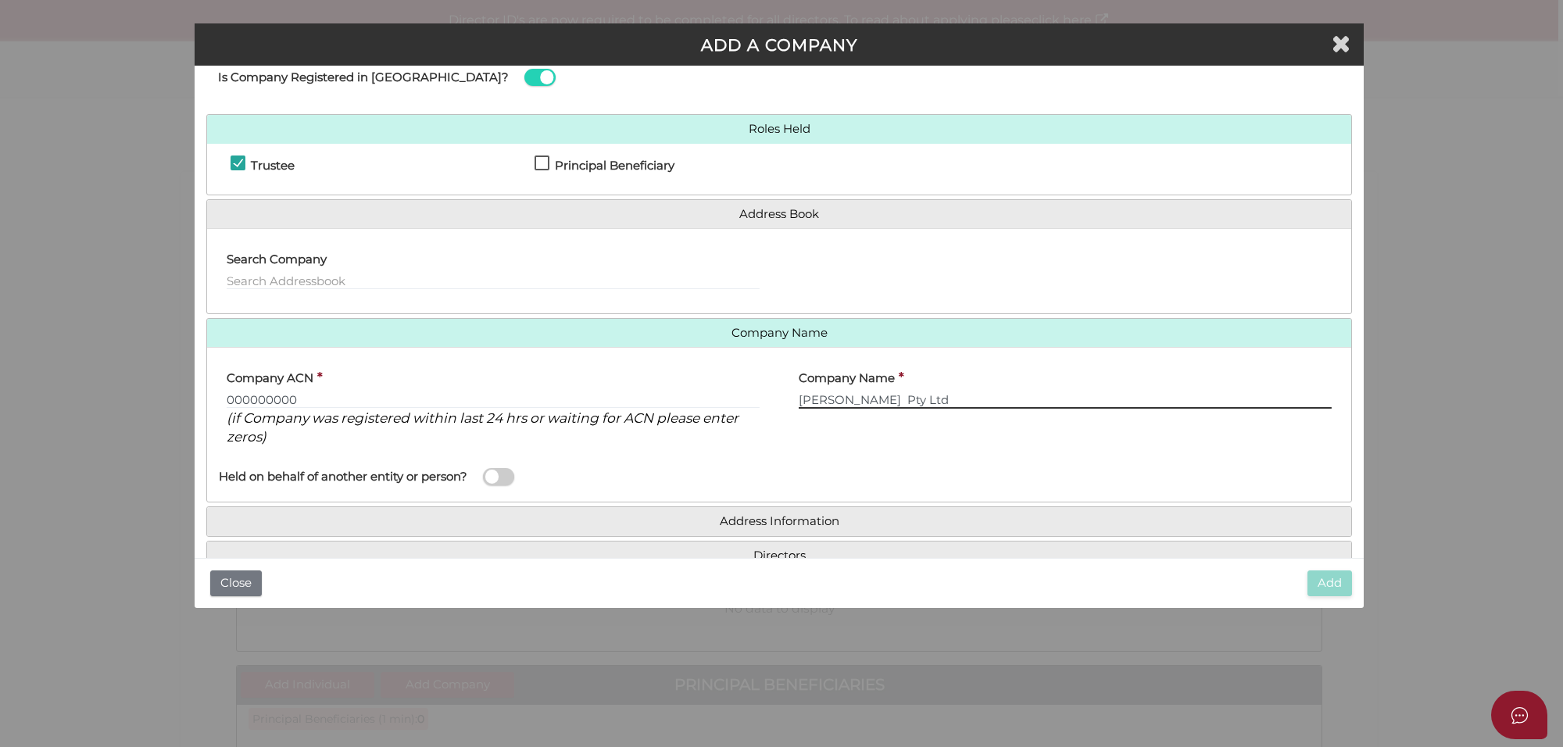
scroll to position [82, 0]
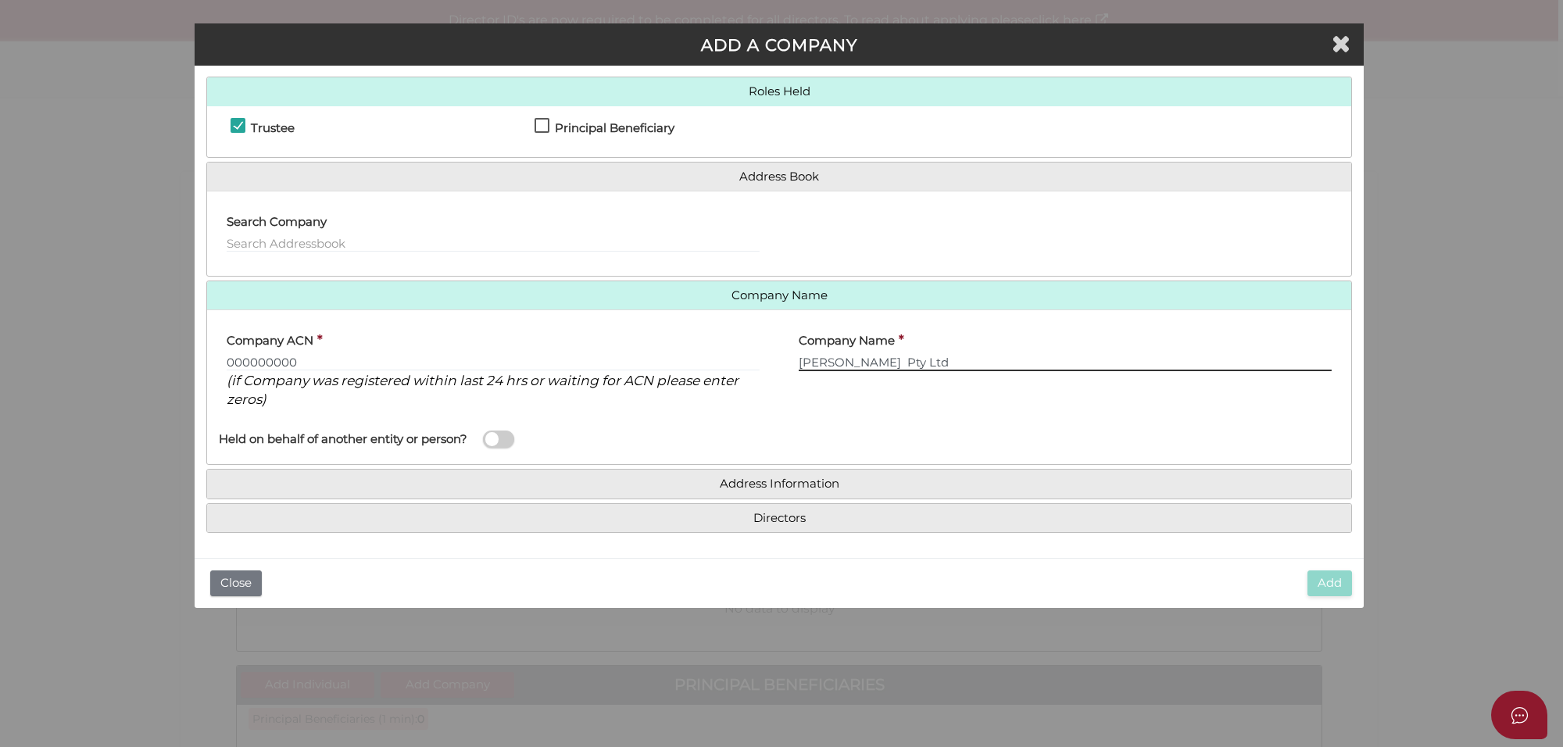
type input "[PERSON_NAME] Pty Ltd"
click at [770, 474] on h4 "Address Information" at bounding box center [779, 484] width 1144 height 29
click at [780, 492] on h4 "Address Information" at bounding box center [779, 484] width 1144 height 29
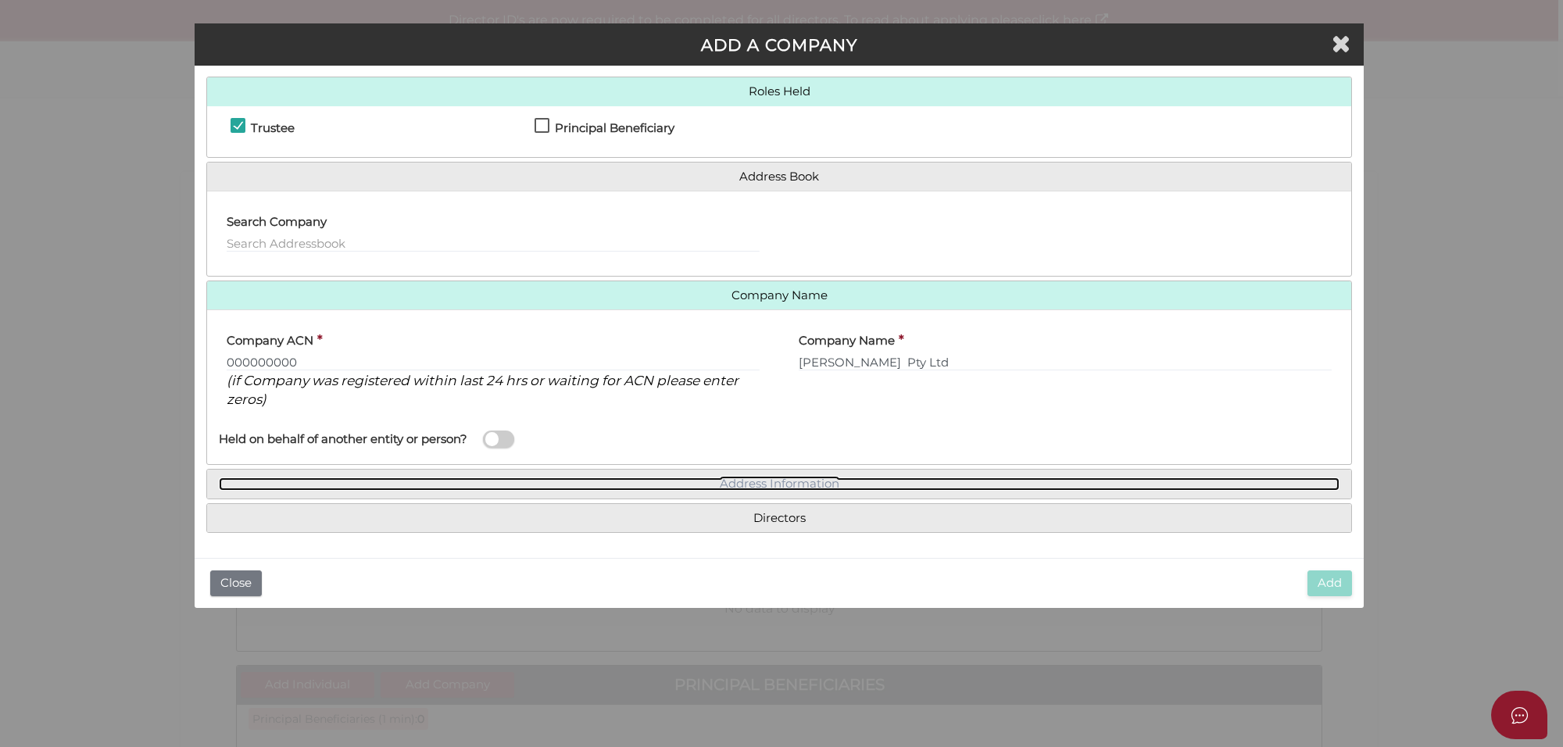
click at [797, 484] on link "Address Information" at bounding box center [779, 483] width 1121 height 13
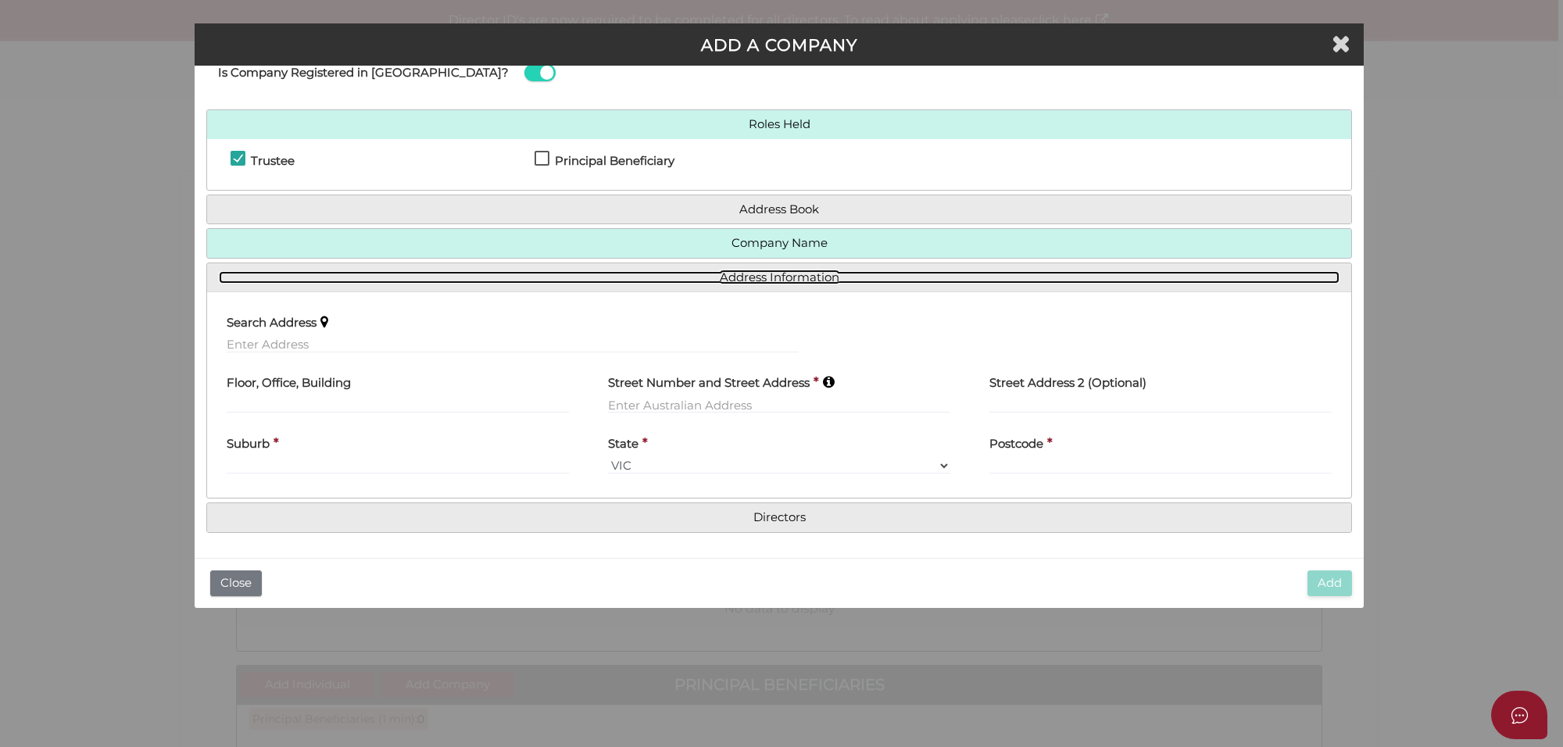
scroll to position [48, 0]
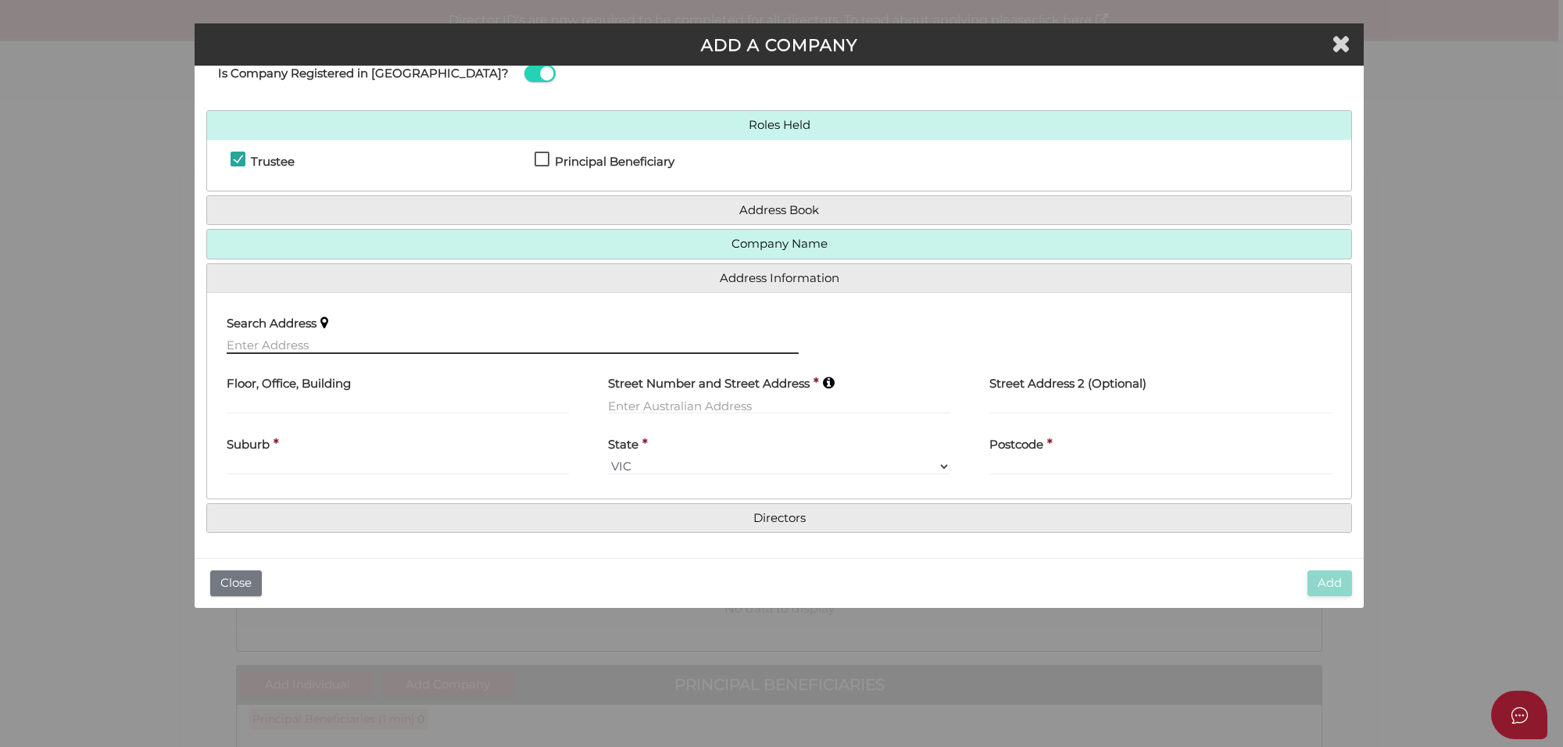
click at [263, 345] on input "text" at bounding box center [513, 345] width 572 height 17
paste input "64 Riversdale dr Tarneit"
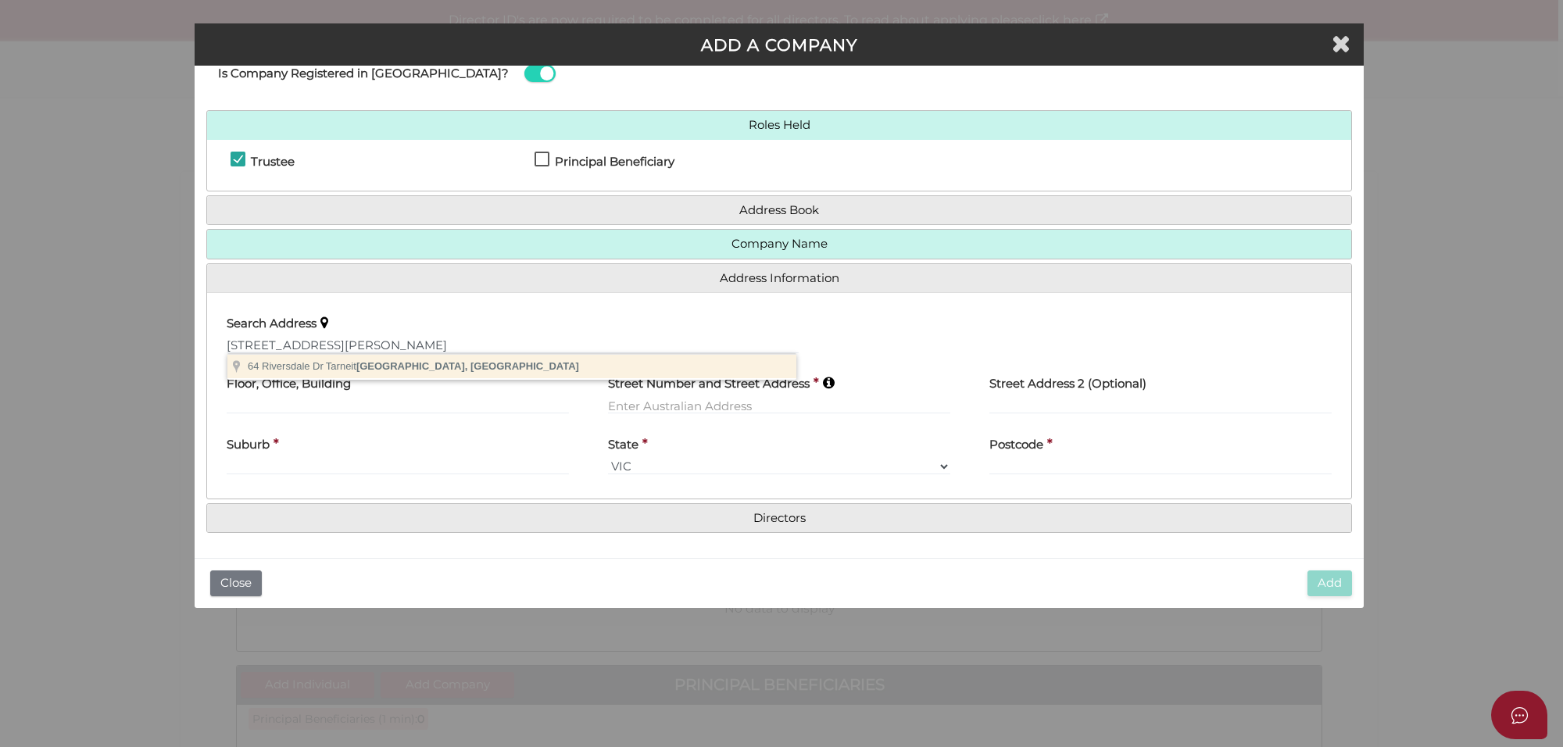
type input "64 Riversdale Dr, Tarneit VIC, Australia"
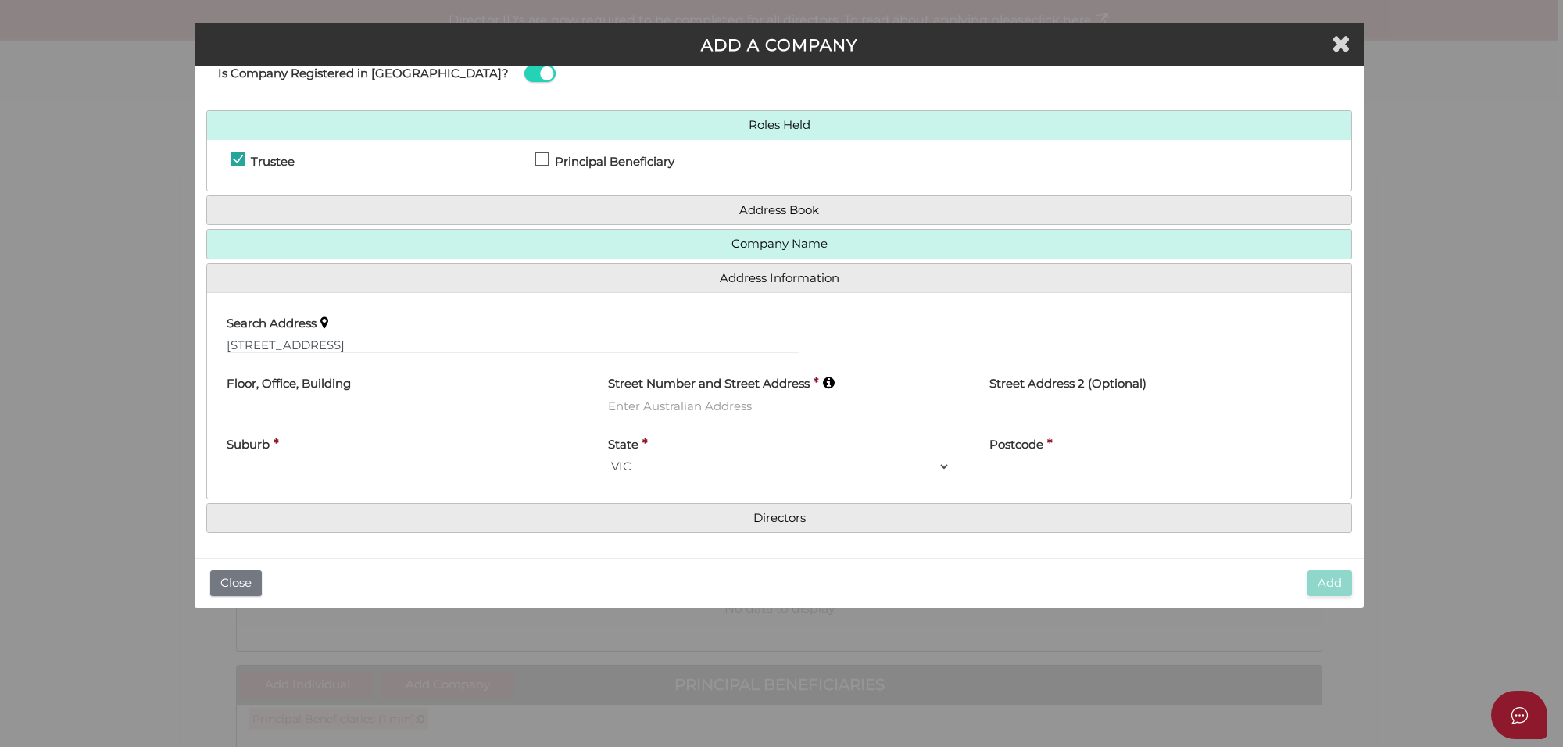
type input "64 Riversdale Drive"
type input "Tarneit"
select select "VIC"
type input "3029"
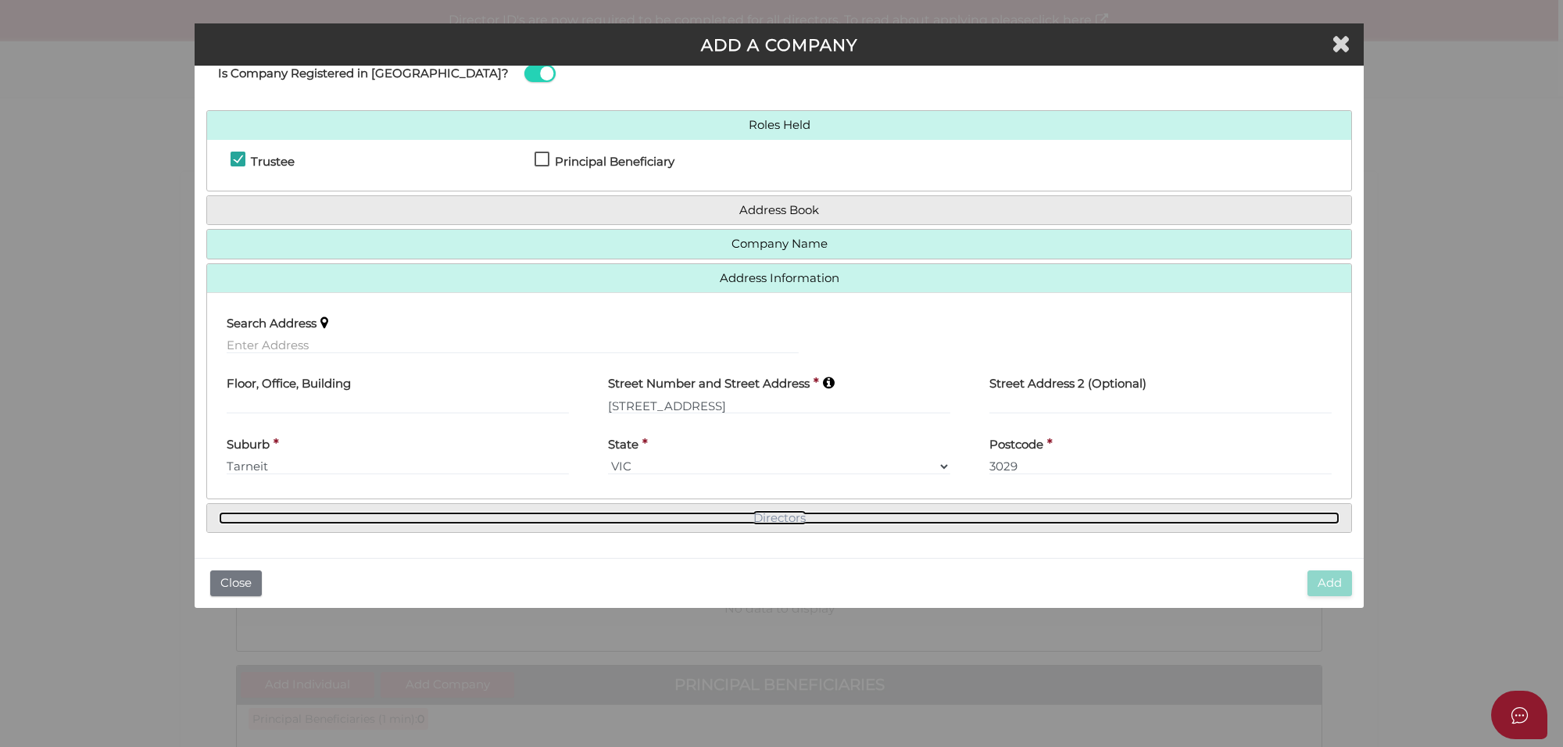
click at [768, 516] on link "Directors" at bounding box center [779, 518] width 1121 height 13
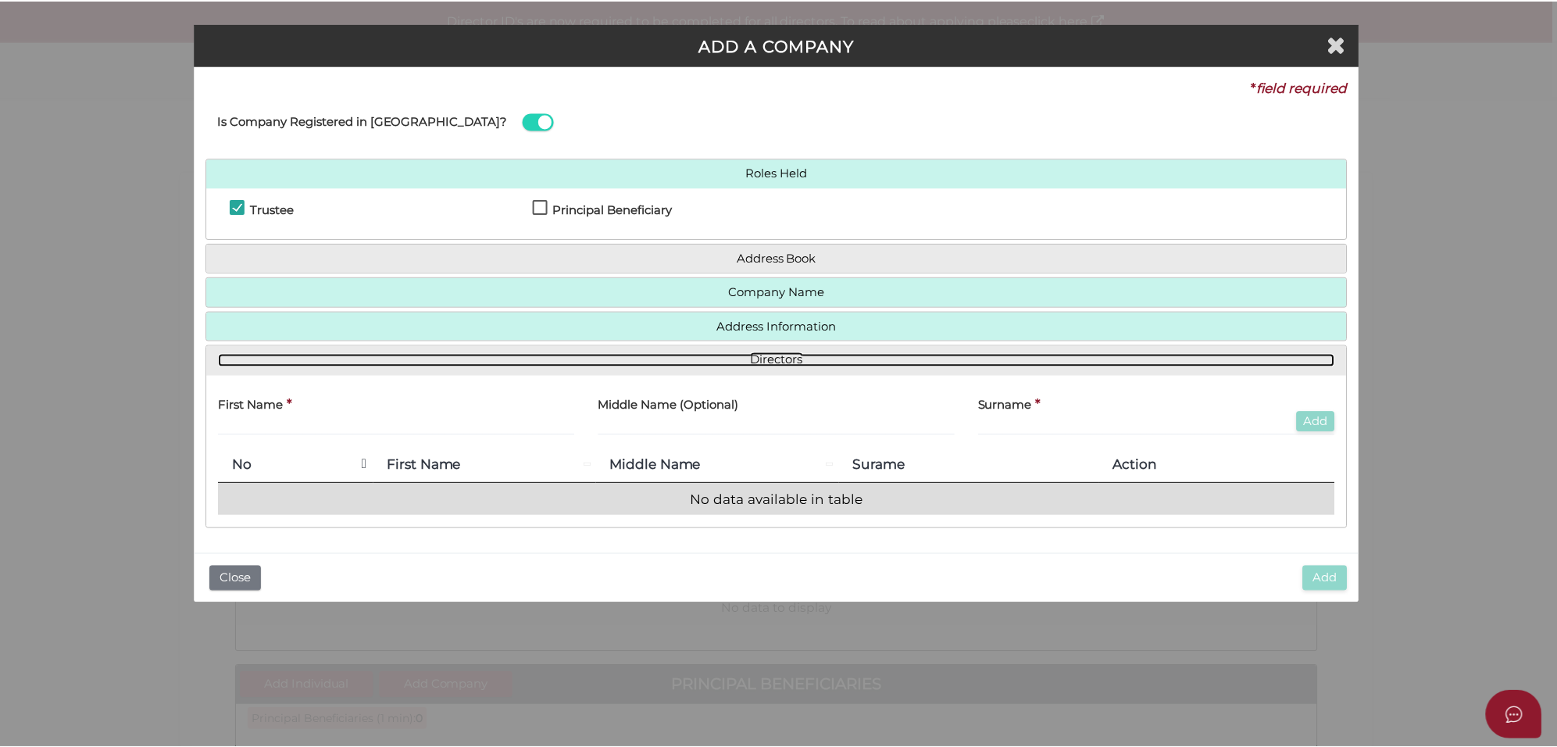
scroll to position [0, 0]
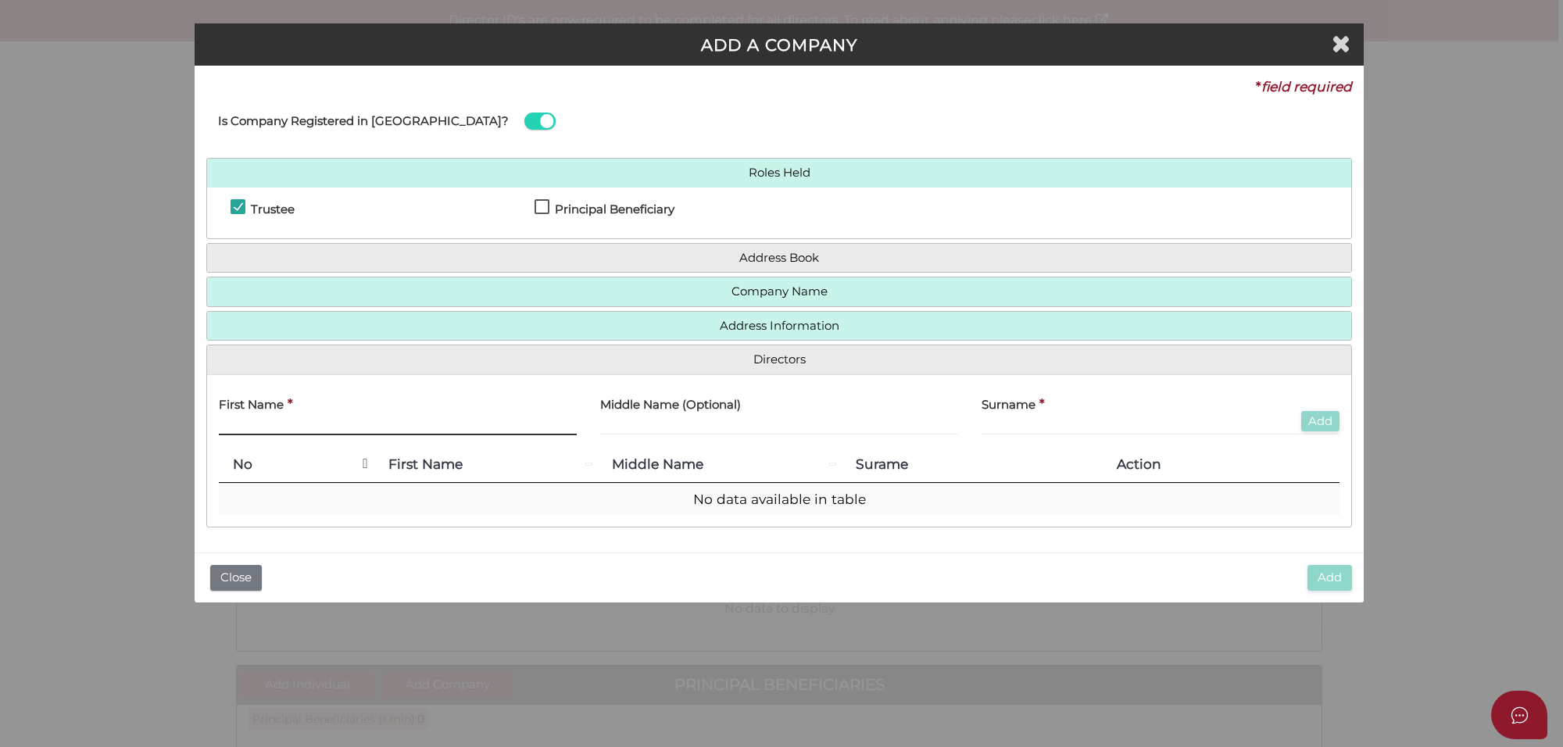
click at [289, 427] on input "text" at bounding box center [398, 426] width 358 height 17
type input "Timcy"
type input "Khurana"
click at [1319, 419] on button "Add" at bounding box center [1320, 421] width 38 height 21
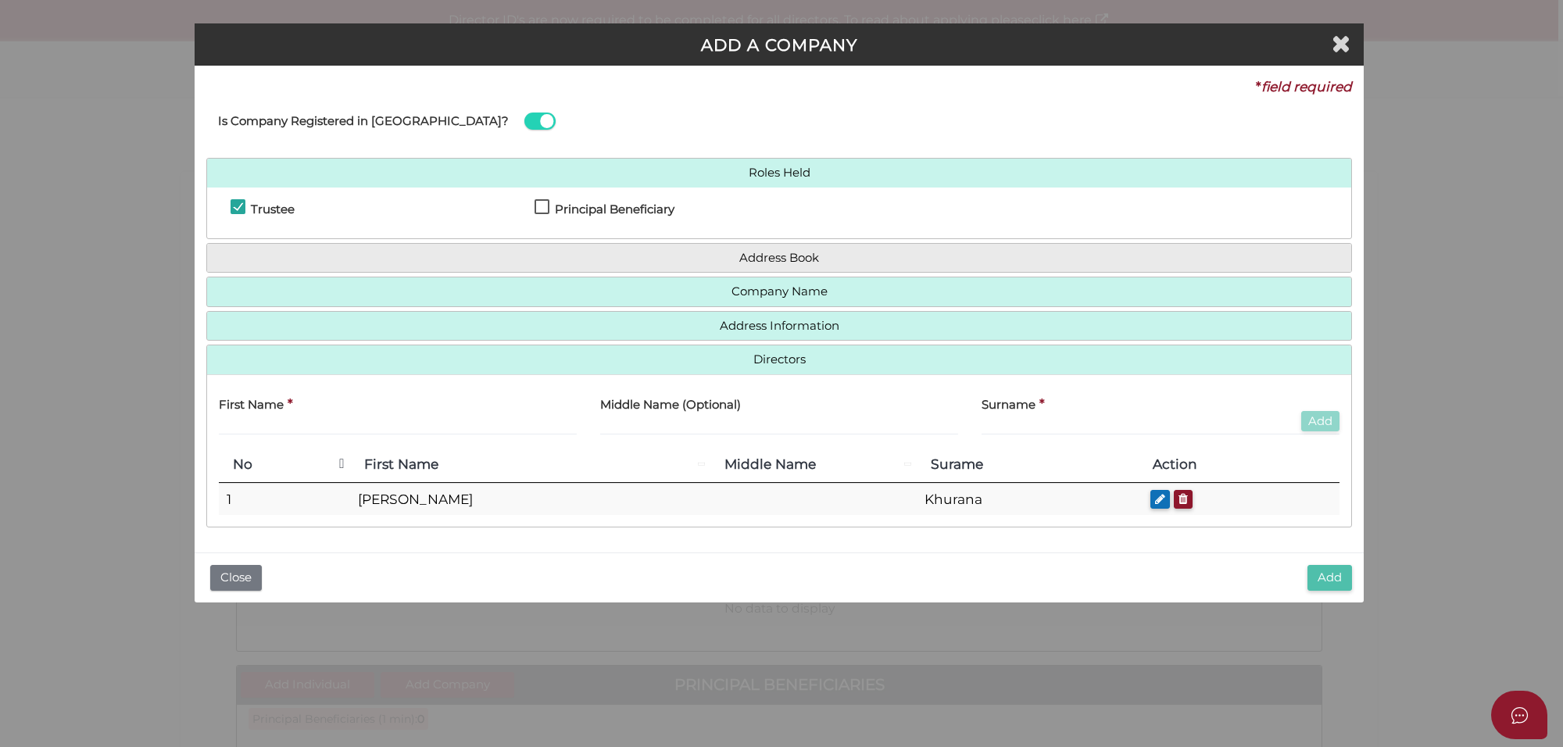
click at [1335, 581] on button "Add" at bounding box center [1329, 578] width 45 height 26
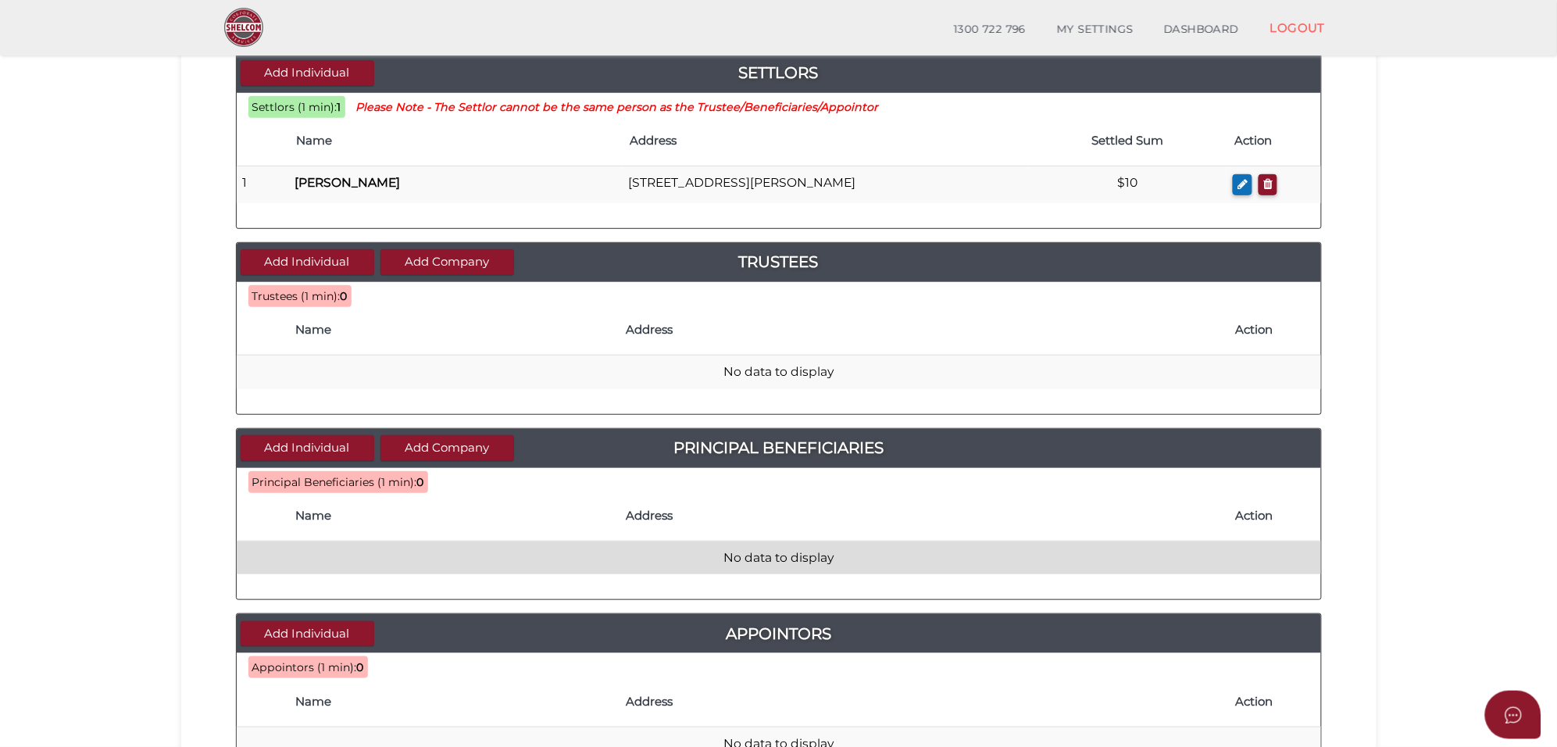
scroll to position [195, 0]
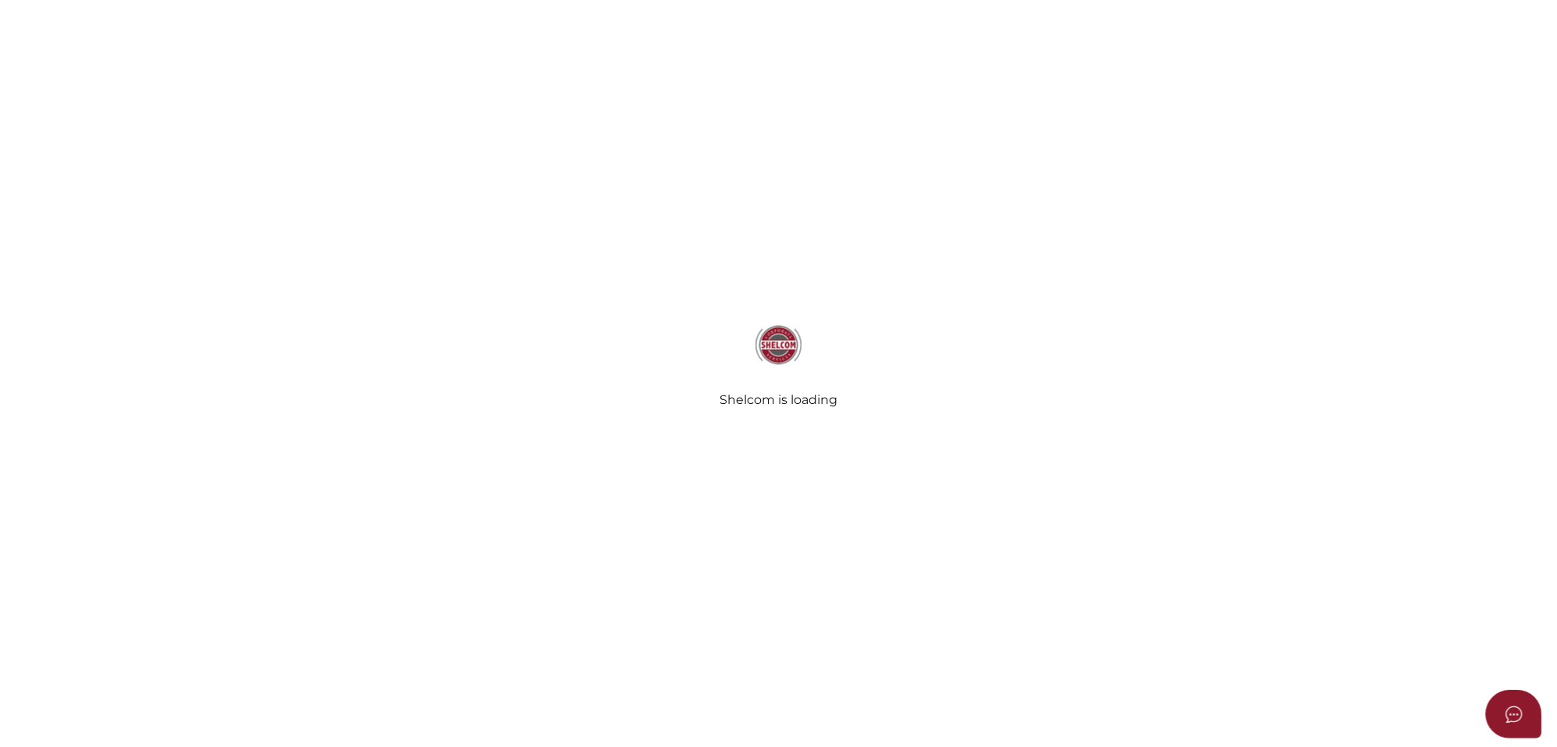
scroll to position [195, 0]
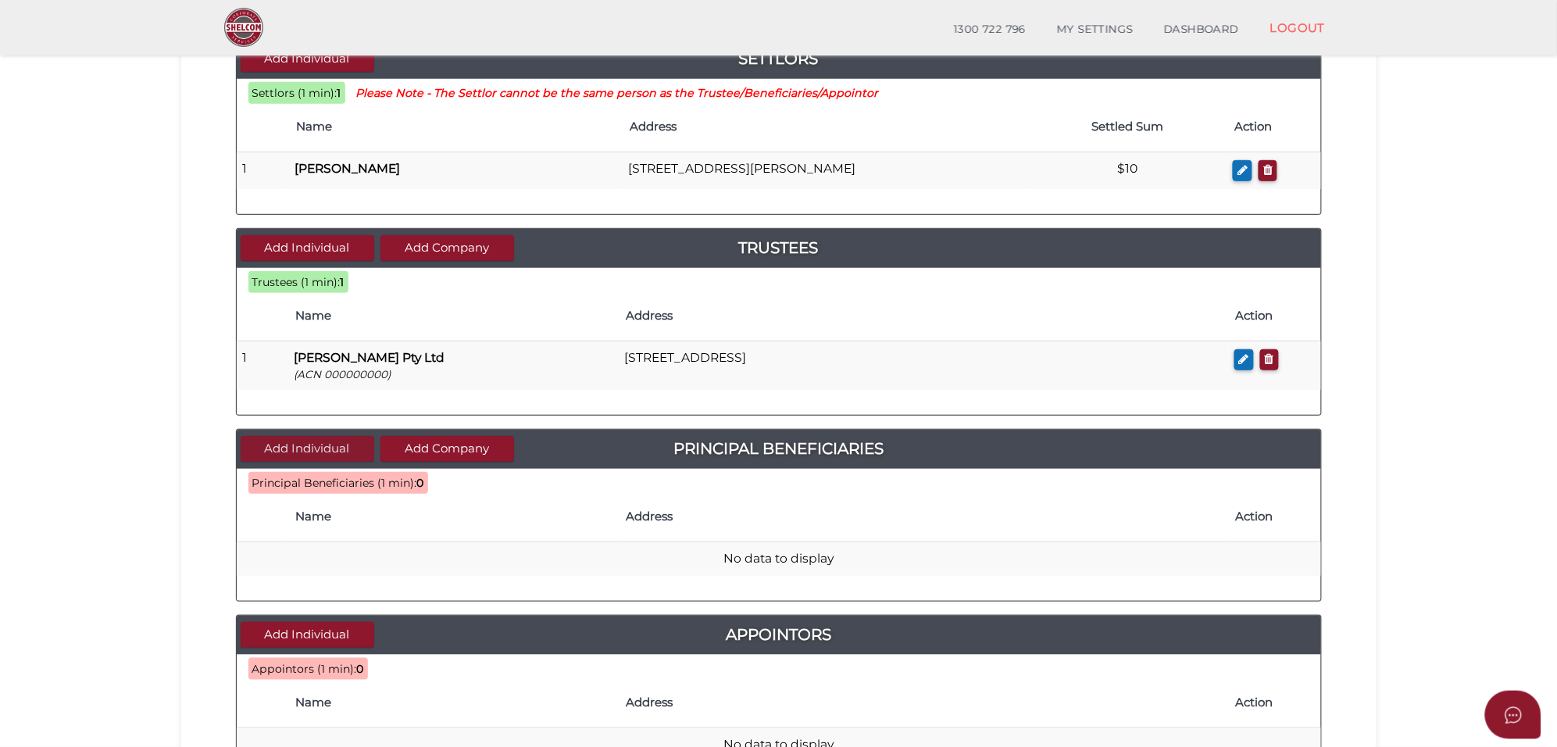
click at [319, 456] on button "Add Individual" at bounding box center [308, 449] width 134 height 26
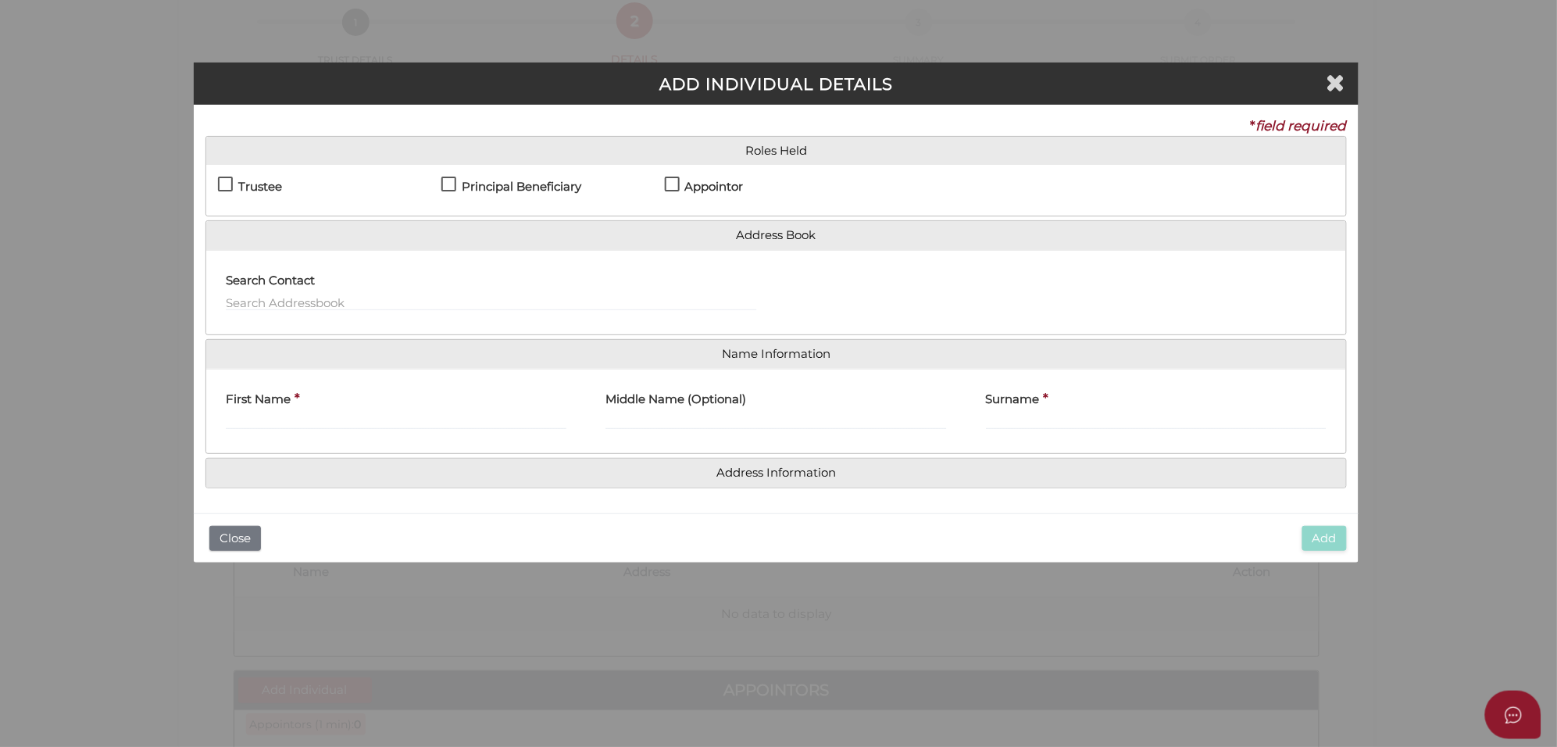
scroll to position [0, 0]
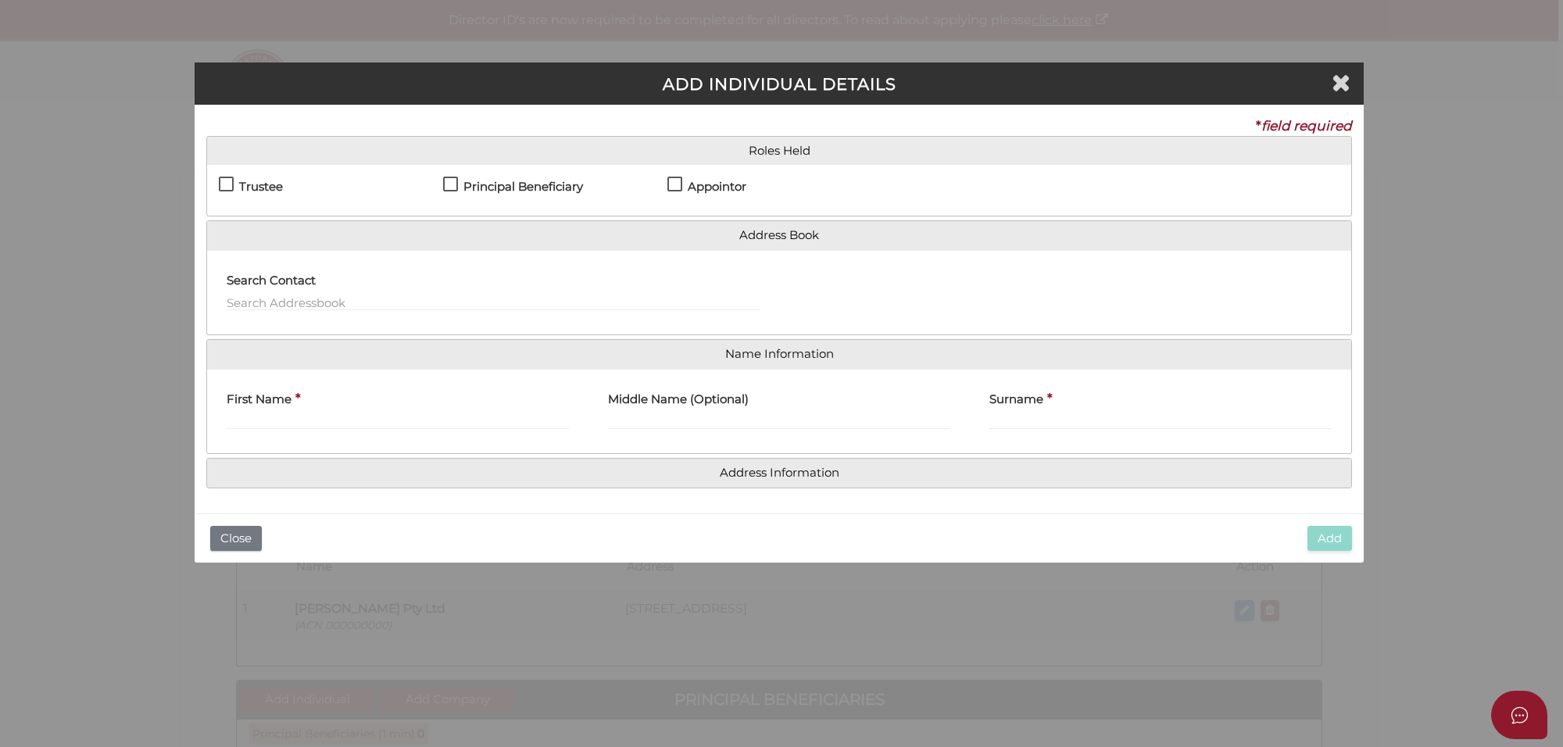
click at [450, 184] on label "Principal Beneficiary" at bounding box center [513, 190] width 140 height 20
checkbox input "true"
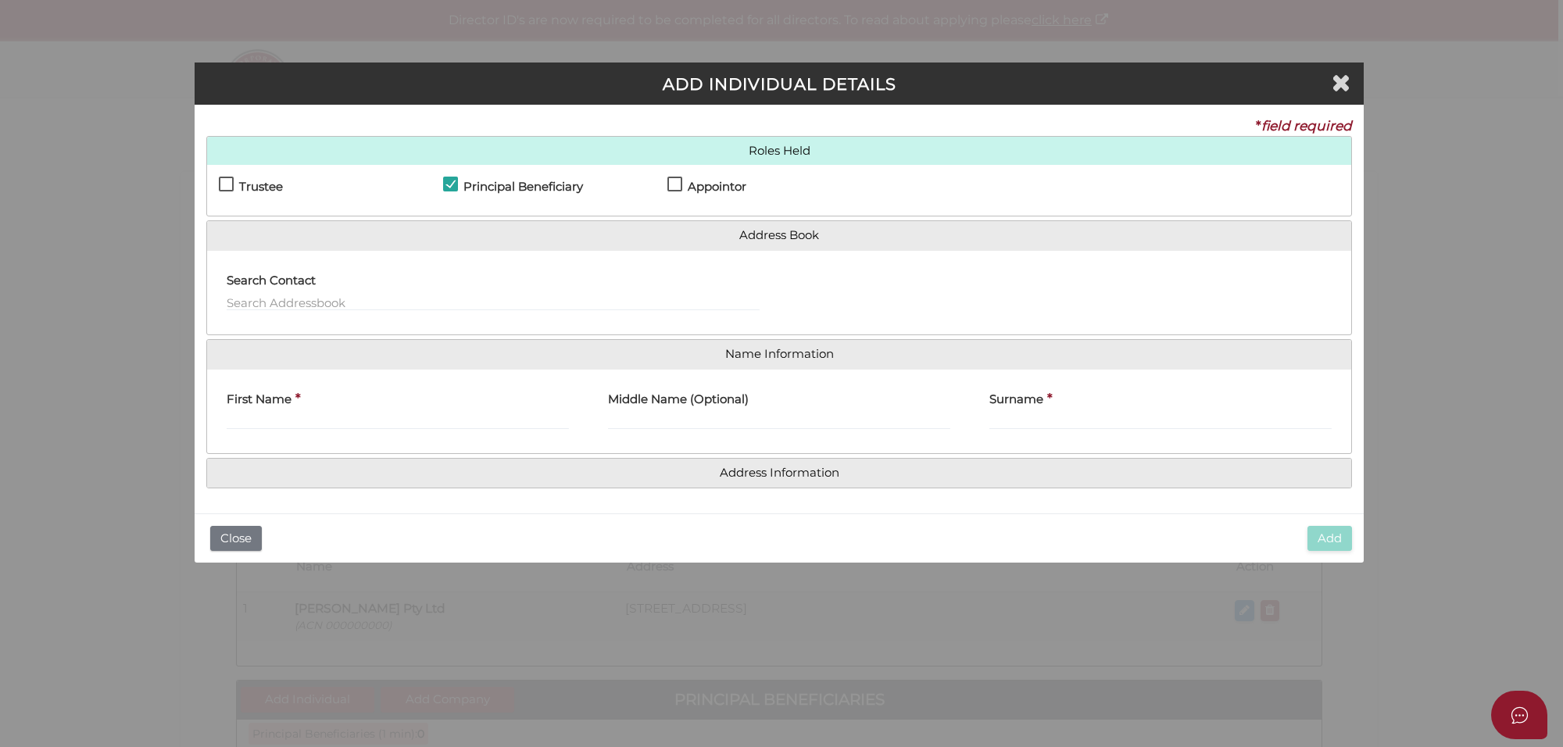
click at [678, 182] on label "Appointor" at bounding box center [706, 190] width 79 height 20
checkbox input "true"
click at [316, 301] on input "text" at bounding box center [493, 302] width 533 height 17
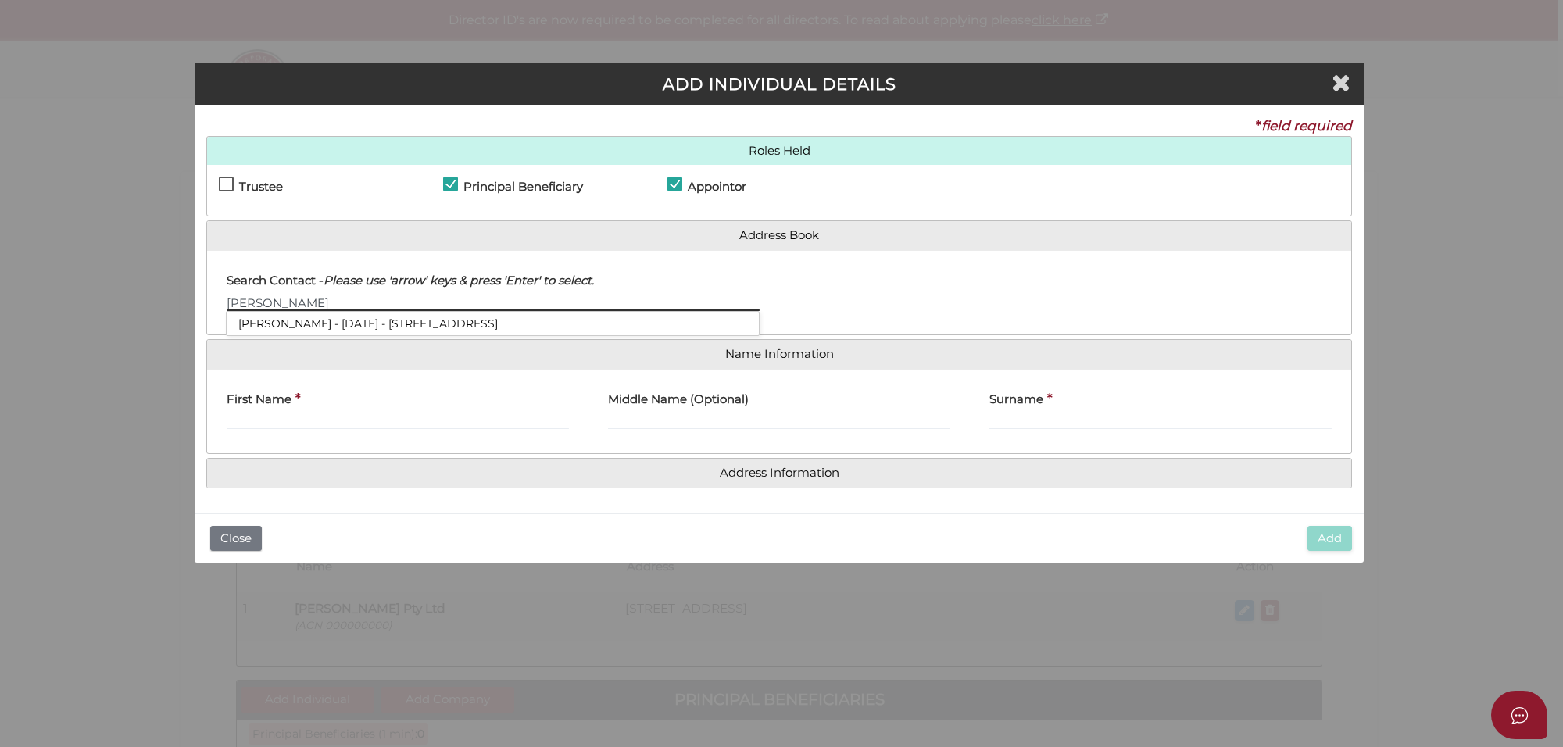
type input "[PERSON_NAME]"
click at [288, 305] on input "[PERSON_NAME]" at bounding box center [493, 302] width 533 height 17
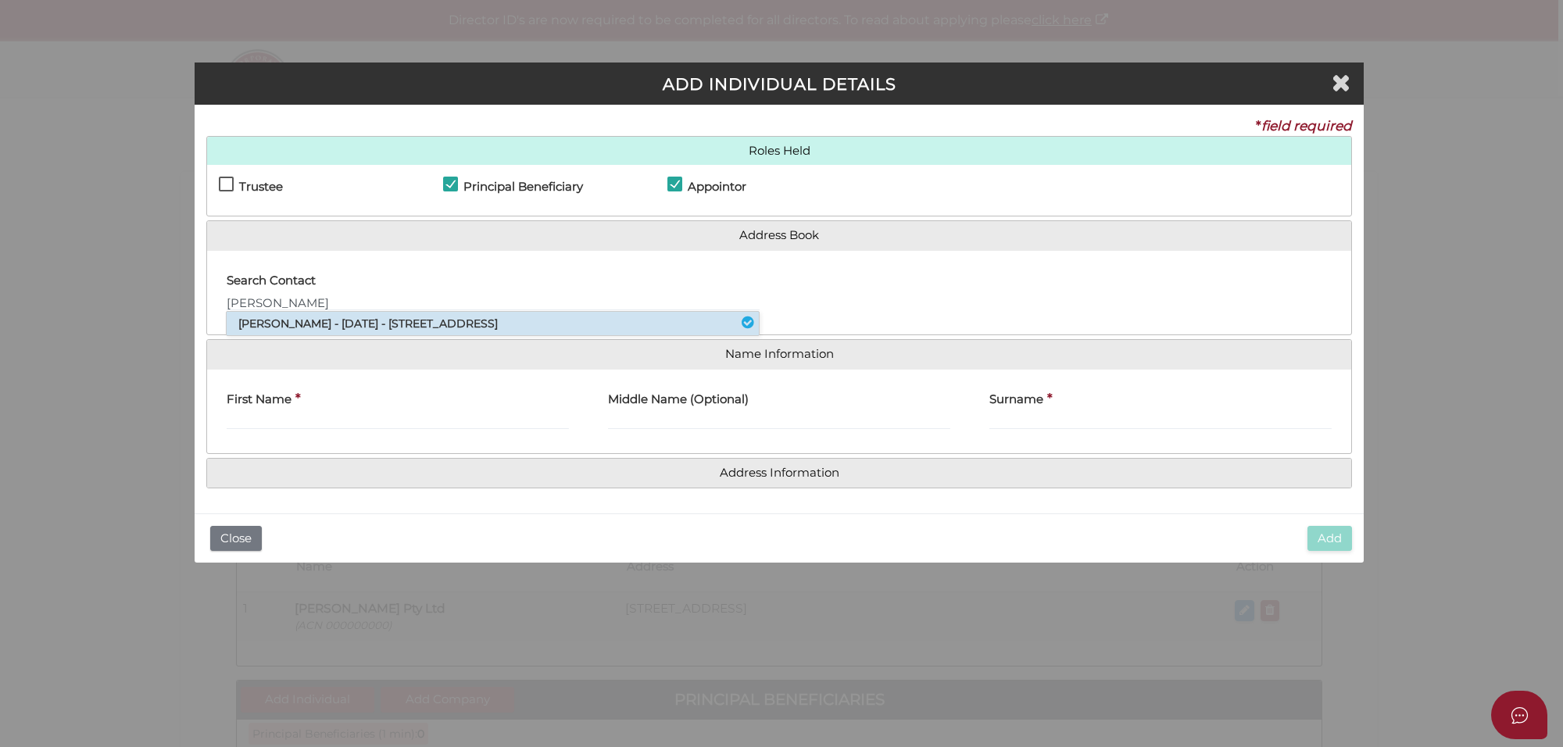
click at [309, 326] on li "[PERSON_NAME] - [DATE] - [STREET_ADDRESS]" at bounding box center [493, 323] width 532 height 23
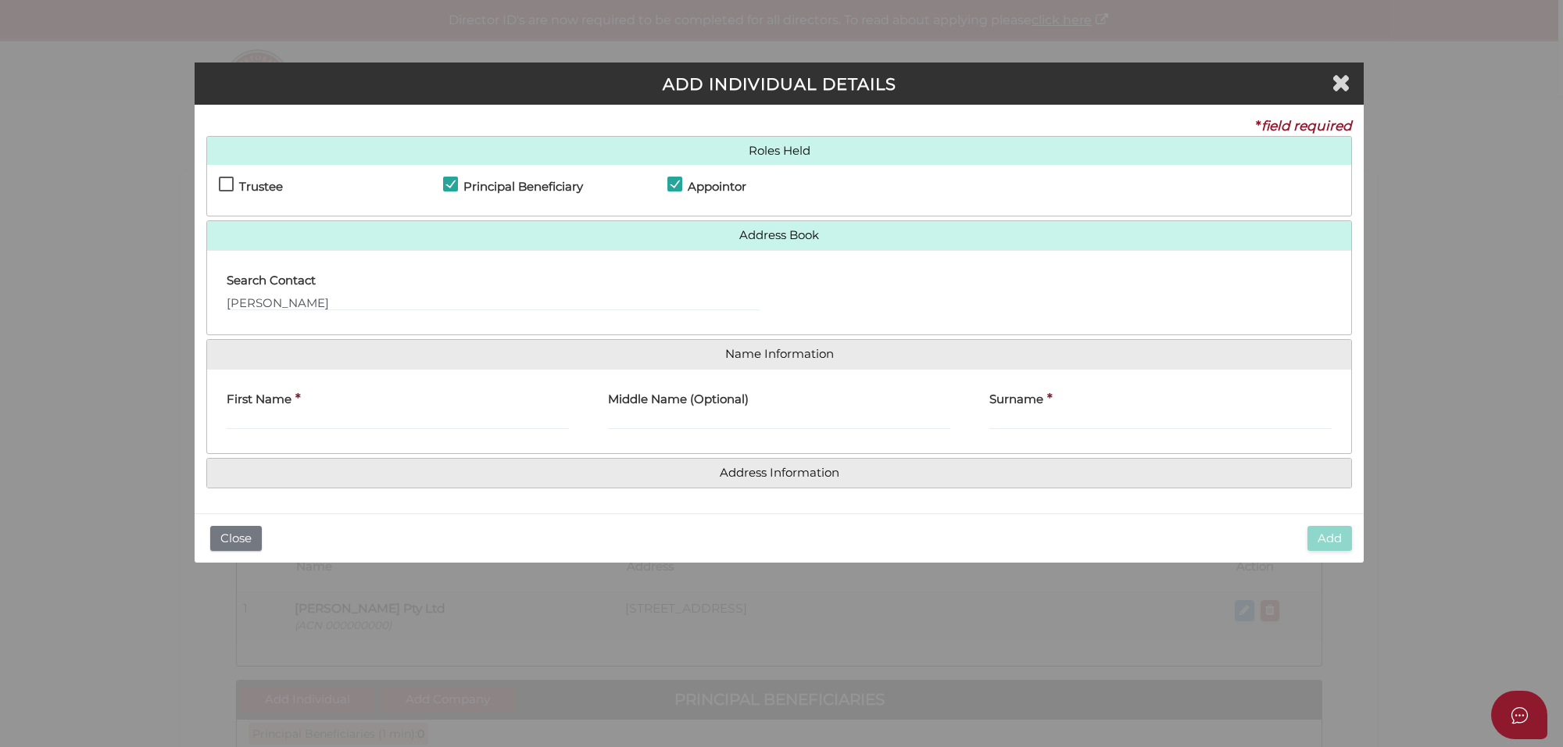
type input "[PERSON_NAME]"
type input "Khurana"
type input "[STREET_ADDRESS]"
type input "Tarneit"
type input "3029"
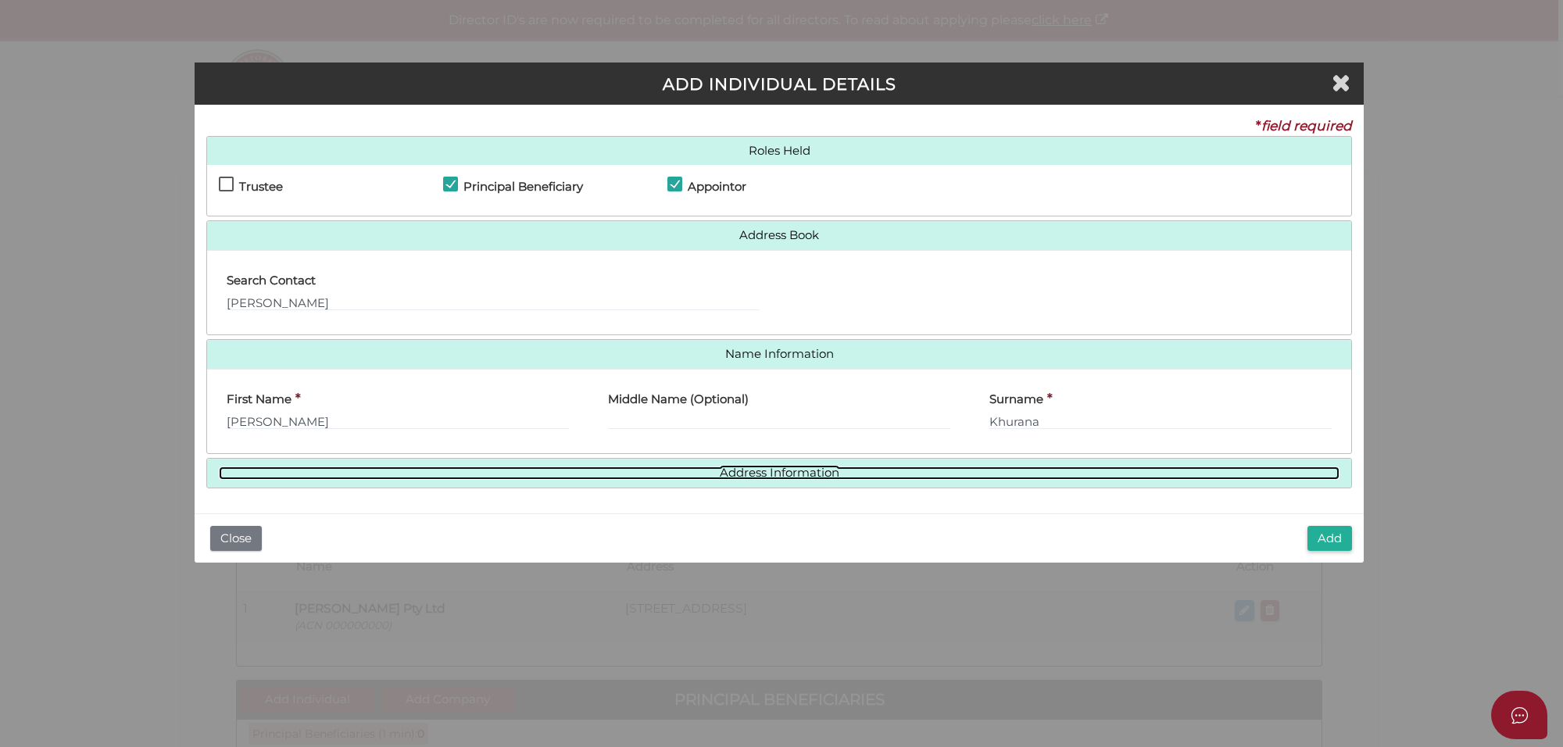
click at [742, 474] on link "Address Information" at bounding box center [779, 472] width 1121 height 13
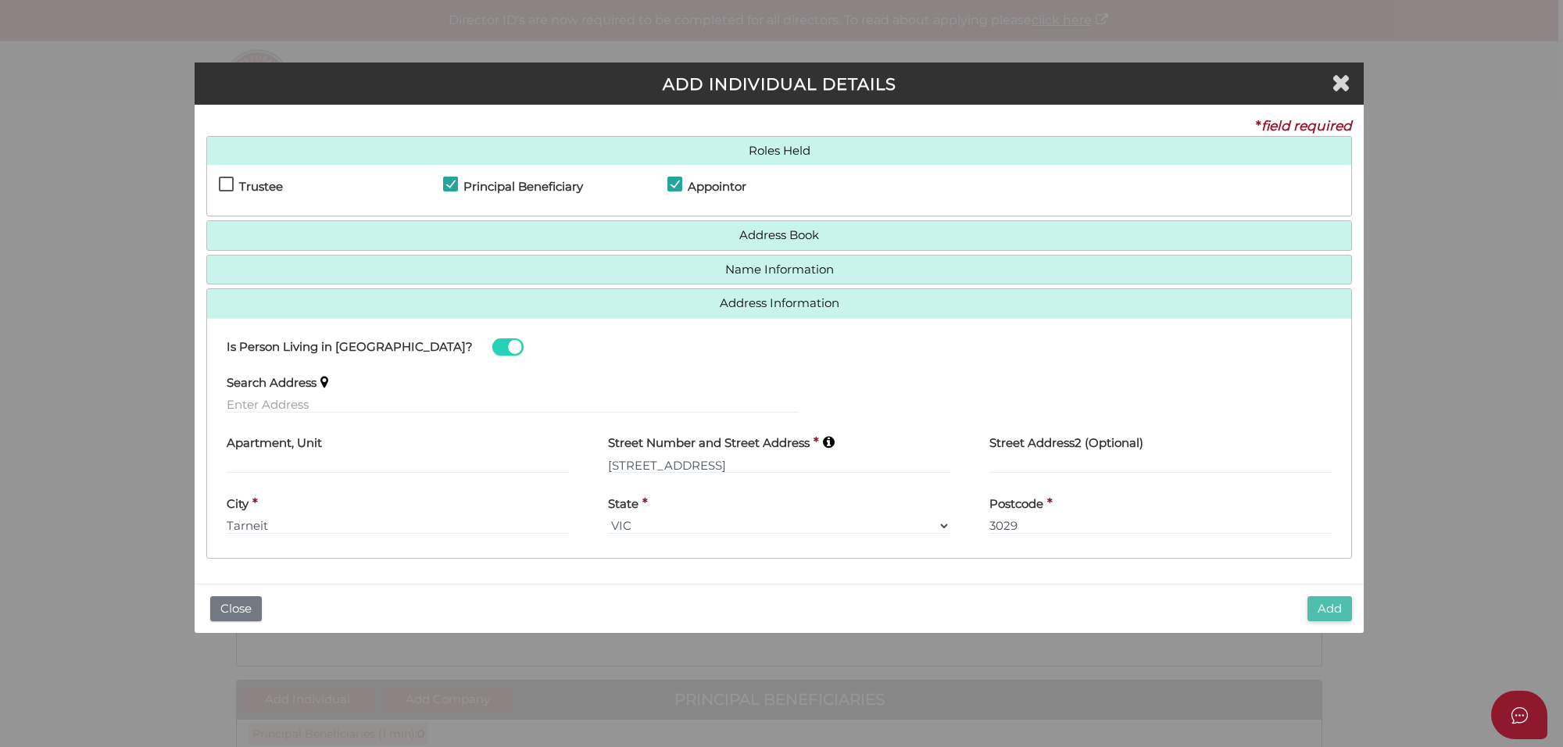
click at [1344, 607] on button "Add" at bounding box center [1329, 609] width 45 height 26
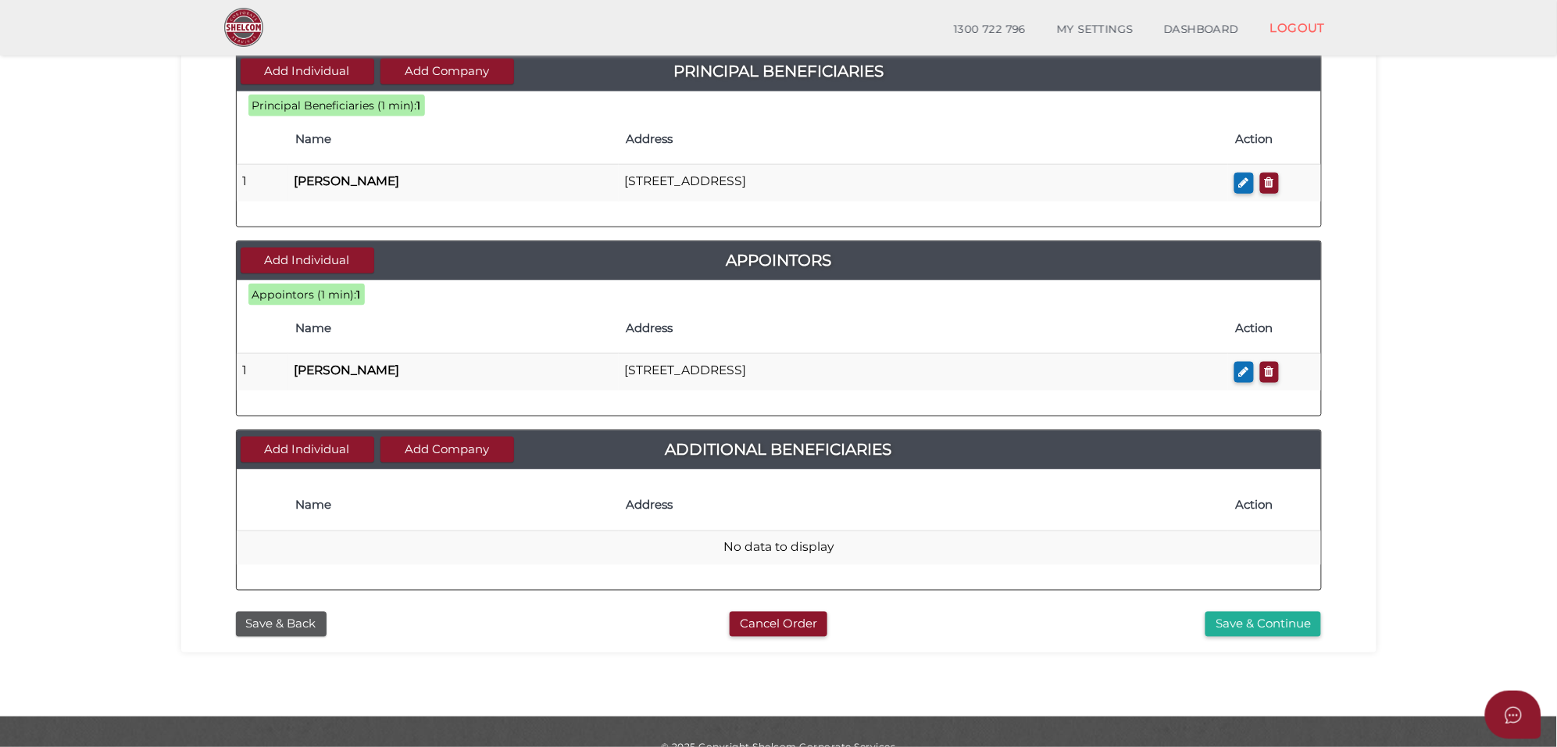
scroll to position [607, 0]
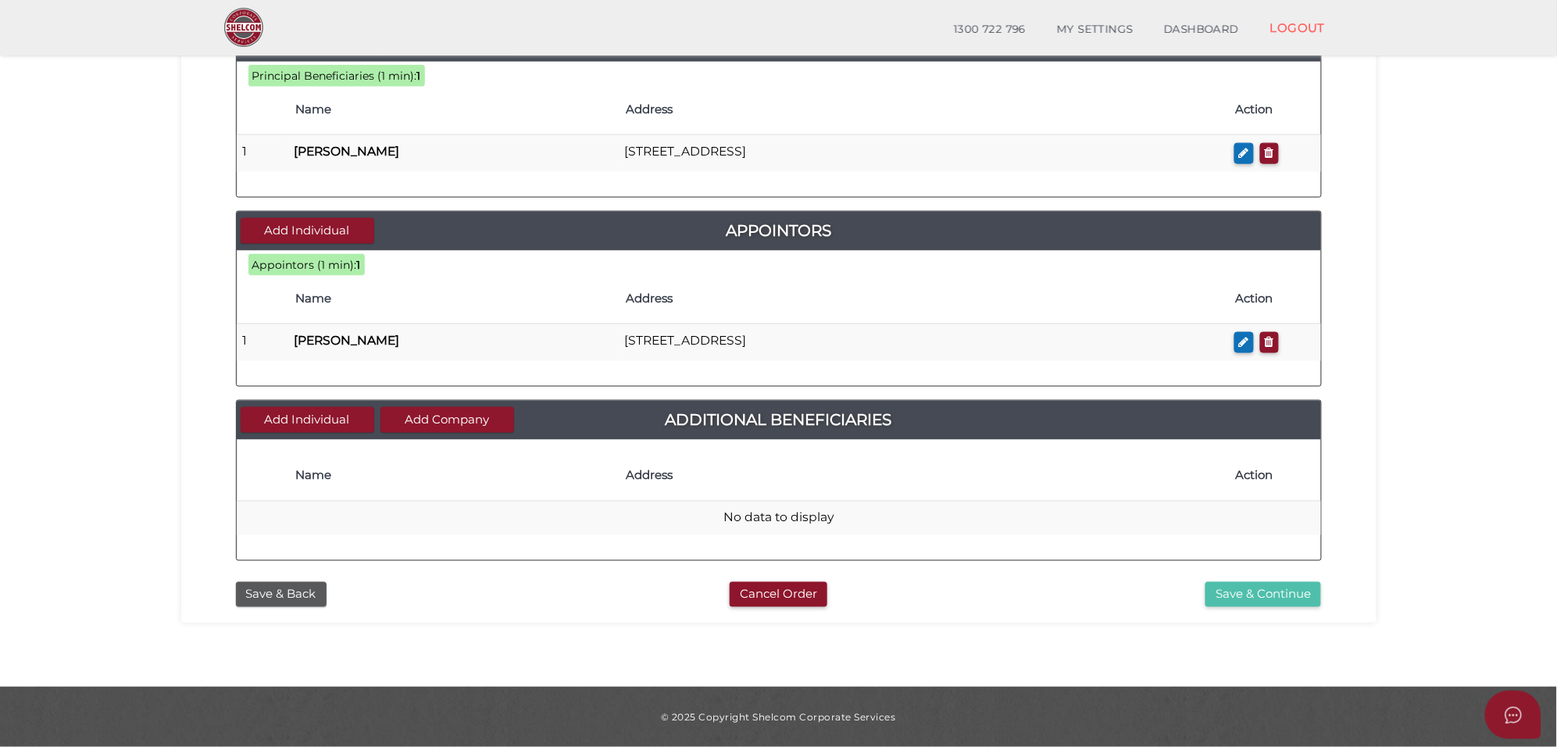
click at [1258, 591] on button "Save & Continue" at bounding box center [1264, 595] width 116 height 26
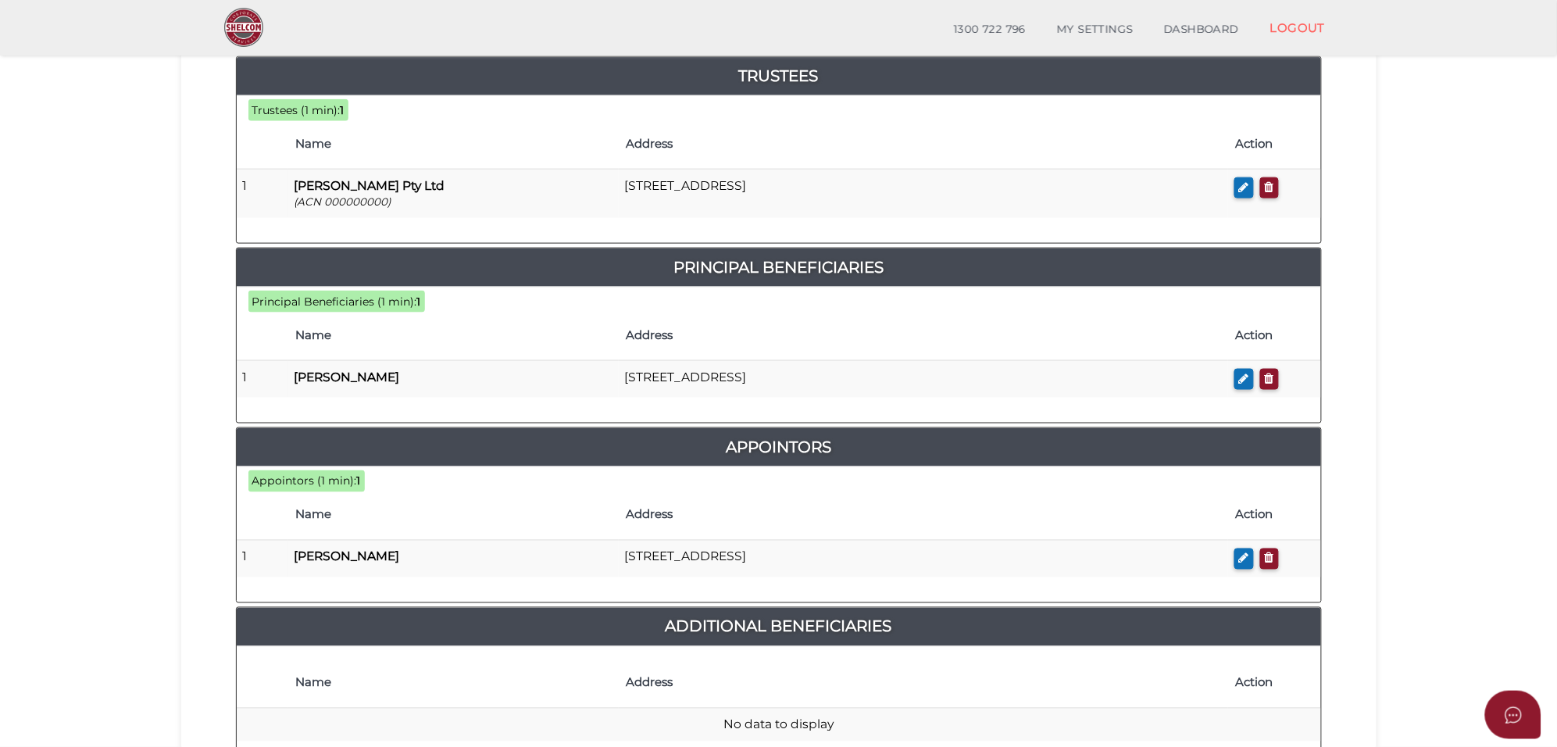
scroll to position [684, 0]
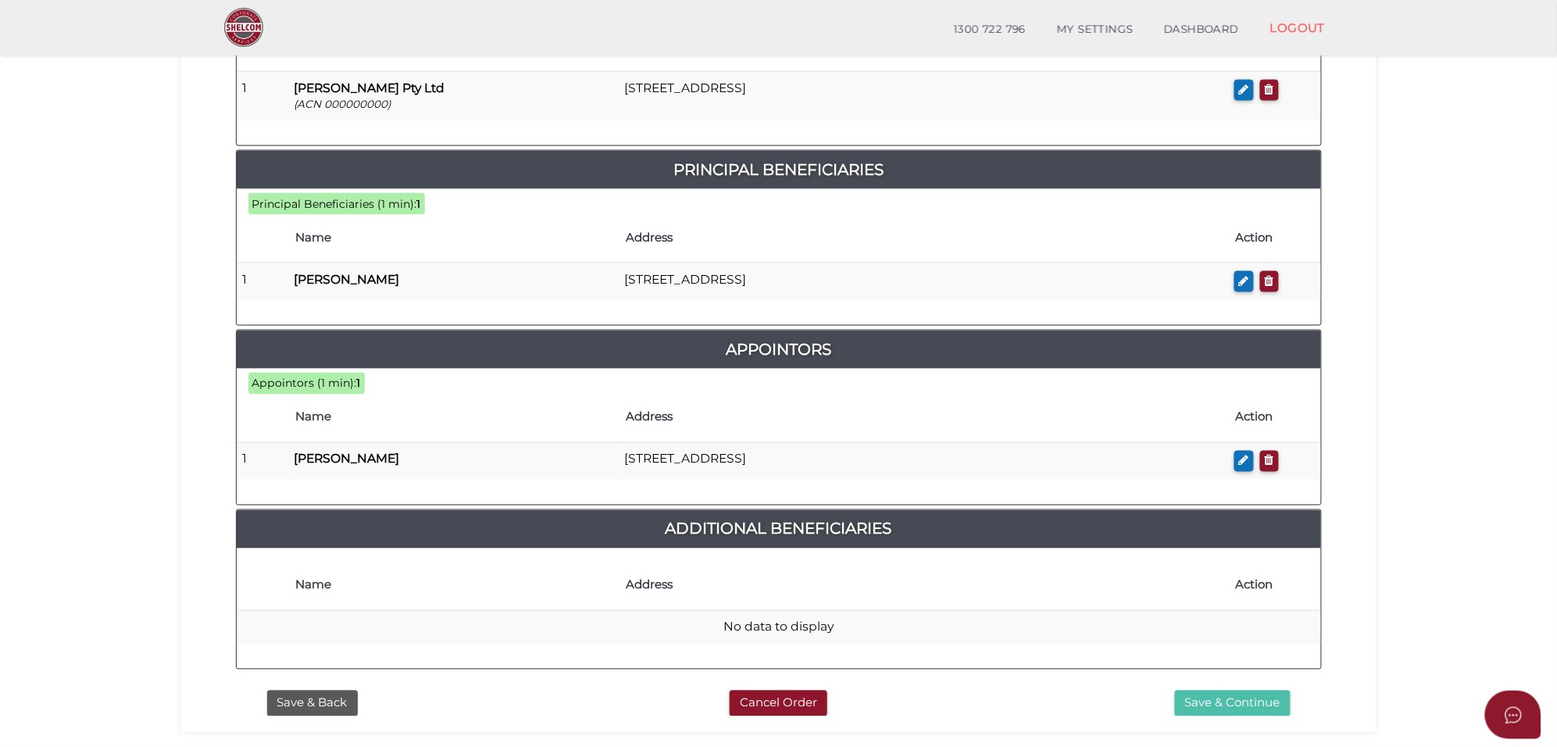
click at [1241, 691] on button "Save & Continue" at bounding box center [1233, 704] width 116 height 26
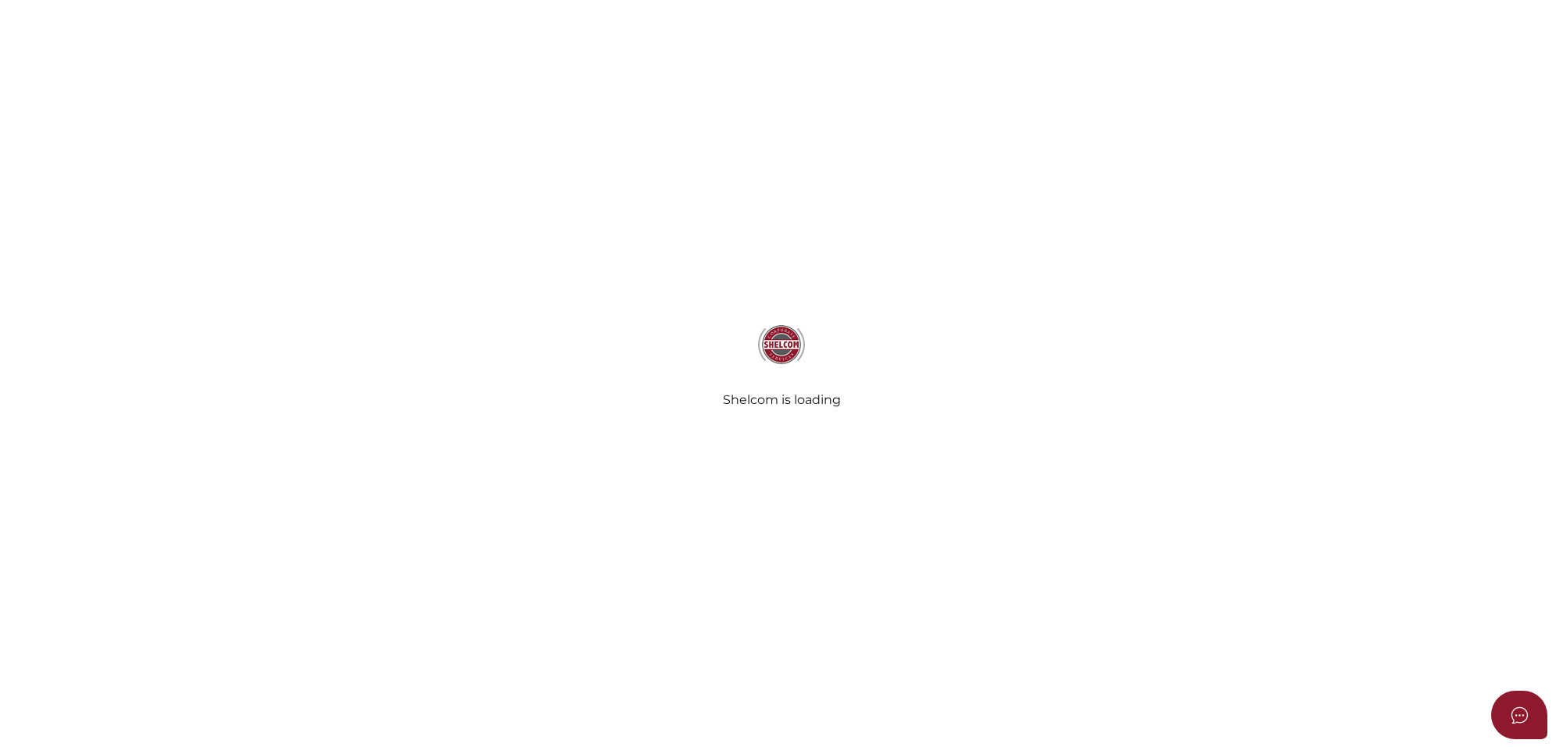
select select "Comb Binding"
select select "No"
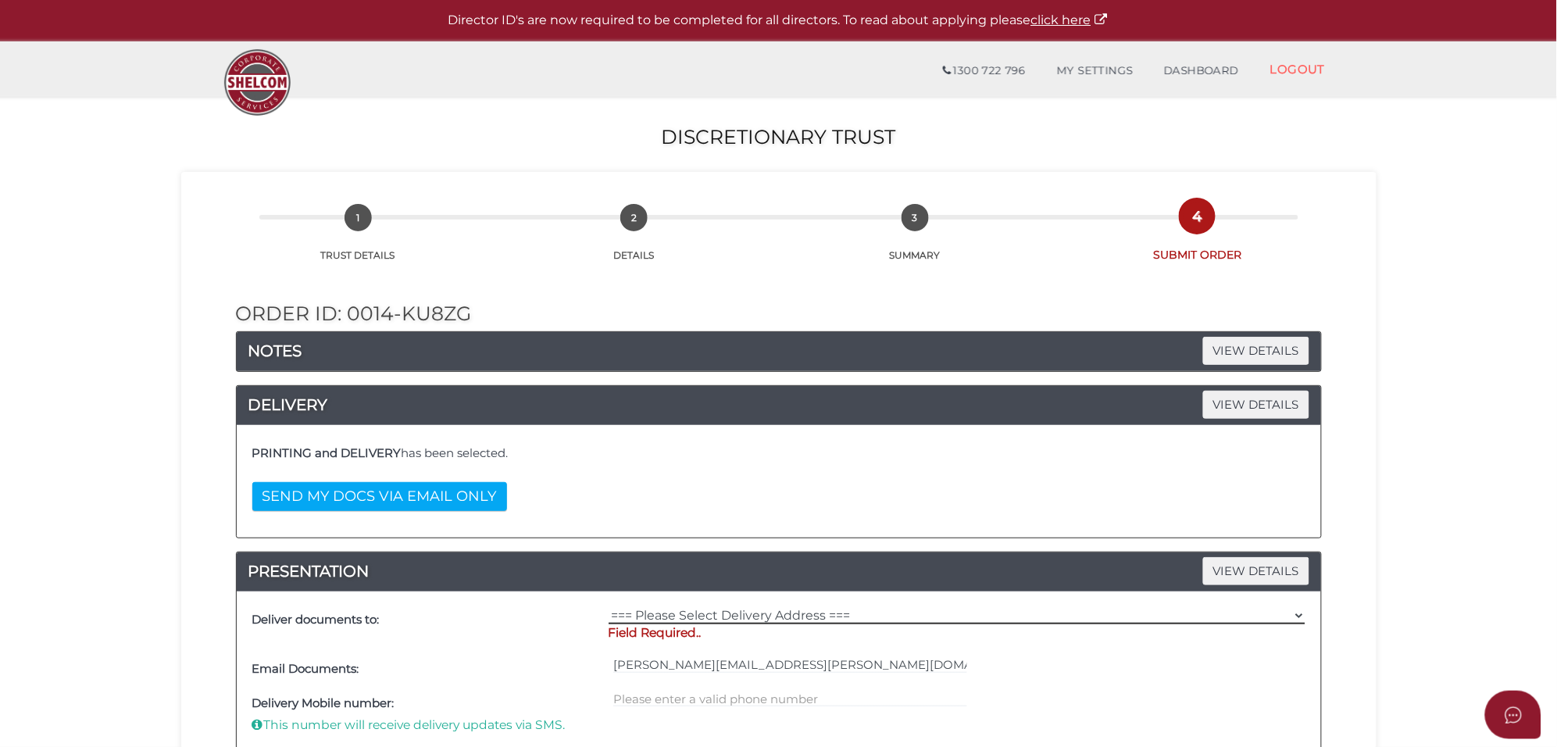
click at [676, 613] on select "=== Please Select Delivery Address === (User Address - Jessie Sidhu) Suite 1 61…" at bounding box center [957, 615] width 697 height 17
select select "Other"
click at [609, 609] on select "=== Please Select Delivery Address === (User Address - Jessie Sidhu) Suite 1 61…" at bounding box center [957, 615] width 697 height 17
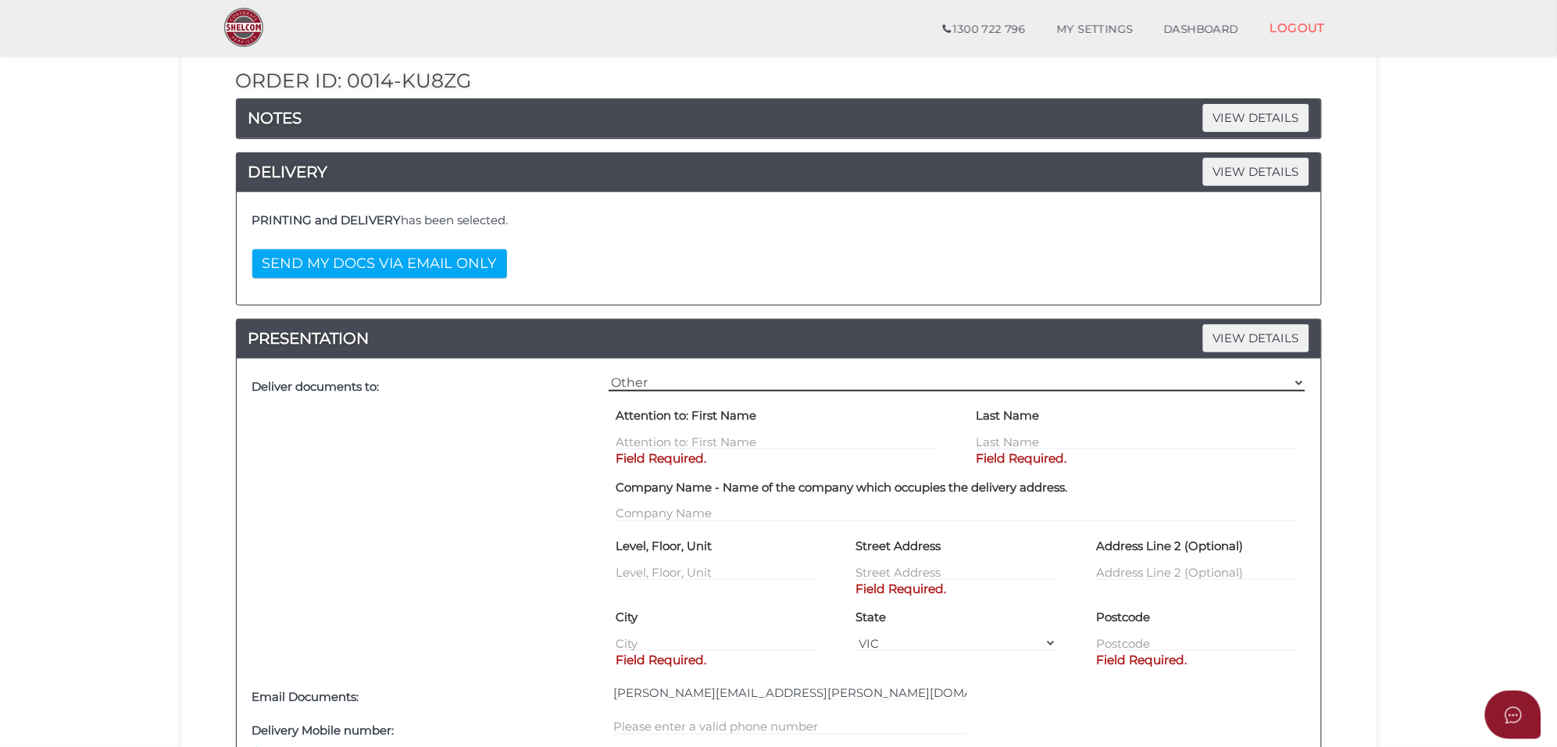
scroll to position [195, 0]
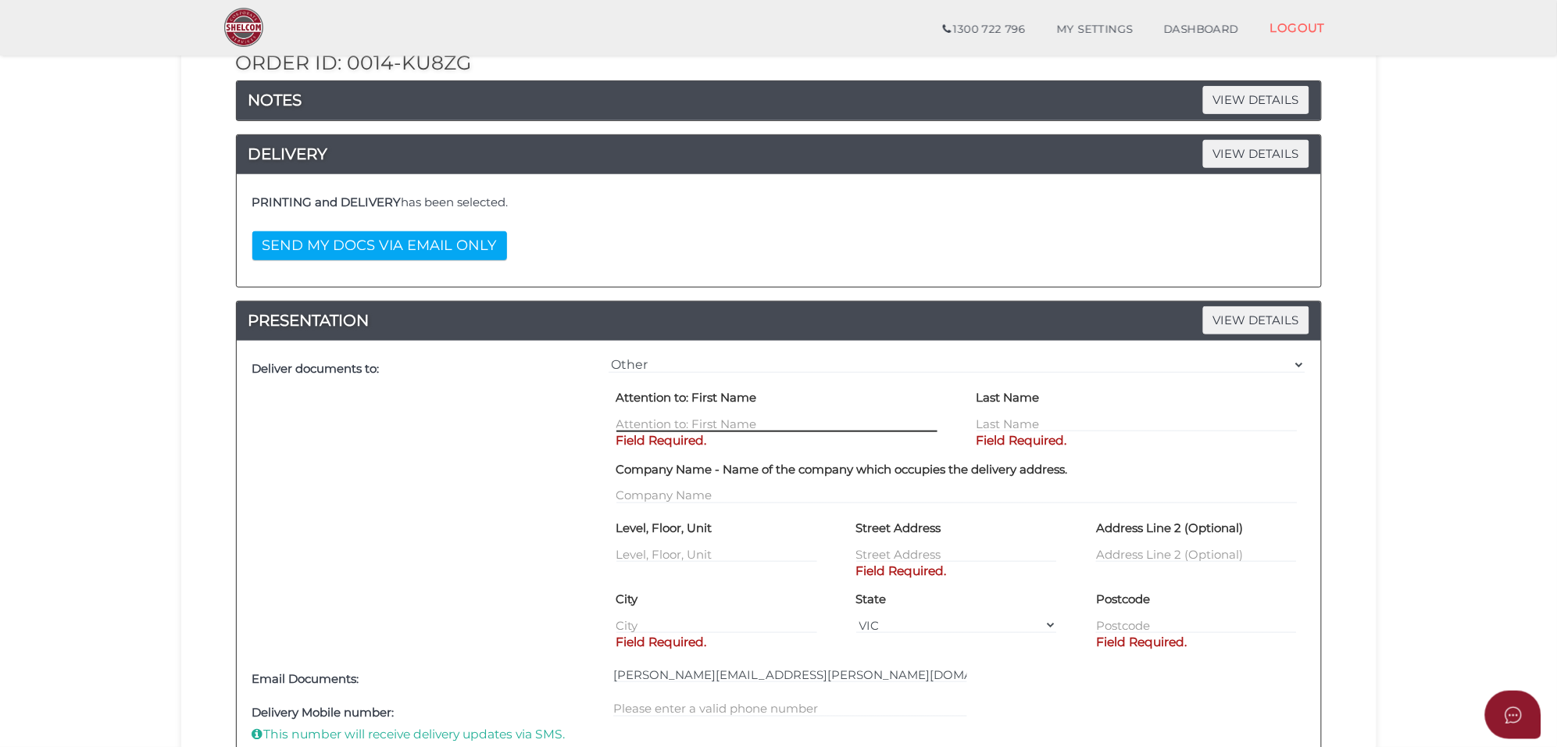
click at [645, 424] on input "text" at bounding box center [777, 423] width 321 height 17
type input "Timcy"
type input "Khurana"
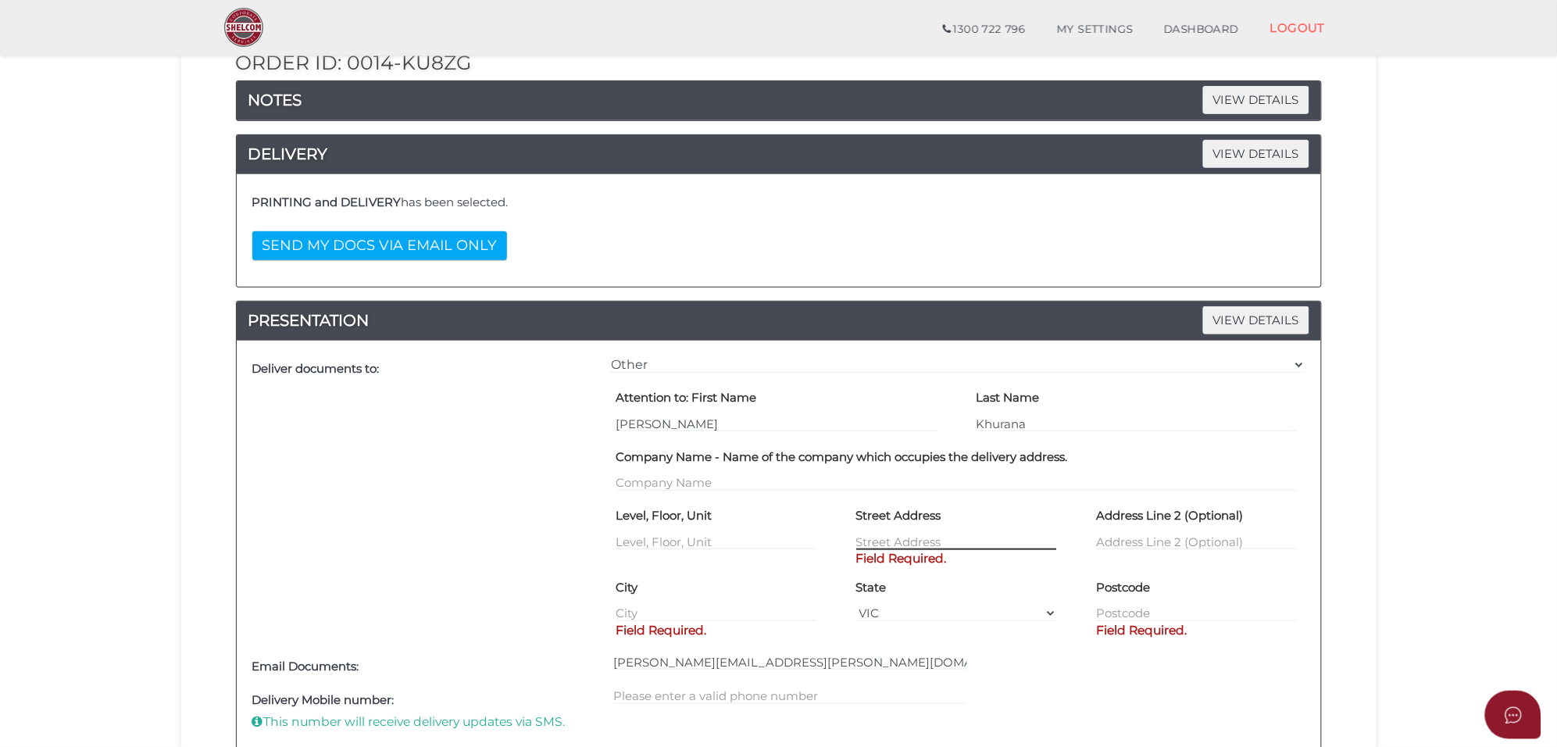
click at [884, 543] on input "text" at bounding box center [956, 541] width 201 height 17
type input "64 Riverside dr"
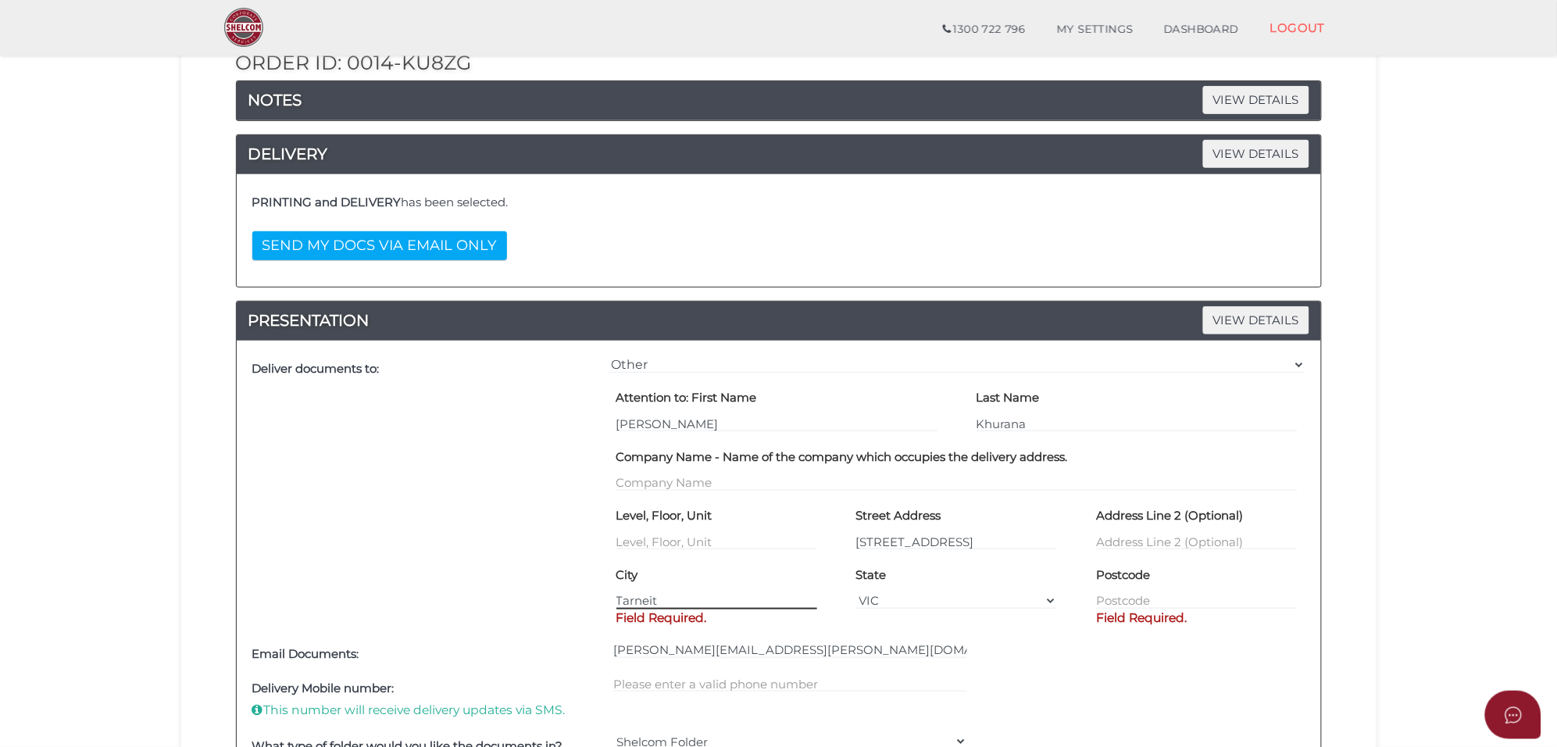
type input "Tarneit"
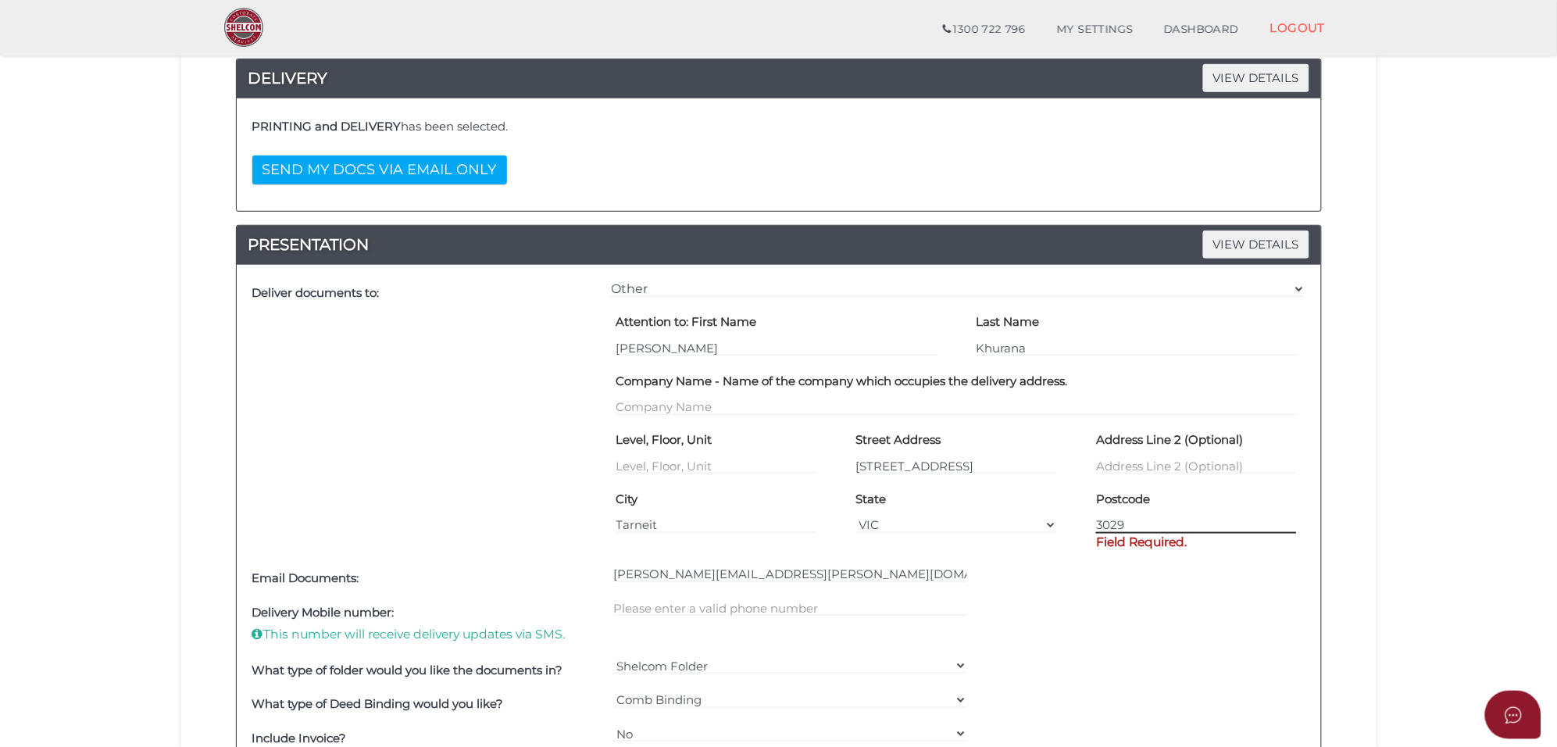
scroll to position [488, 0]
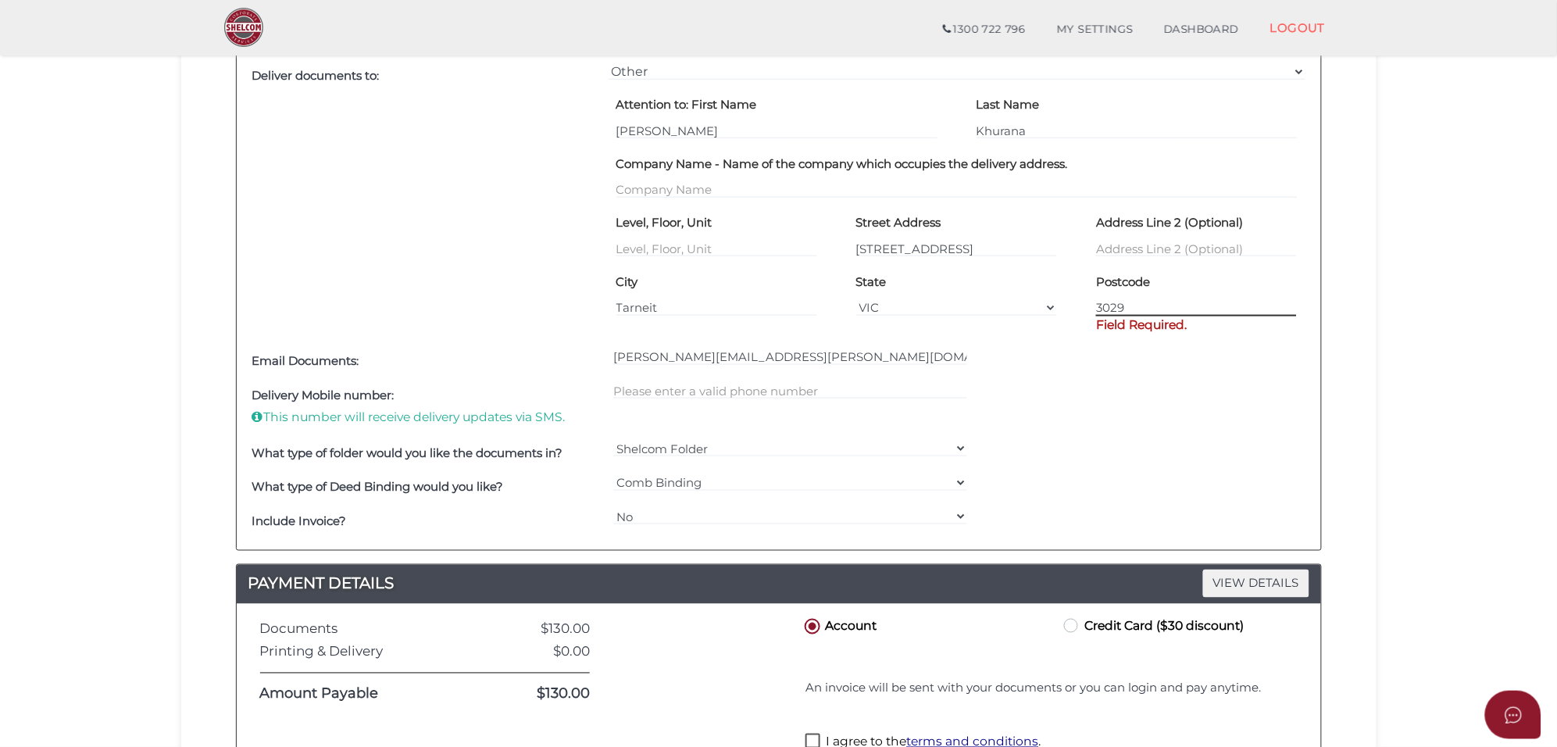
type input "3029"
click at [662, 393] on div at bounding box center [790, 407] width 362 height 58
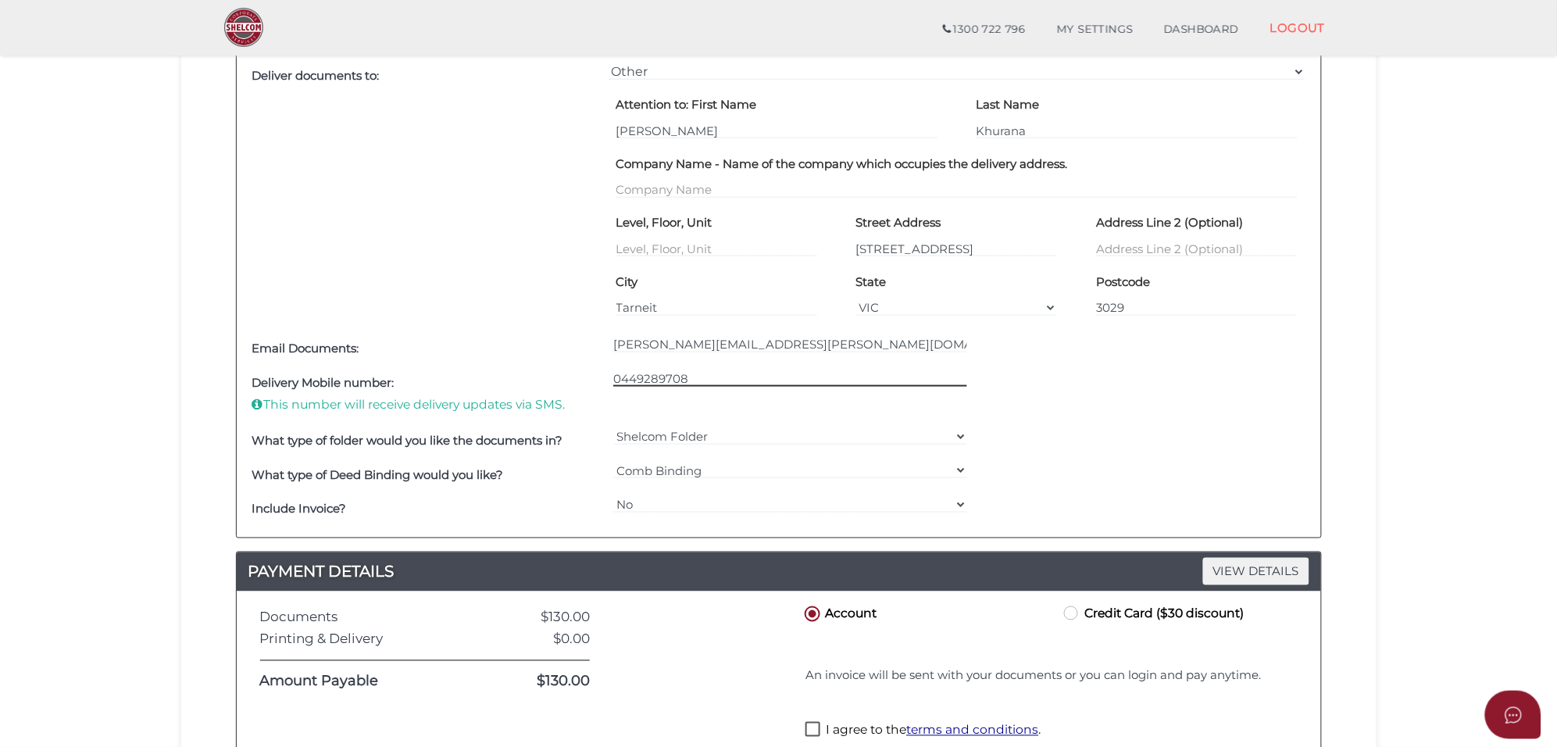
type input "0449289708"
click at [1159, 391] on div "Delivery Mobile number: This number will receive delivery updates via SMS. 0449…" at bounding box center [778, 395] width 1061 height 58
click at [1075, 616] on label "Credit Card ($30 discount)" at bounding box center [1152, 613] width 183 height 20
radio input "true"
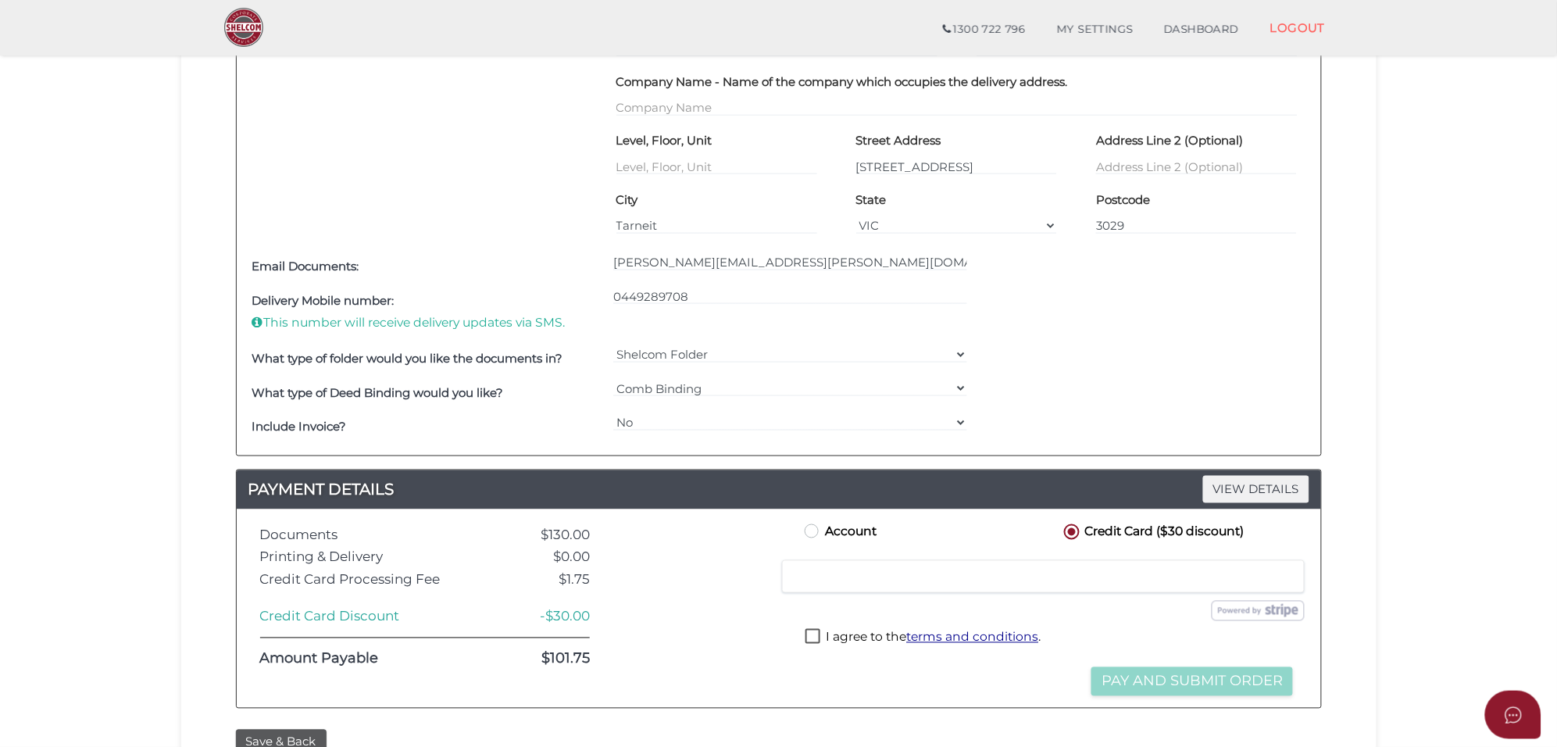
scroll to position [684, 0]
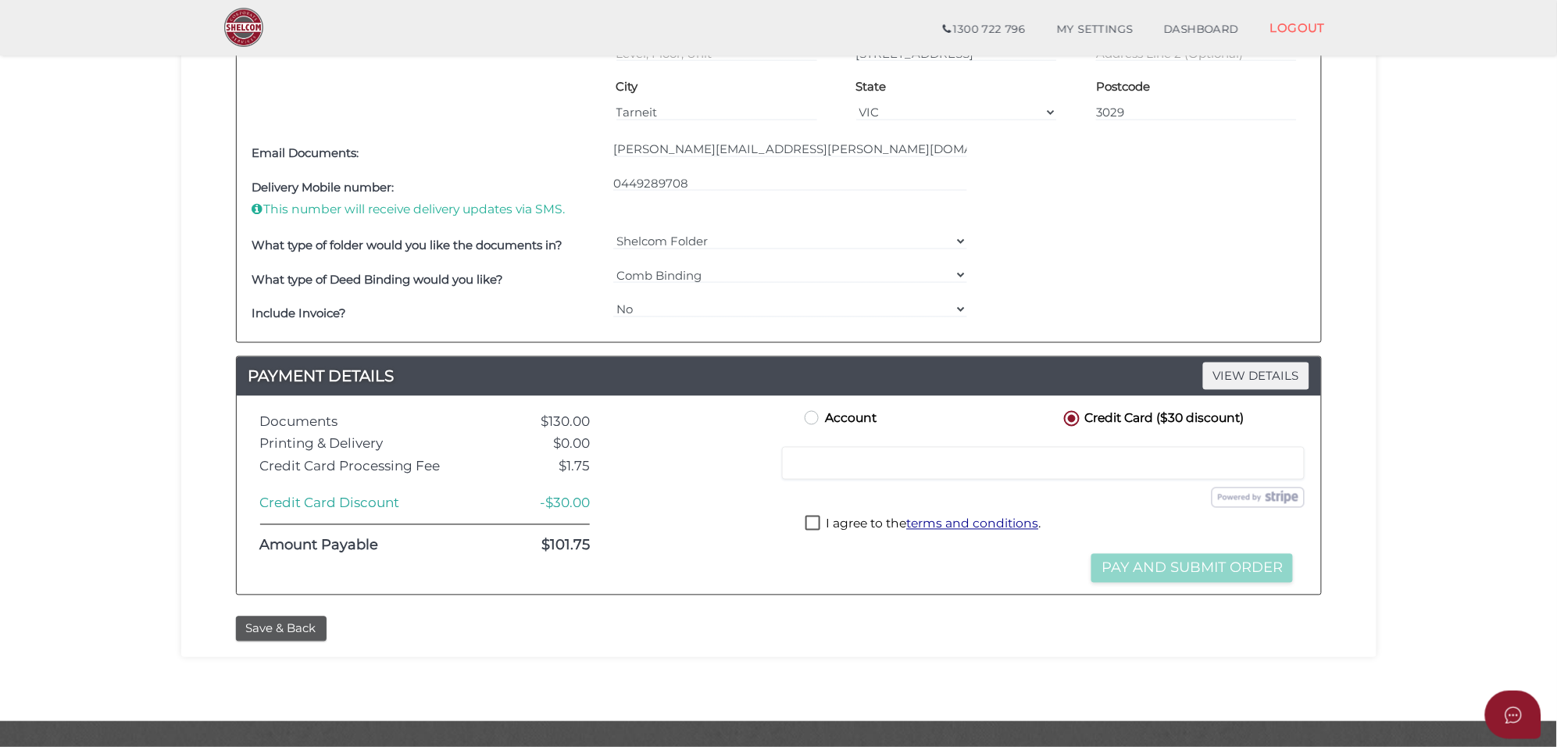
click at [813, 528] on label "I agree to the terms and conditions ." at bounding box center [923, 526] width 235 height 20
checkbox input "true"
click at [1172, 567] on button "Pay and Submit Order" at bounding box center [1193, 568] width 202 height 29
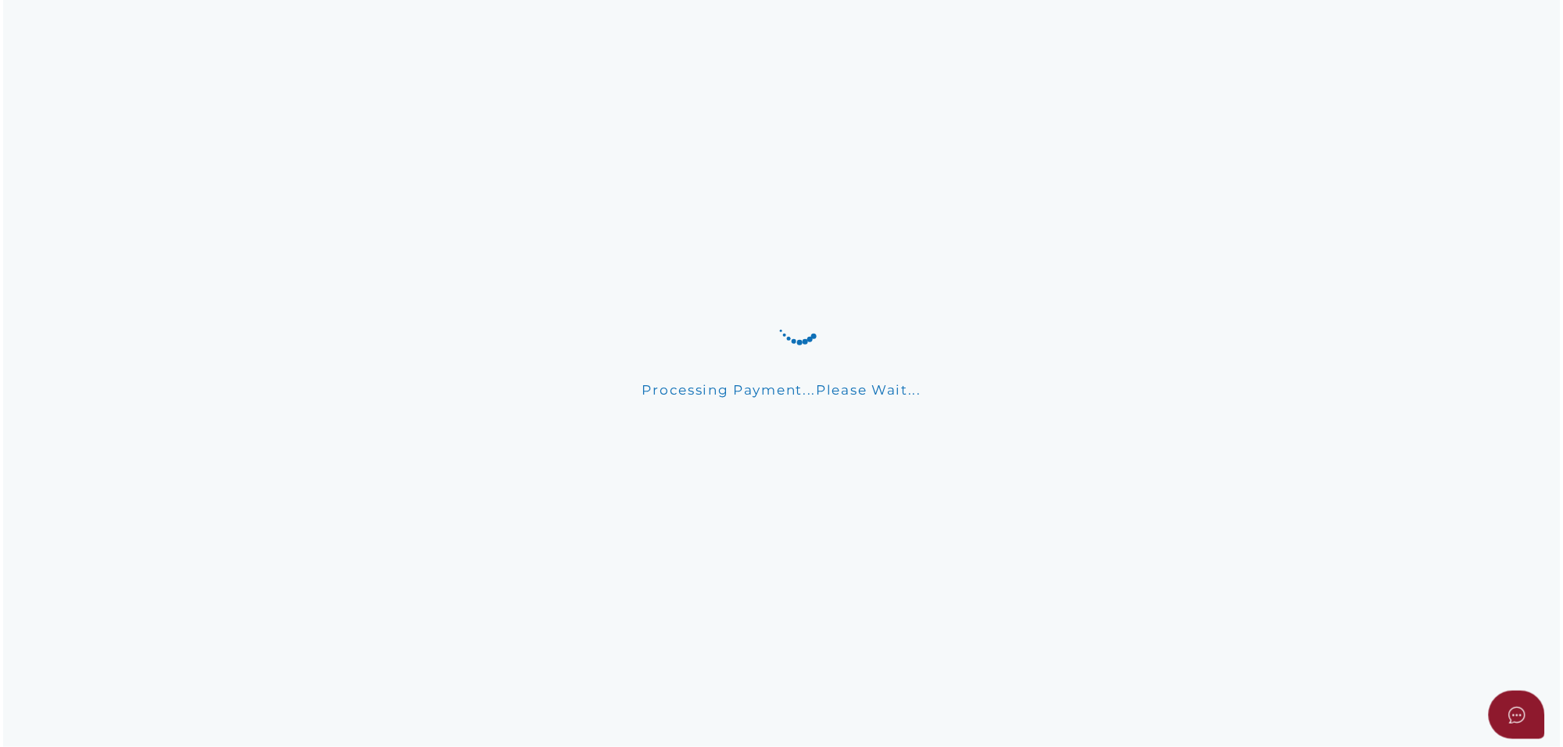
scroll to position [0, 0]
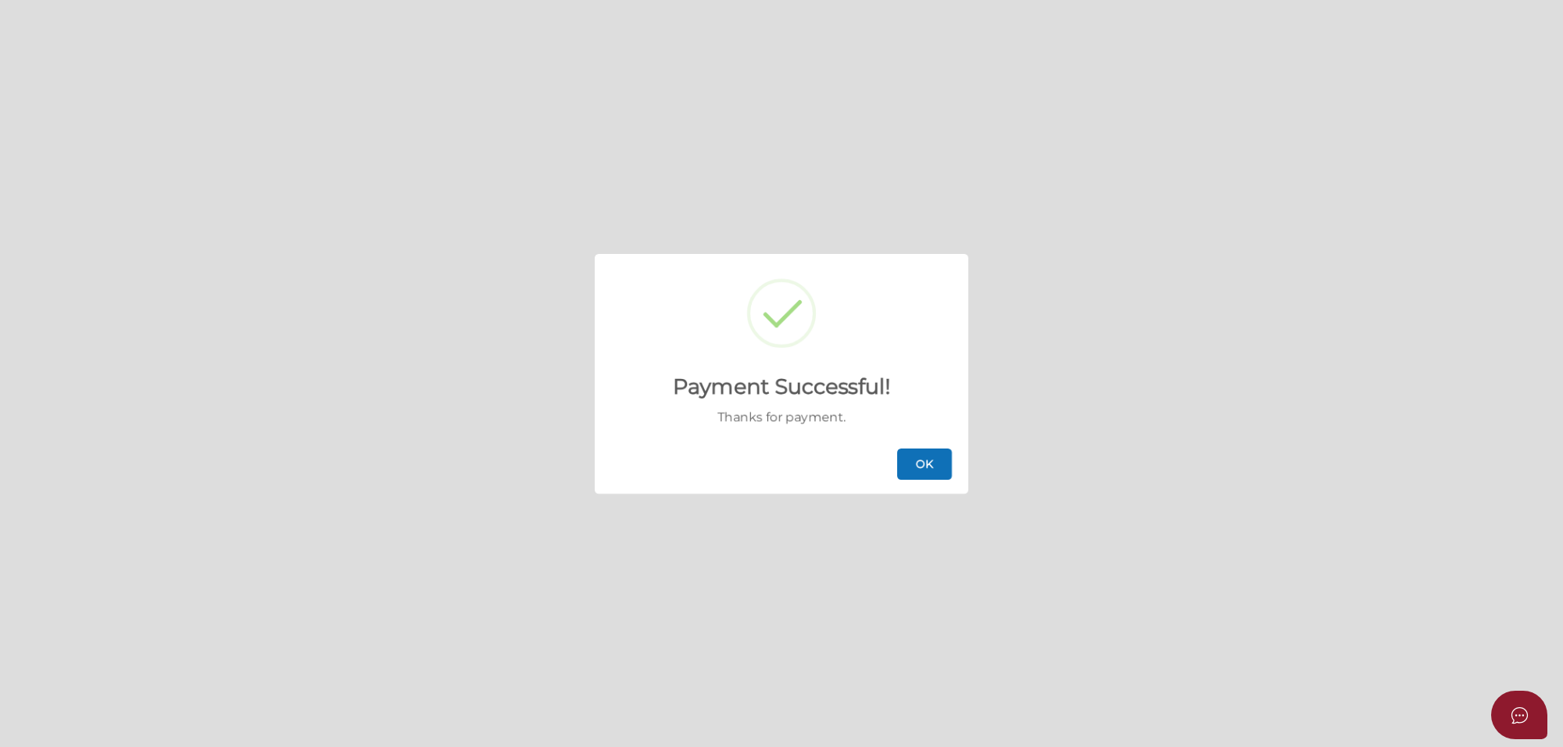
click at [923, 459] on button "OK" at bounding box center [924, 464] width 55 height 31
